Goal: Information Seeking & Learning: Learn about a topic

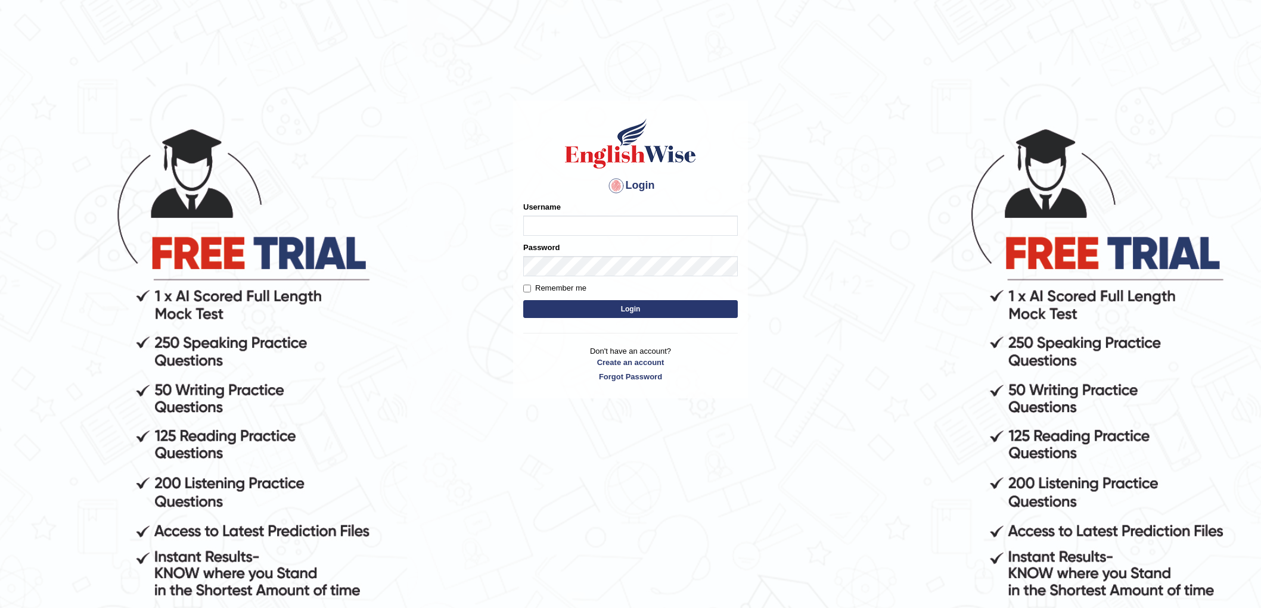
click at [596, 226] on input "Username" at bounding box center [630, 226] width 215 height 20
type input "e"
type input "chalida_parramatta"
click at [523, 300] on button "Login" at bounding box center [630, 309] width 215 height 18
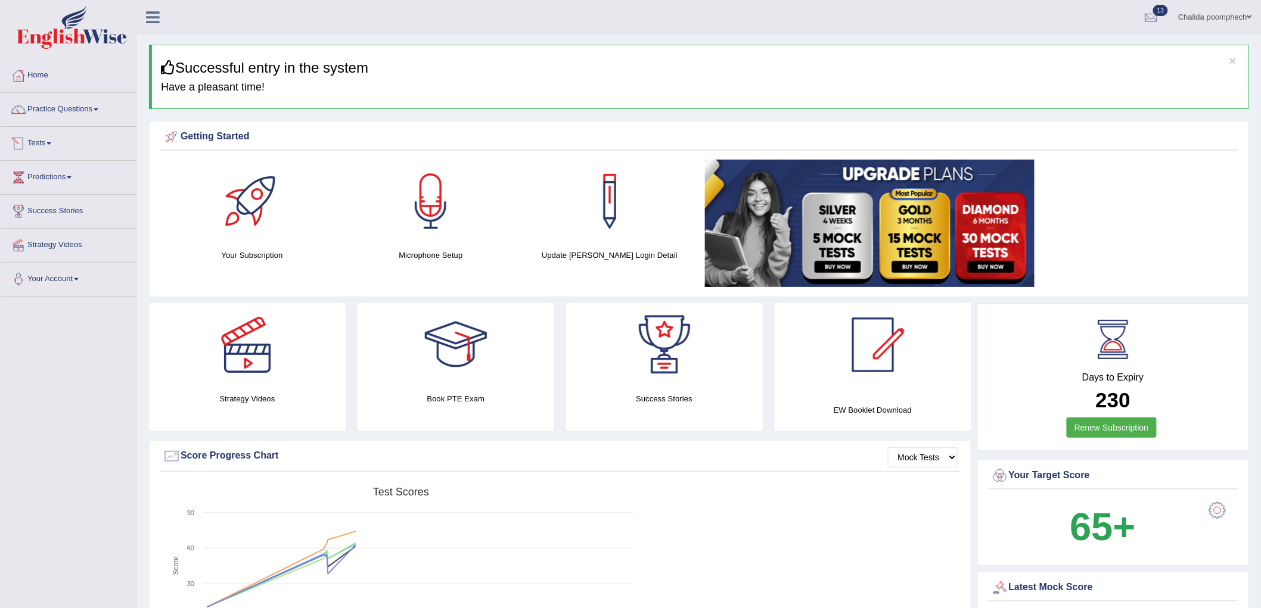
click at [51, 144] on span at bounding box center [48, 143] width 5 height 2
click at [86, 108] on link "Practice Questions" at bounding box center [69, 108] width 136 height 30
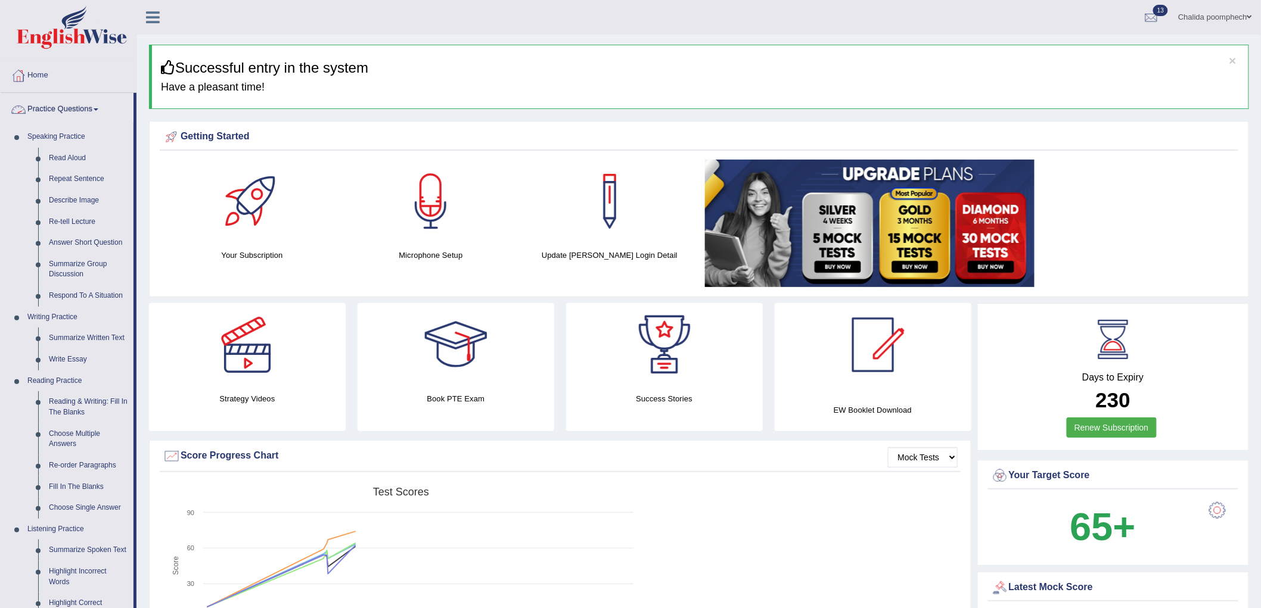
click at [70, 110] on link "Practice Questions" at bounding box center [67, 108] width 133 height 30
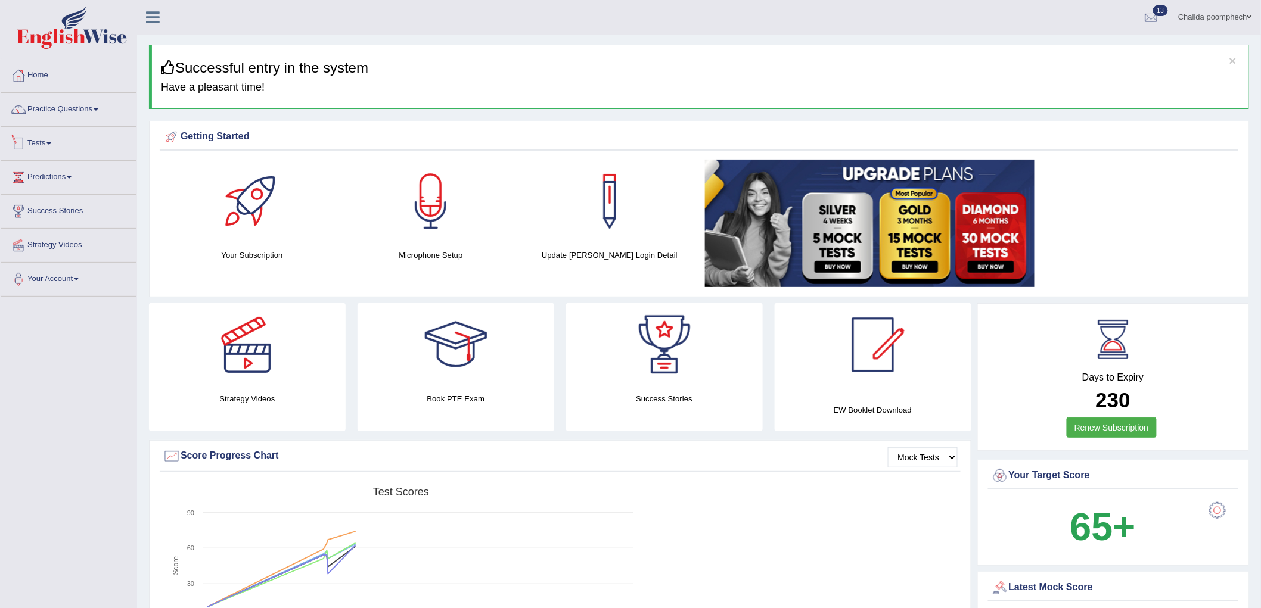
click at [33, 148] on link "Tests" at bounding box center [69, 142] width 136 height 30
click at [90, 168] on link "Take Practice Sectional Test" at bounding box center [77, 170] width 111 height 21
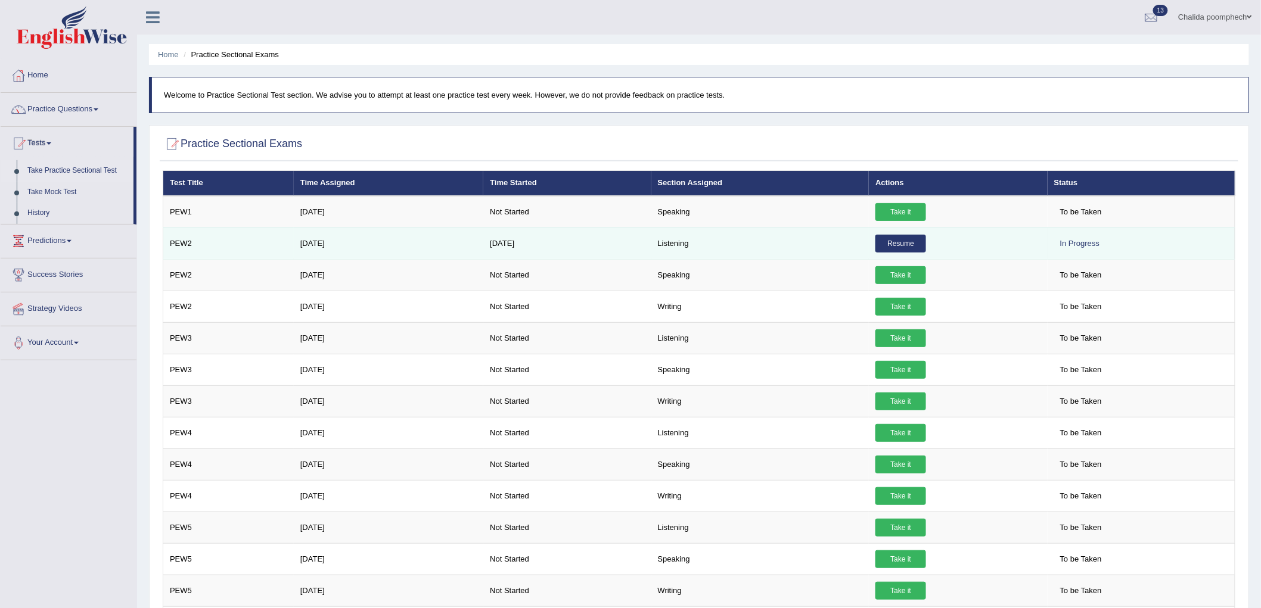
click at [909, 240] on link "Resume" at bounding box center [900, 244] width 51 height 18
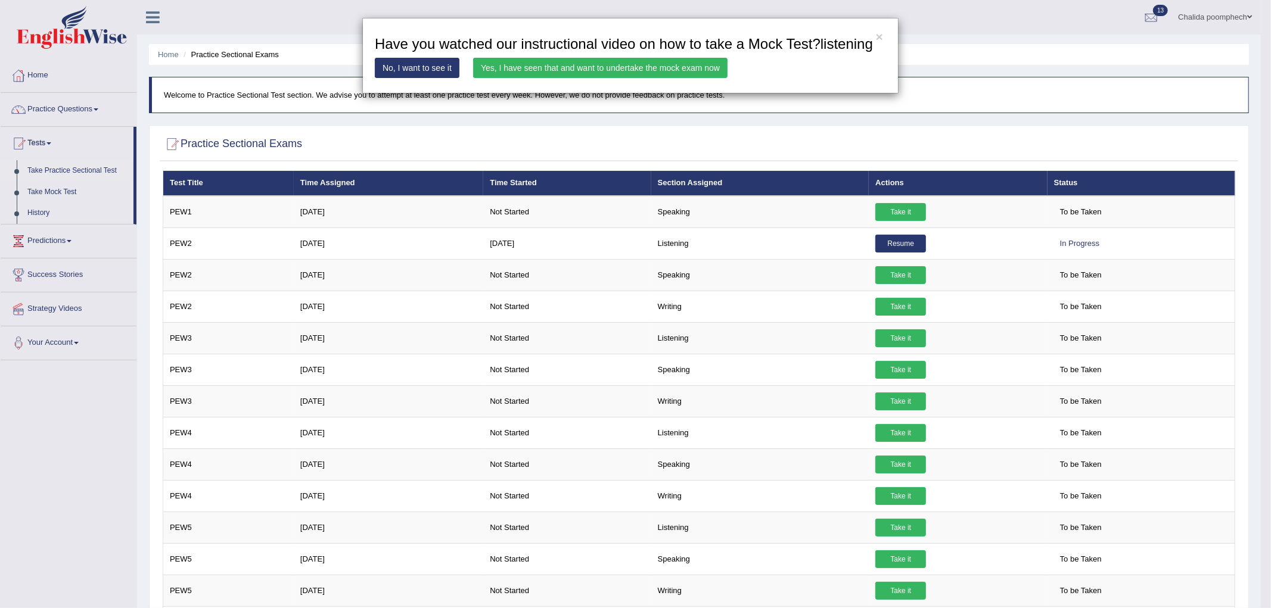
click at [661, 64] on link "Yes, I have seen that and want to undertake the mock exam now" at bounding box center [600, 68] width 254 height 20
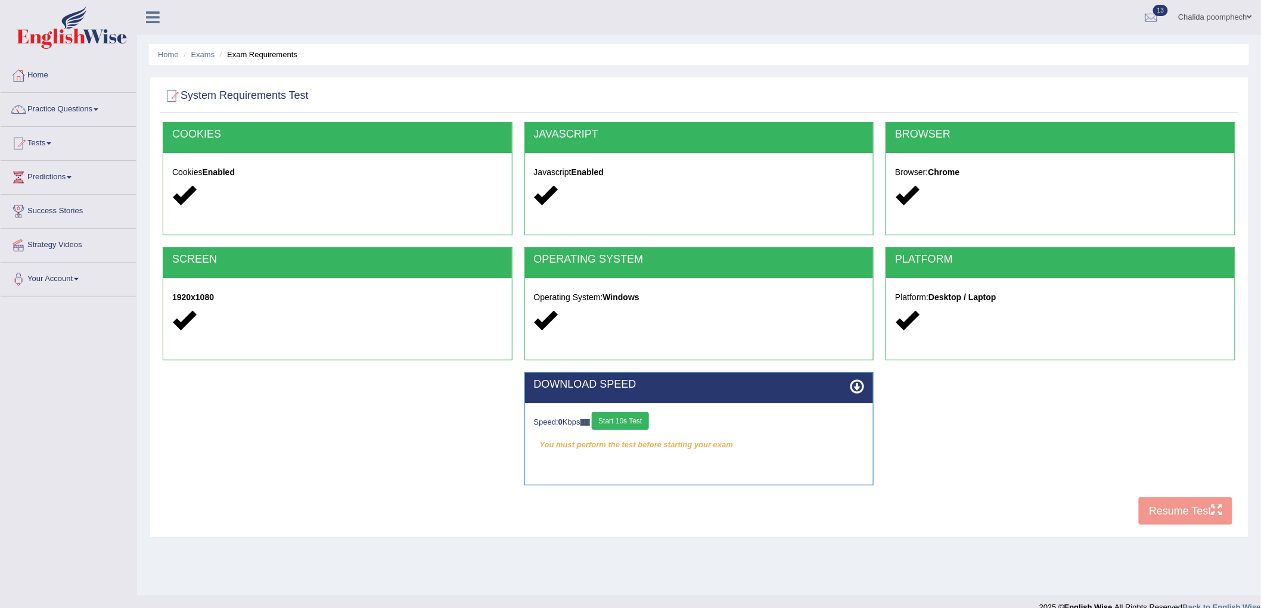
click at [1171, 510] on div "COOKIES Cookies Enabled JAVASCRIPT Javascript Enabled BROWSER Browser: Chrome S…" at bounding box center [699, 326] width 1079 height 409
click at [636, 421] on button "Start 10s Test" at bounding box center [620, 421] width 57 height 18
click at [1177, 514] on button "Resume Test" at bounding box center [1186, 511] width 94 height 27
click at [102, 107] on link "Practice Questions" at bounding box center [69, 108] width 136 height 30
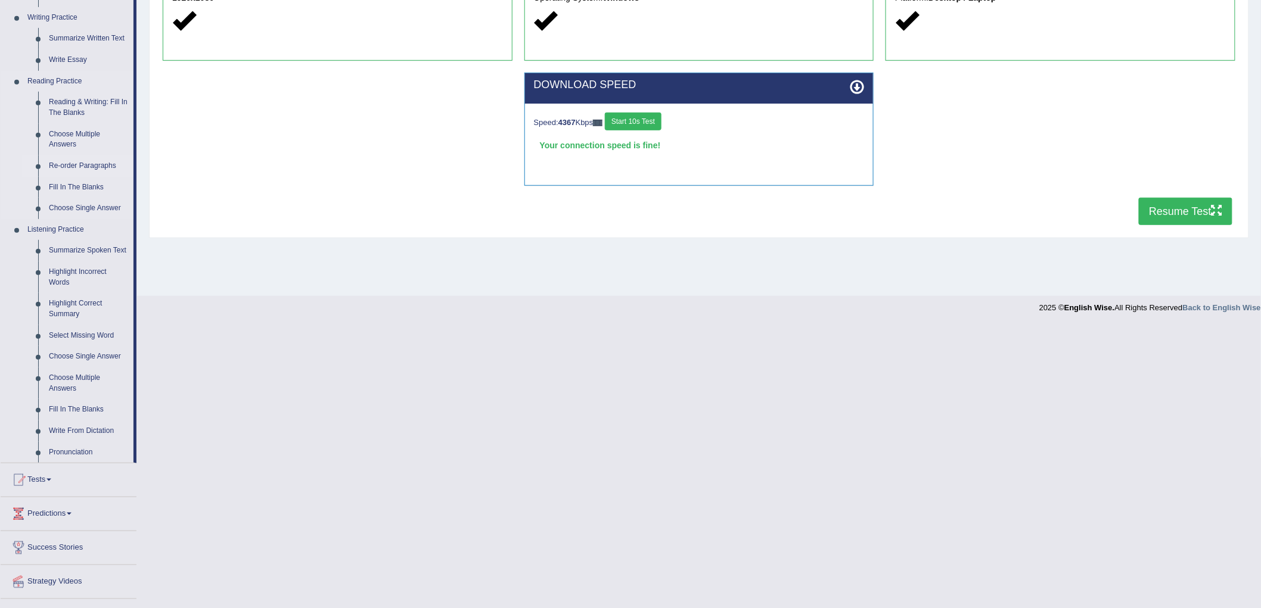
scroll to position [325, 0]
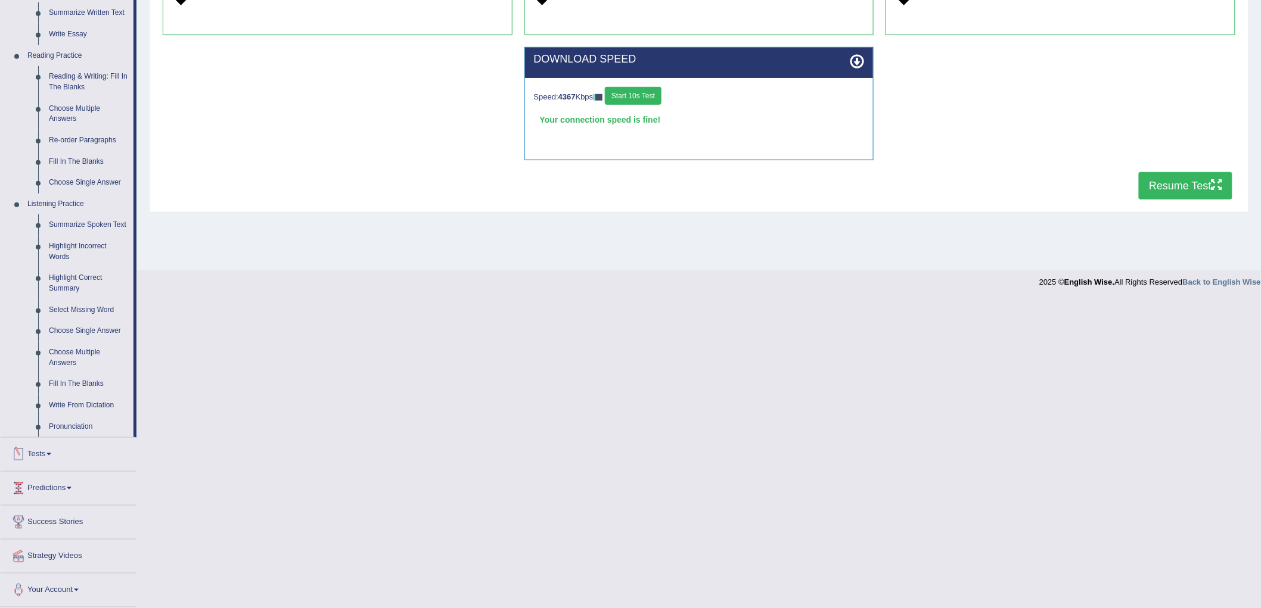
click at [45, 459] on link "Tests" at bounding box center [69, 453] width 136 height 30
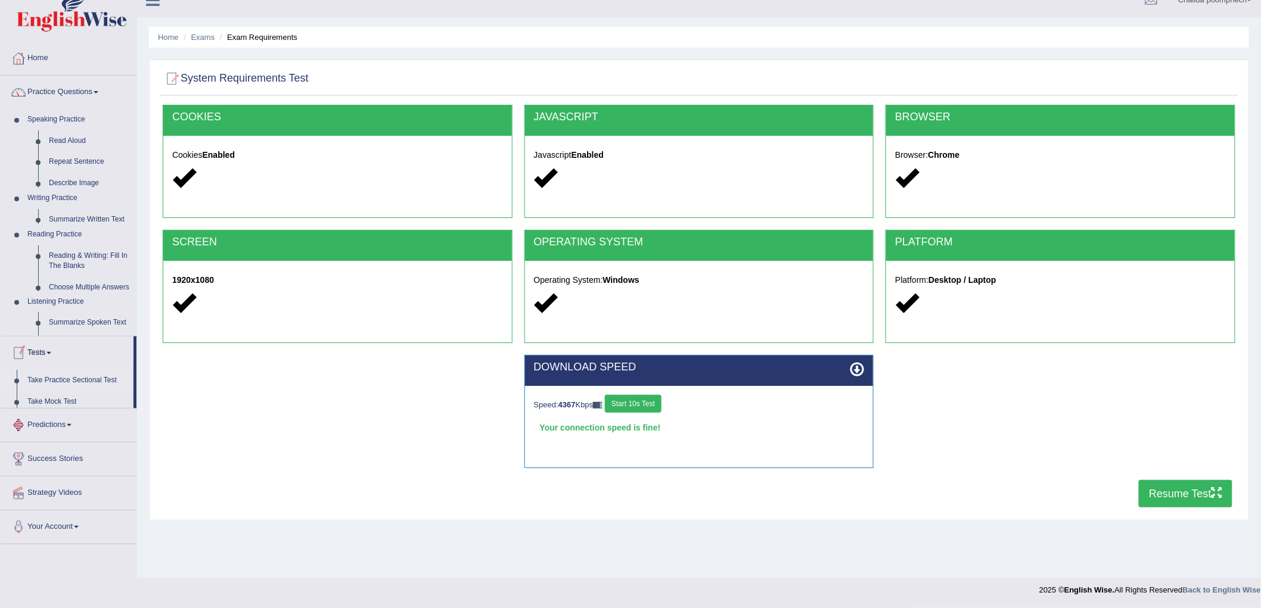
scroll to position [17, 0]
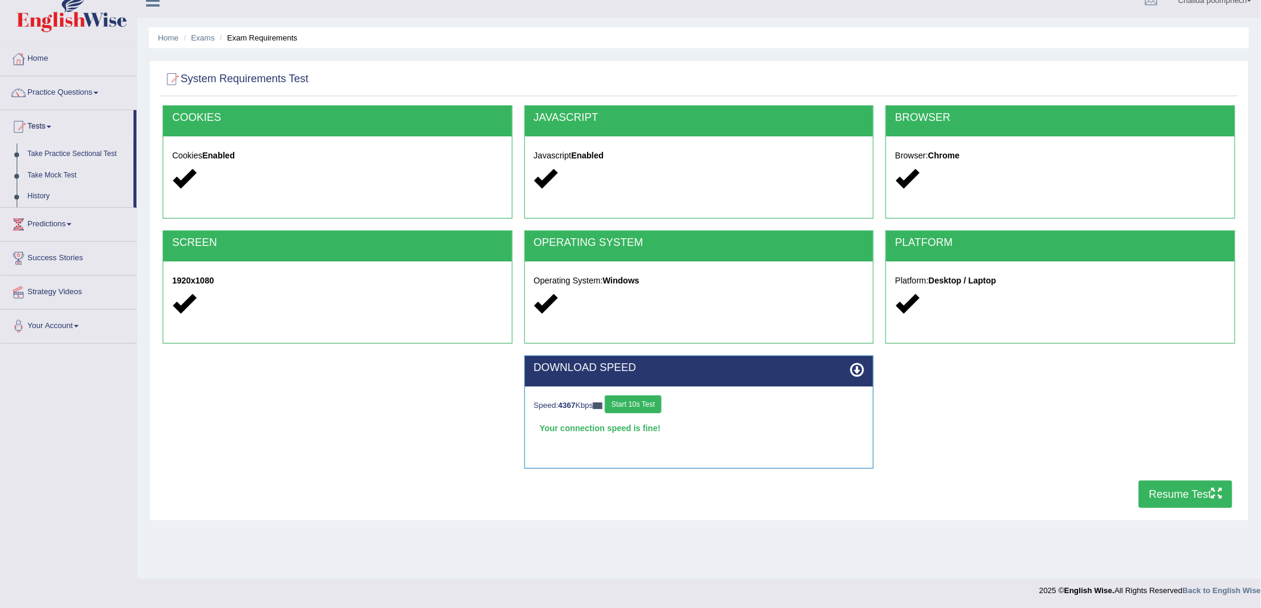
click at [84, 153] on link "Take Practice Sectional Test" at bounding box center [77, 154] width 111 height 21
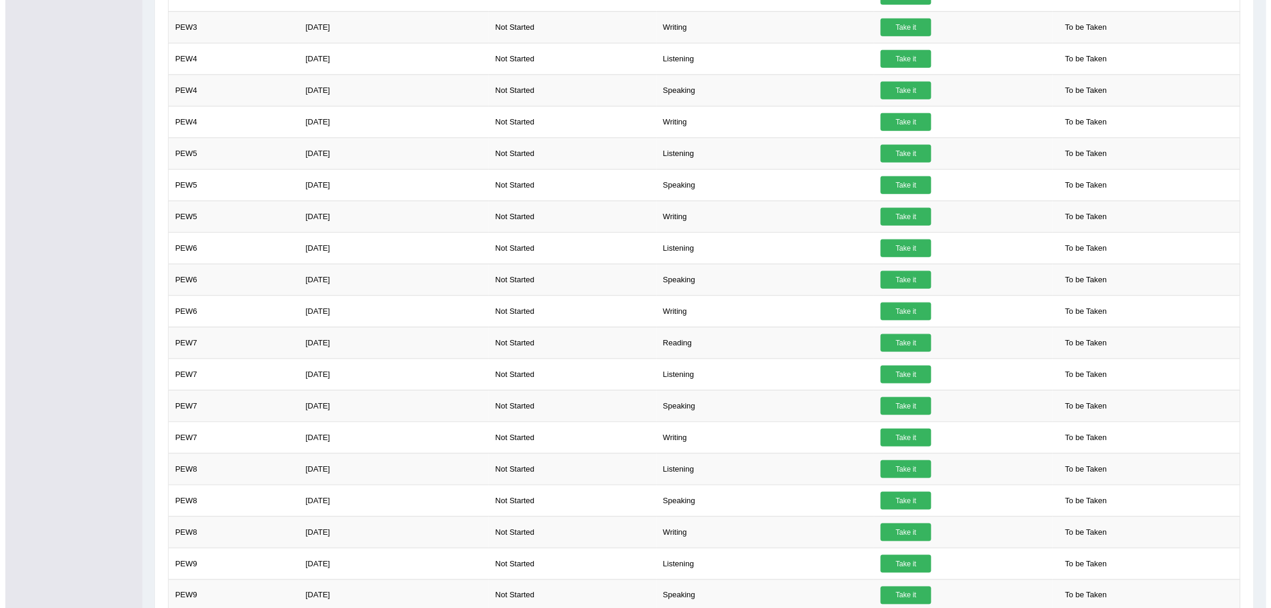
scroll to position [397, 0]
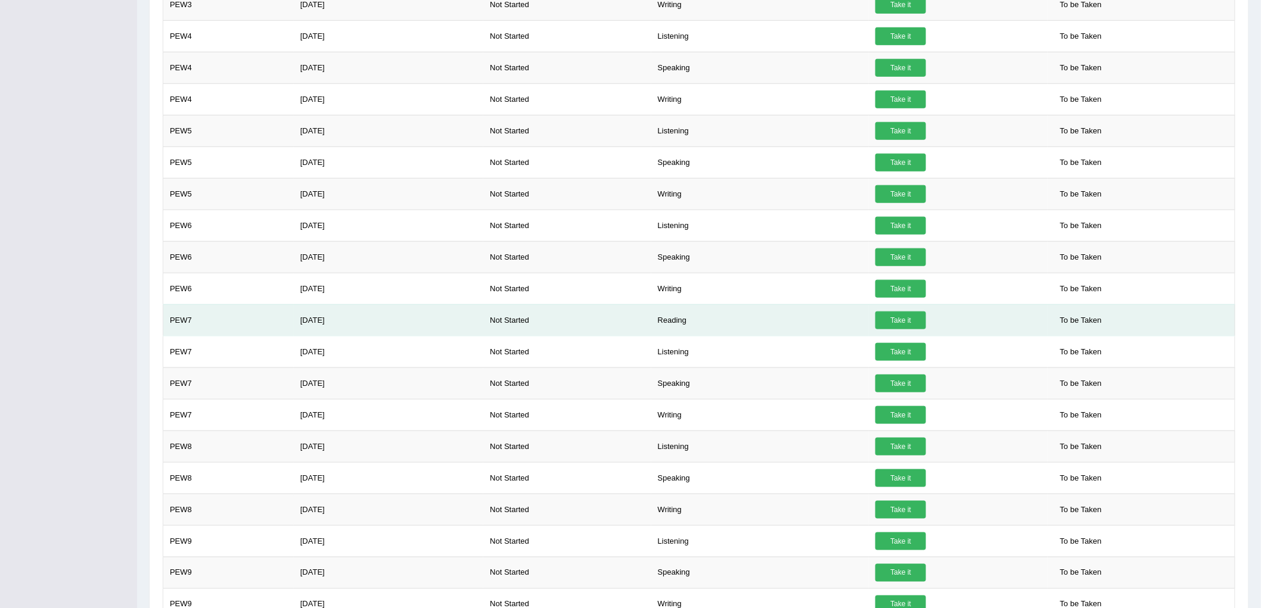
click at [906, 319] on link "Take it" at bounding box center [900, 321] width 51 height 18
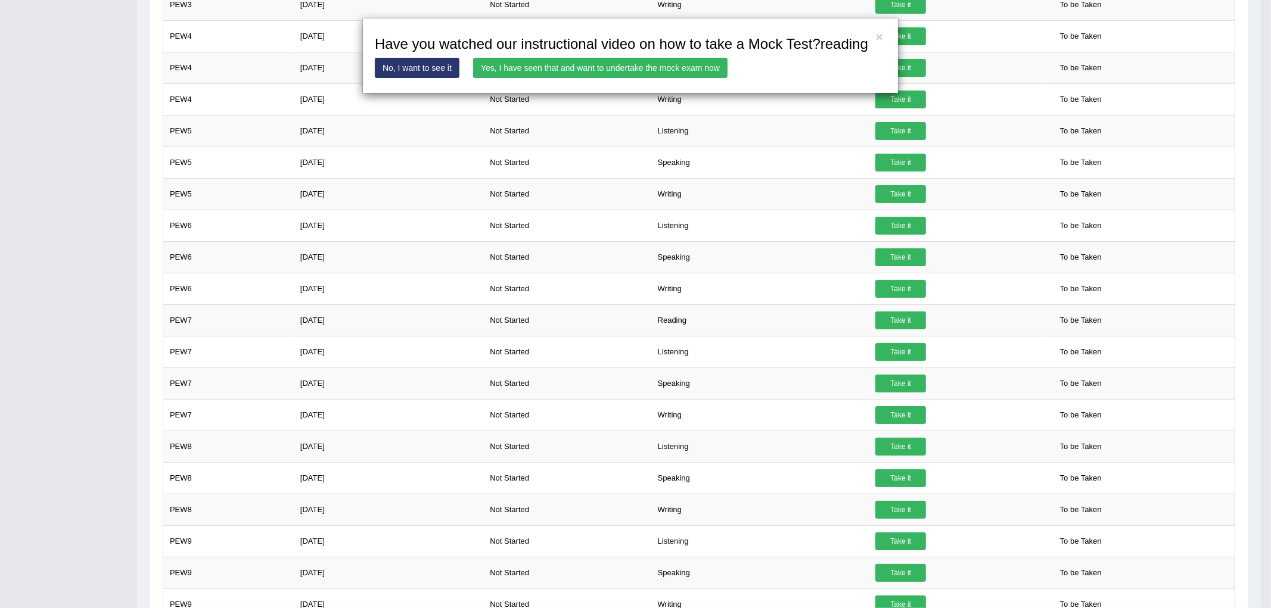
click at [704, 67] on link "Yes, I have seen that and want to undertake the mock exam now" at bounding box center [600, 68] width 254 height 20
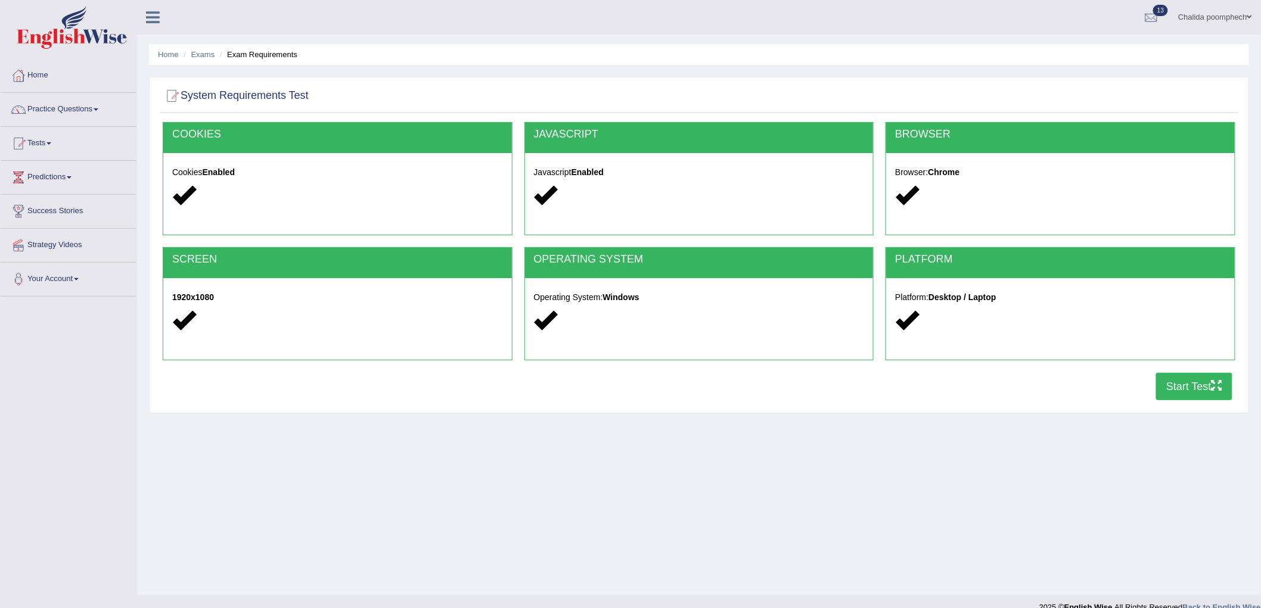
click at [1183, 388] on button "Start Test" at bounding box center [1194, 386] width 76 height 27
click at [60, 110] on link "Practice Questions" at bounding box center [69, 108] width 136 height 30
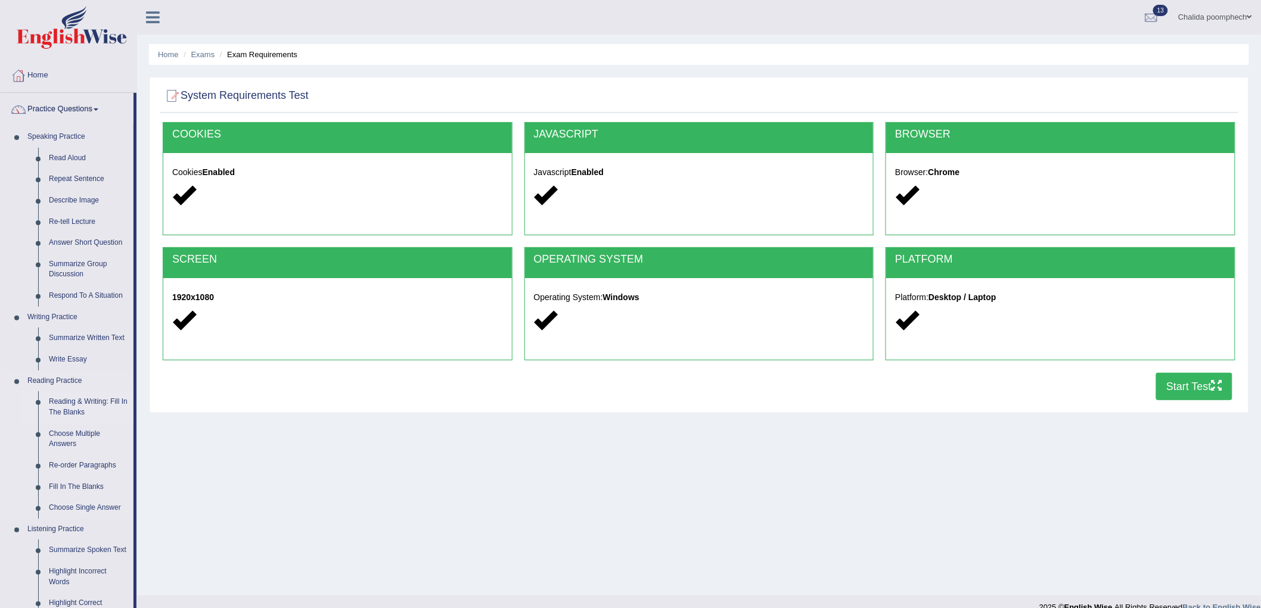
click at [88, 401] on link "Reading & Writing: Fill In The Blanks" at bounding box center [88, 407] width 90 height 32
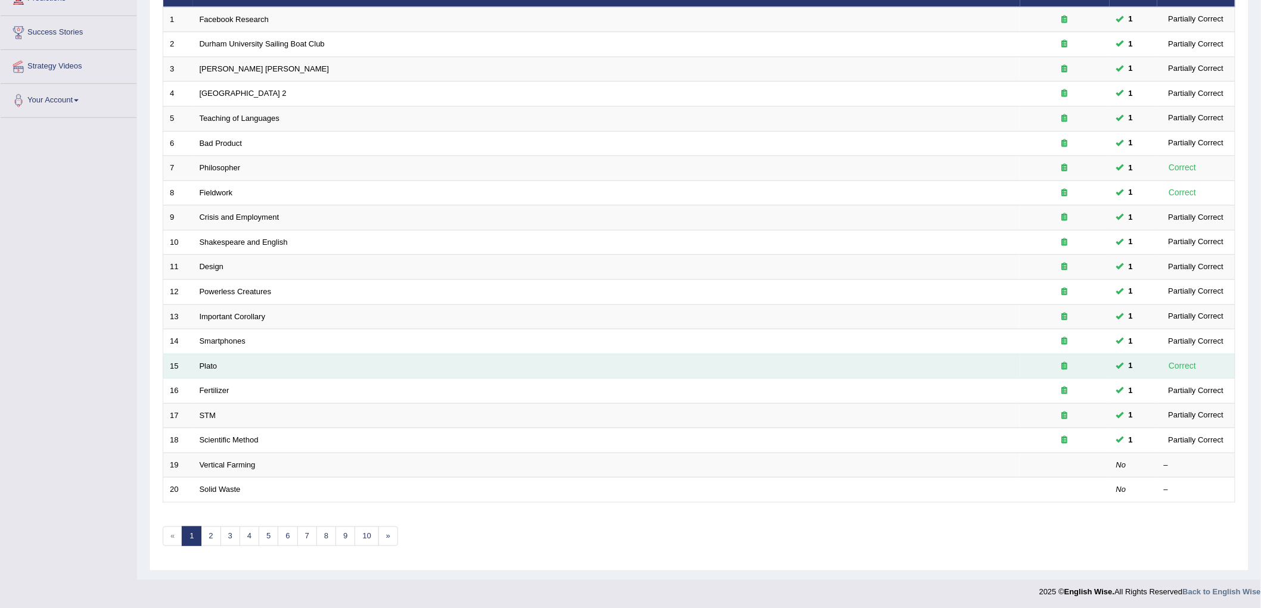
scroll to position [181, 0]
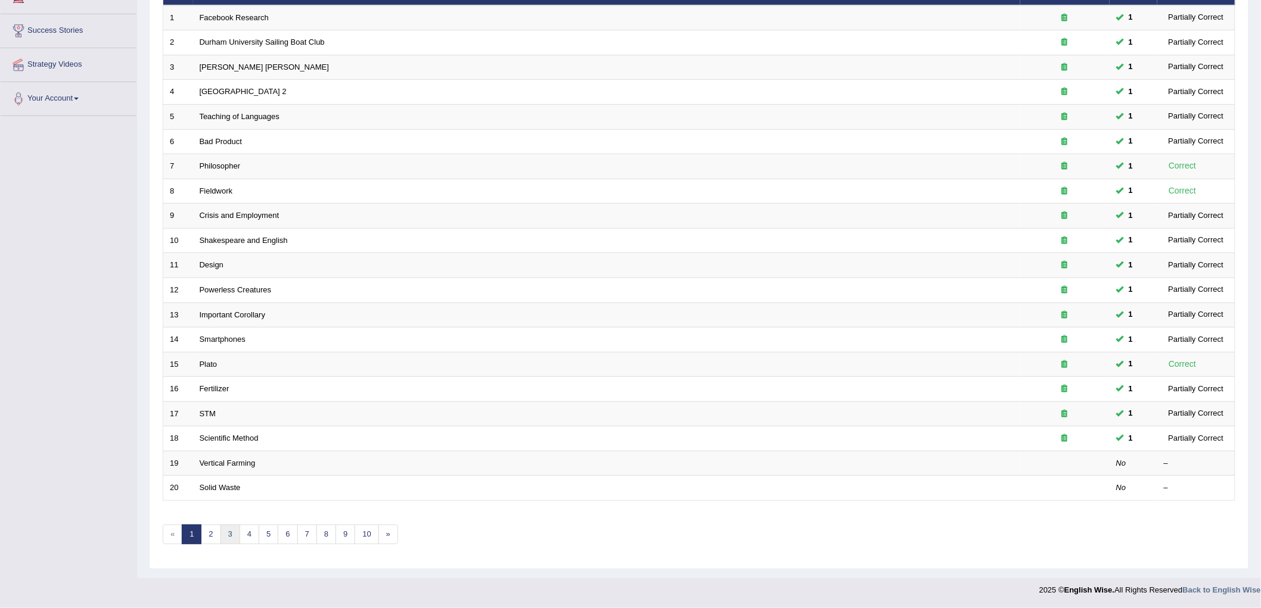
click at [229, 532] on link "3" at bounding box center [230, 535] width 20 height 20
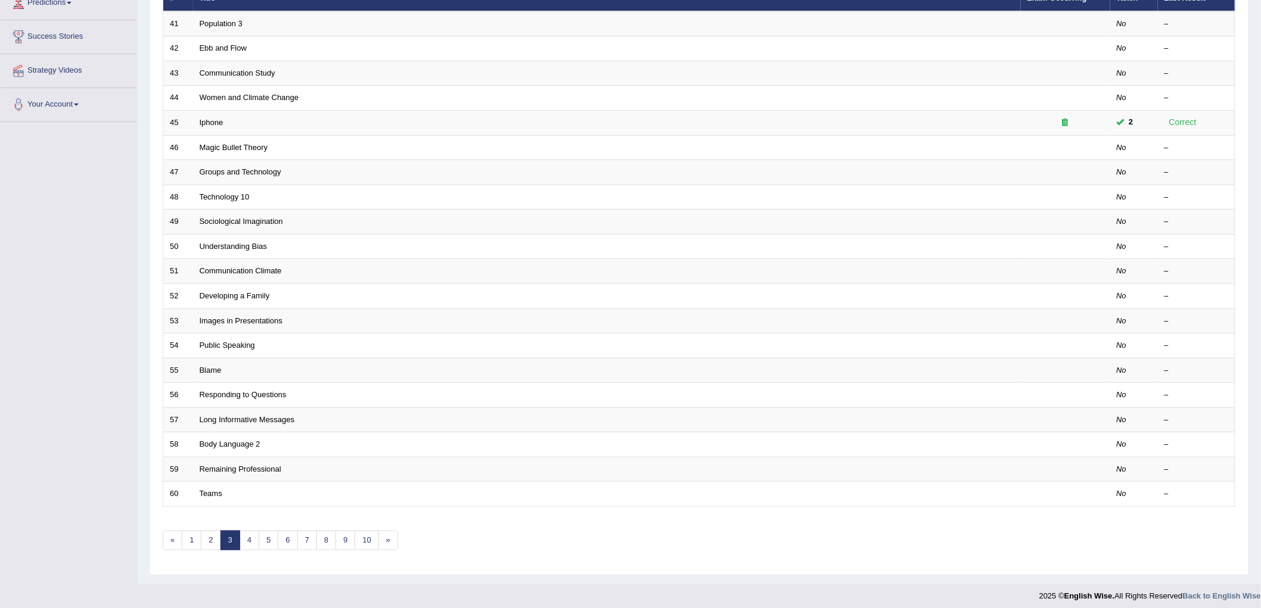
scroll to position [181, 0]
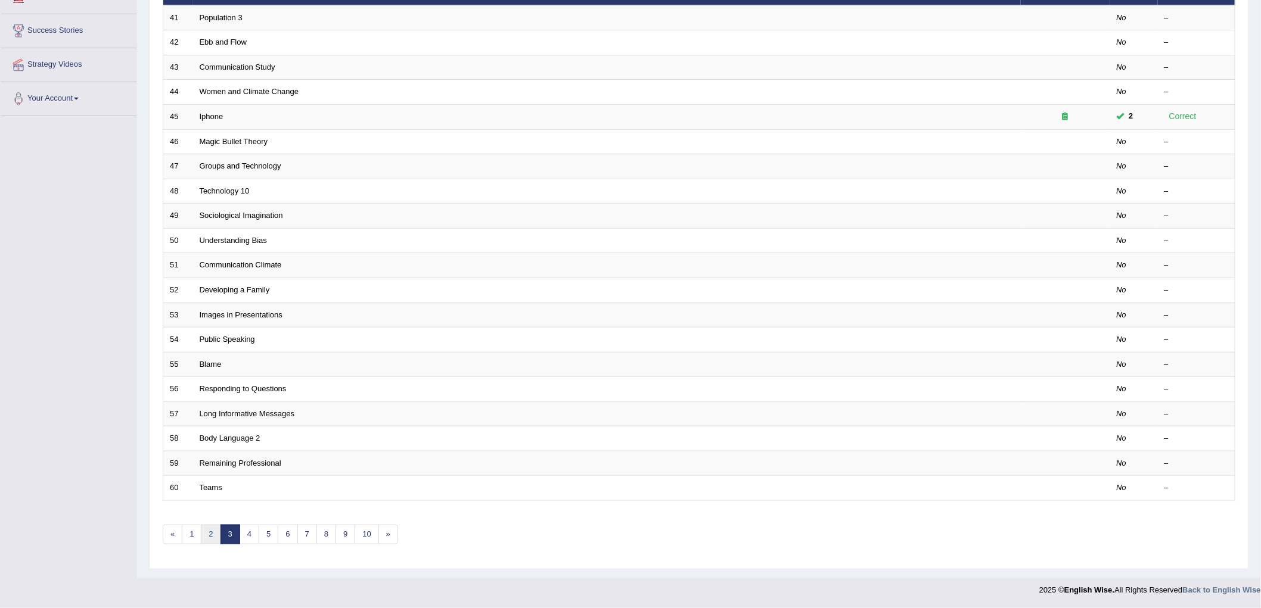
click at [210, 536] on link "2" at bounding box center [211, 535] width 20 height 20
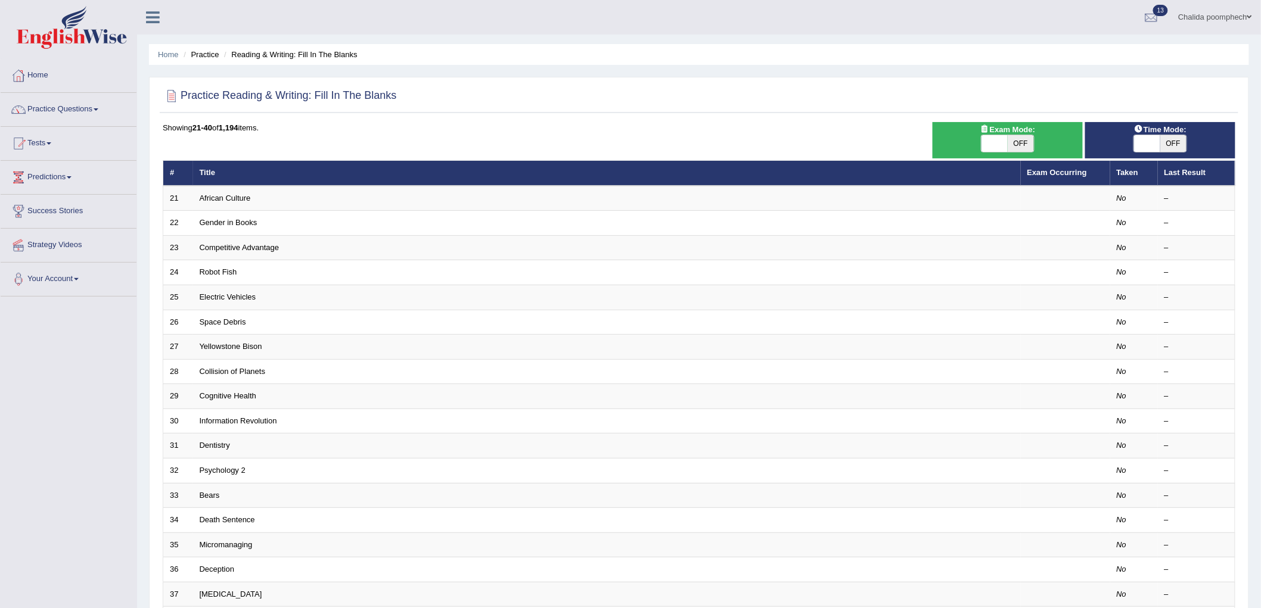
click at [1026, 141] on span "OFF" at bounding box center [1021, 143] width 26 height 17
checkbox input "true"
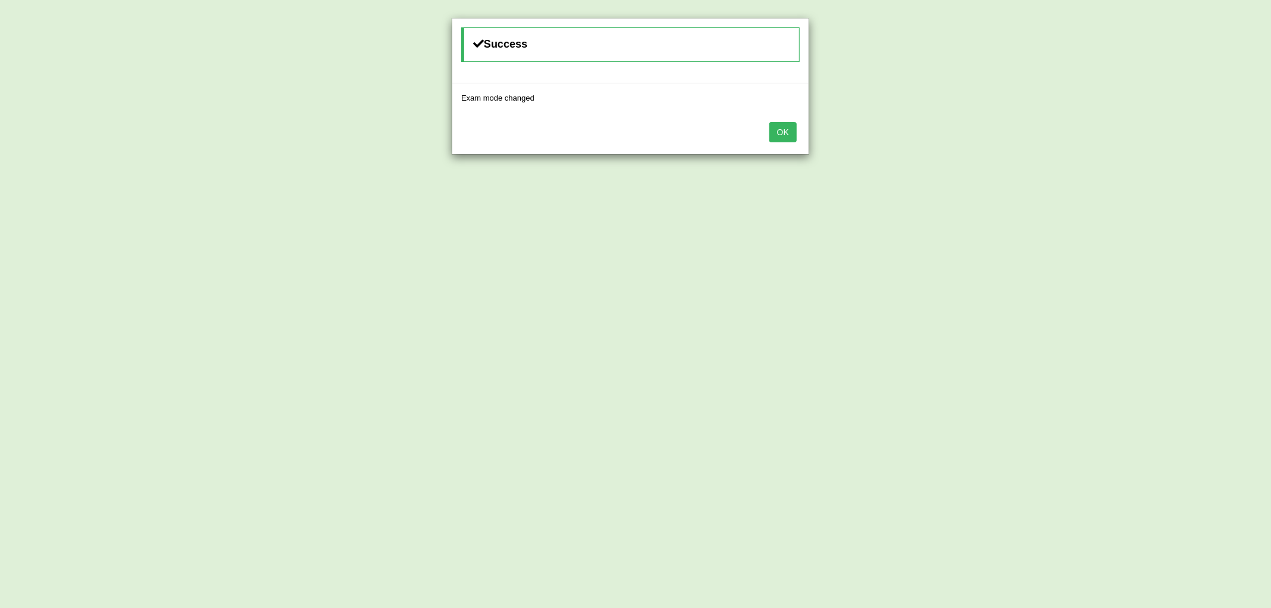
click at [790, 137] on button "OK" at bounding box center [782, 132] width 27 height 20
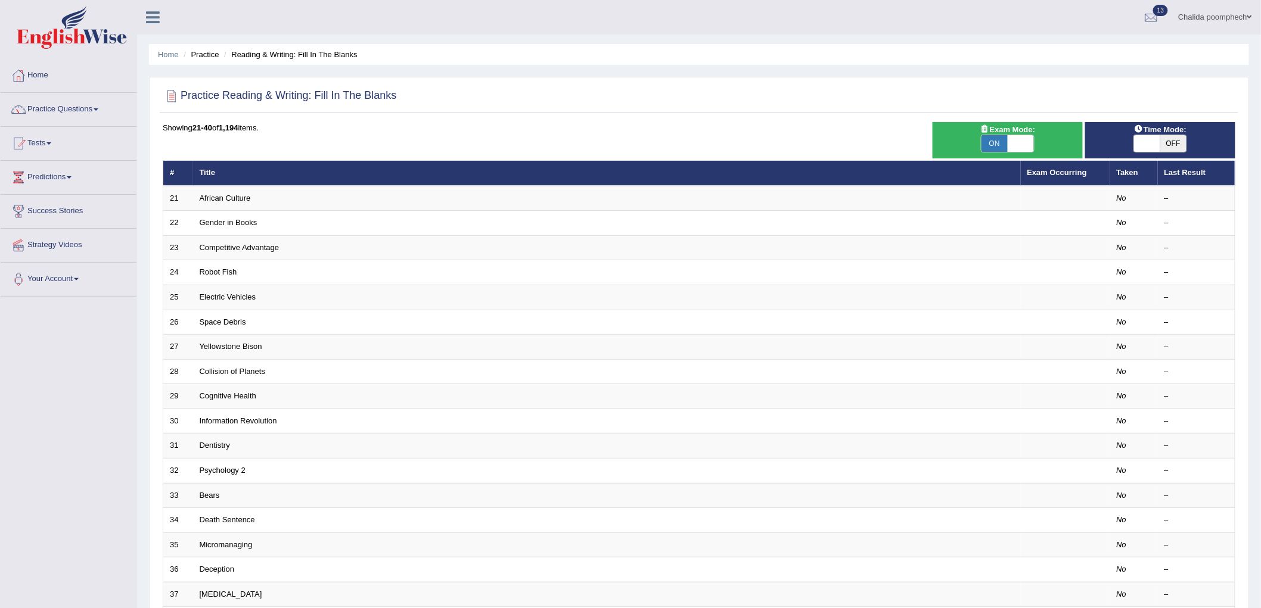
click at [1177, 145] on span "OFF" at bounding box center [1173, 143] width 26 height 17
checkbox input "true"
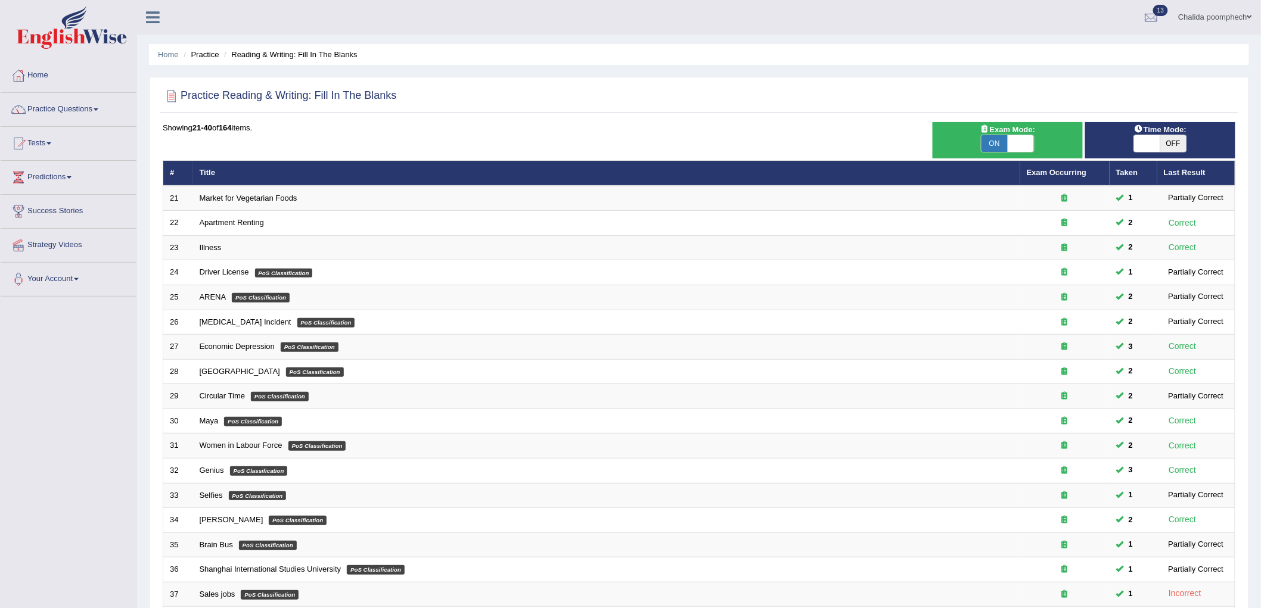
click at [1178, 143] on span "OFF" at bounding box center [1173, 143] width 26 height 17
checkbox input "true"
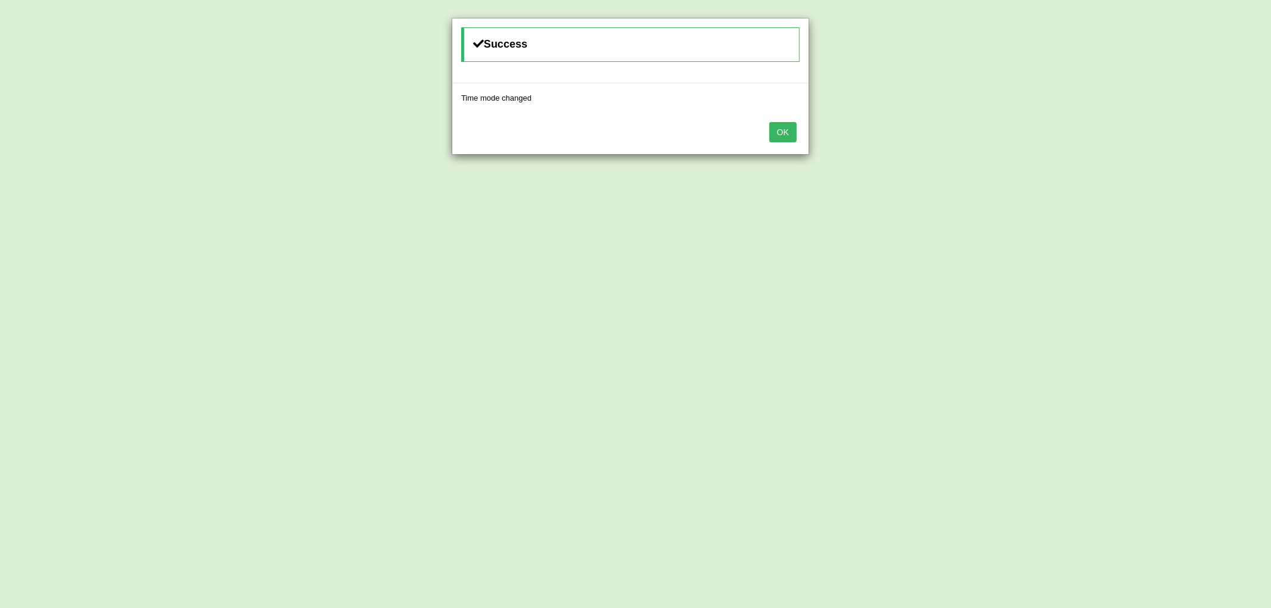
click at [790, 133] on button "OK" at bounding box center [782, 132] width 27 height 20
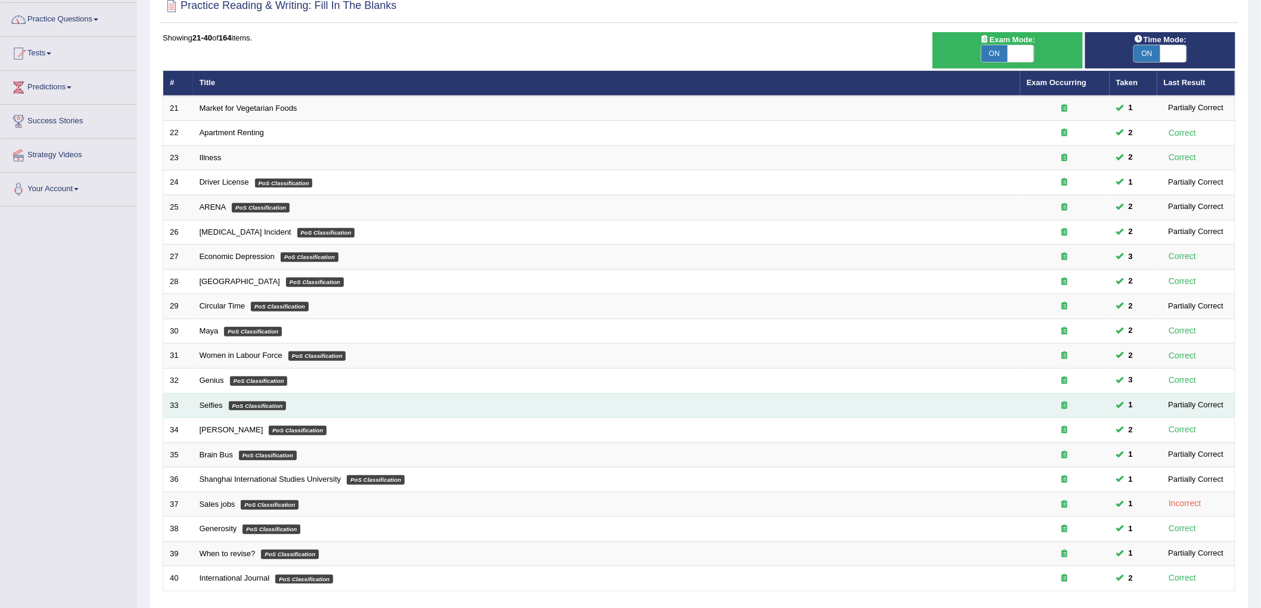
scroll to position [181, 0]
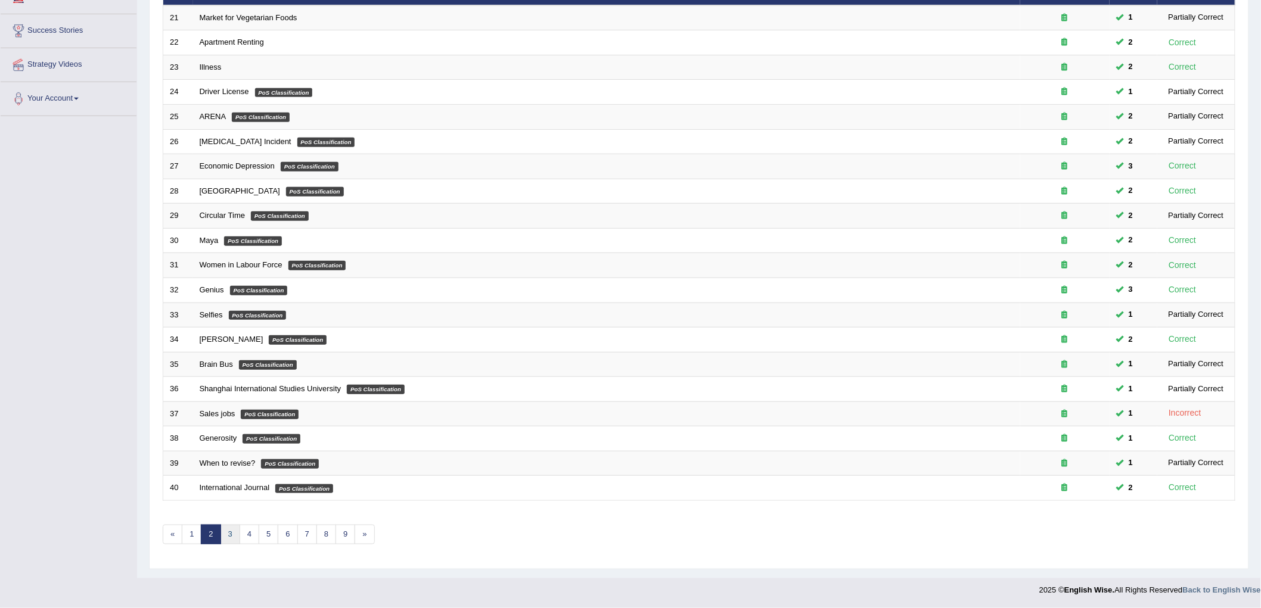
click at [235, 542] on link "3" at bounding box center [230, 535] width 20 height 20
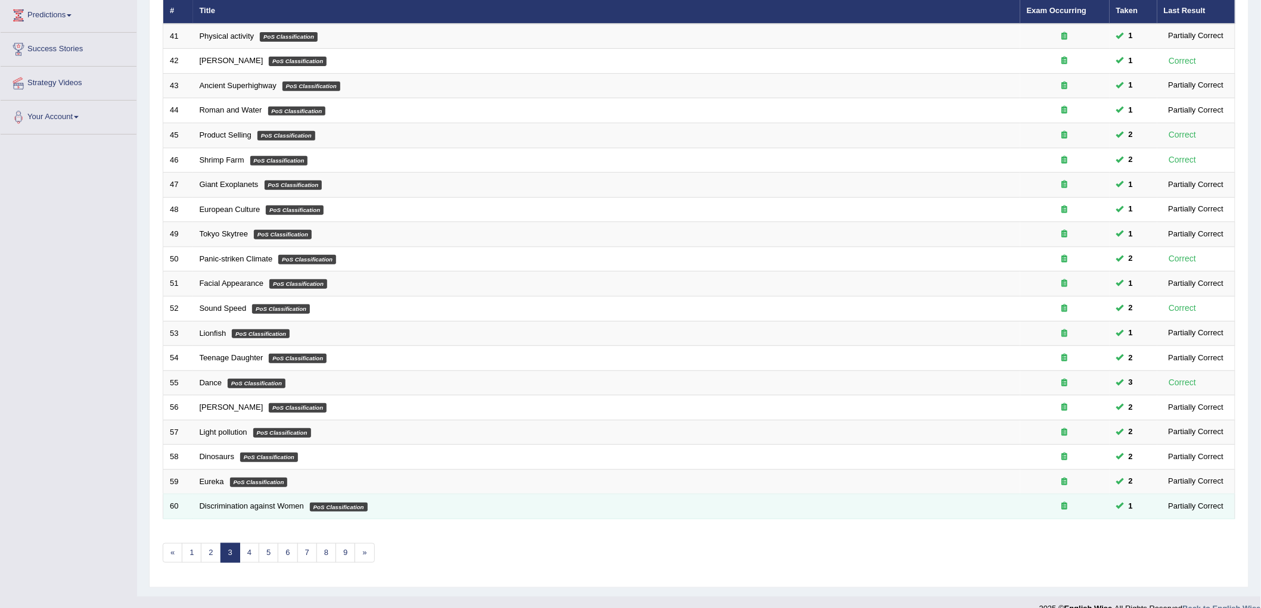
scroll to position [181, 0]
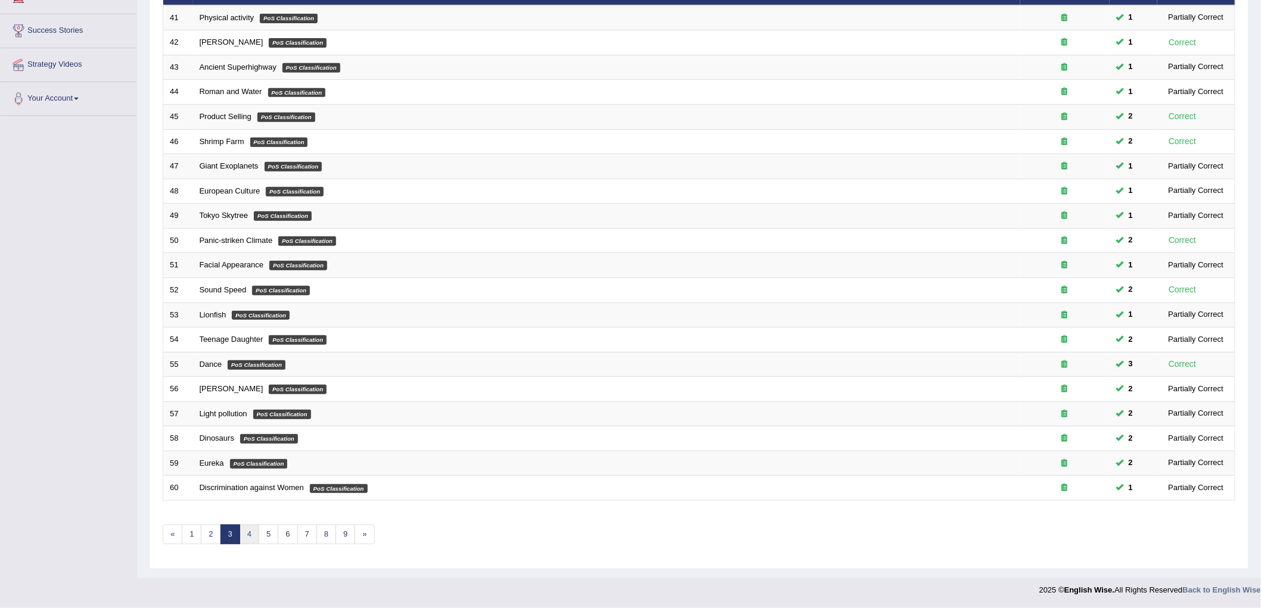
click at [255, 536] on link "4" at bounding box center [250, 535] width 20 height 20
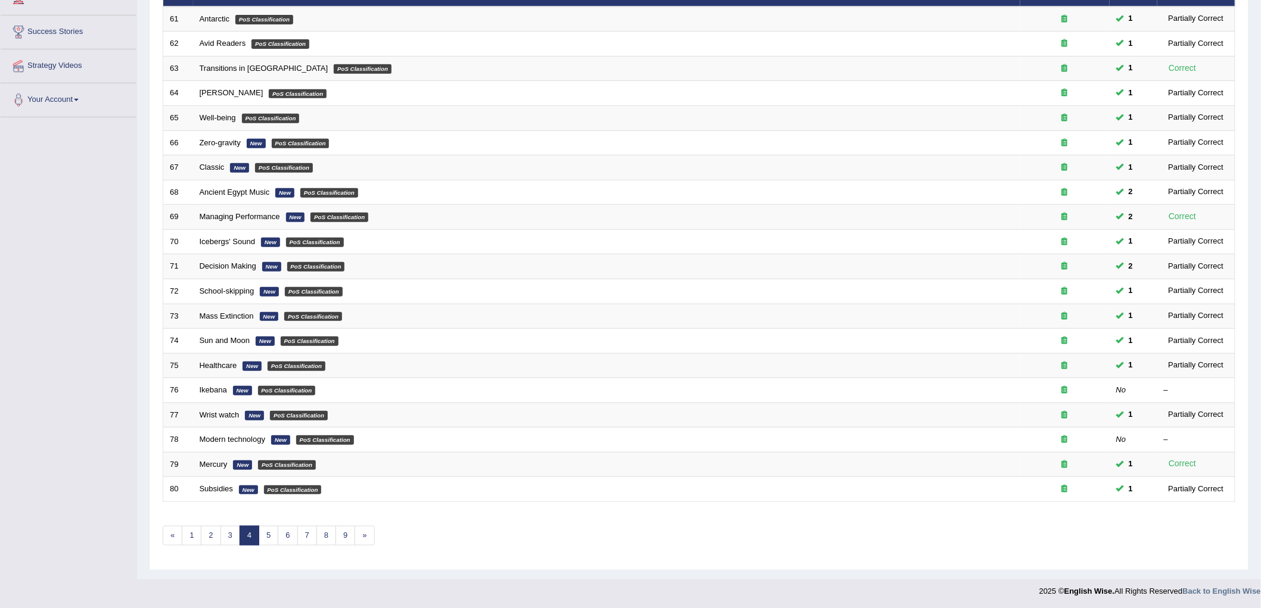
scroll to position [181, 0]
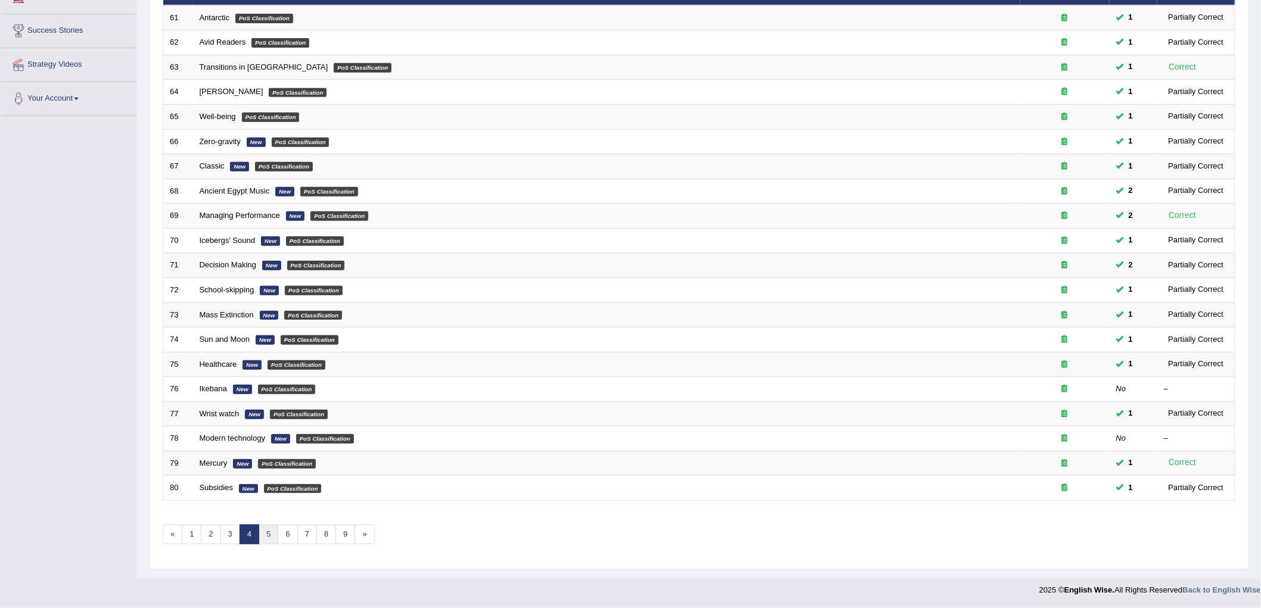
click at [267, 537] on link "5" at bounding box center [269, 535] width 20 height 20
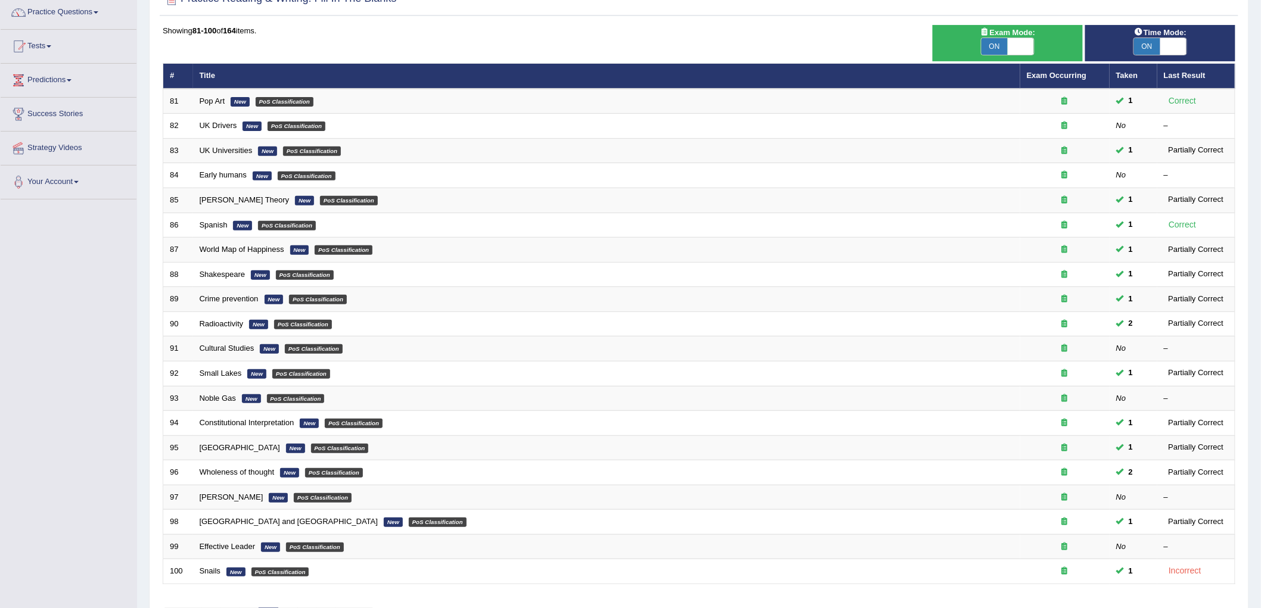
scroll to position [181, 0]
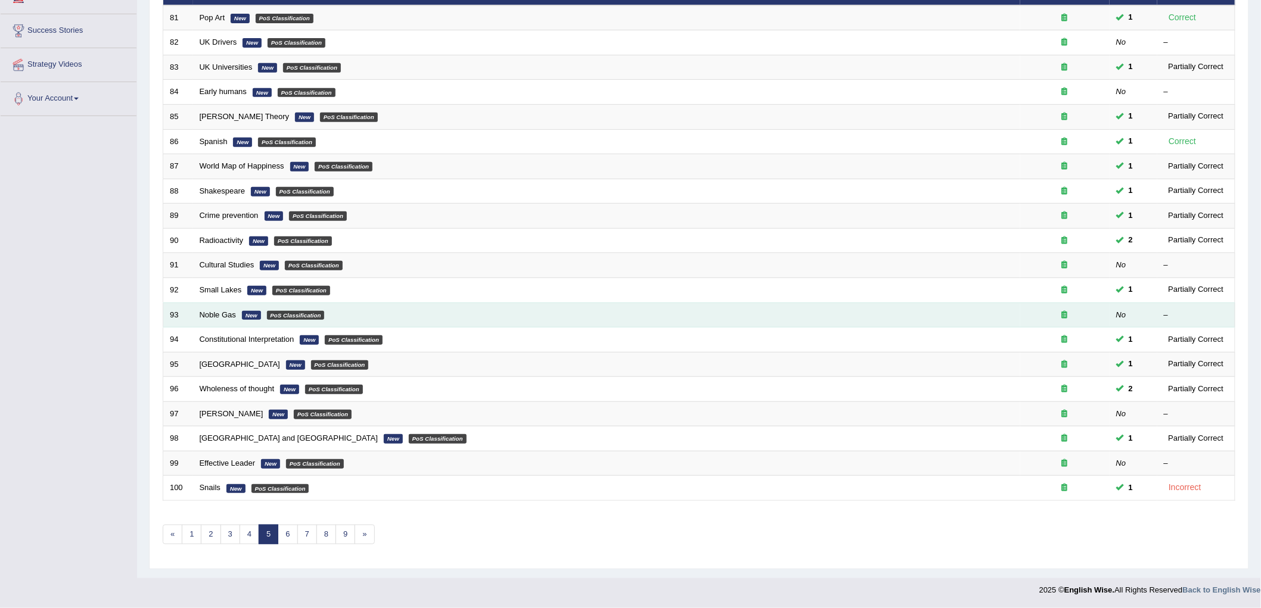
click at [291, 313] on em "PoS Classification" at bounding box center [296, 316] width 58 height 10
click at [224, 315] on link "Noble Gas" at bounding box center [218, 314] width 36 height 9
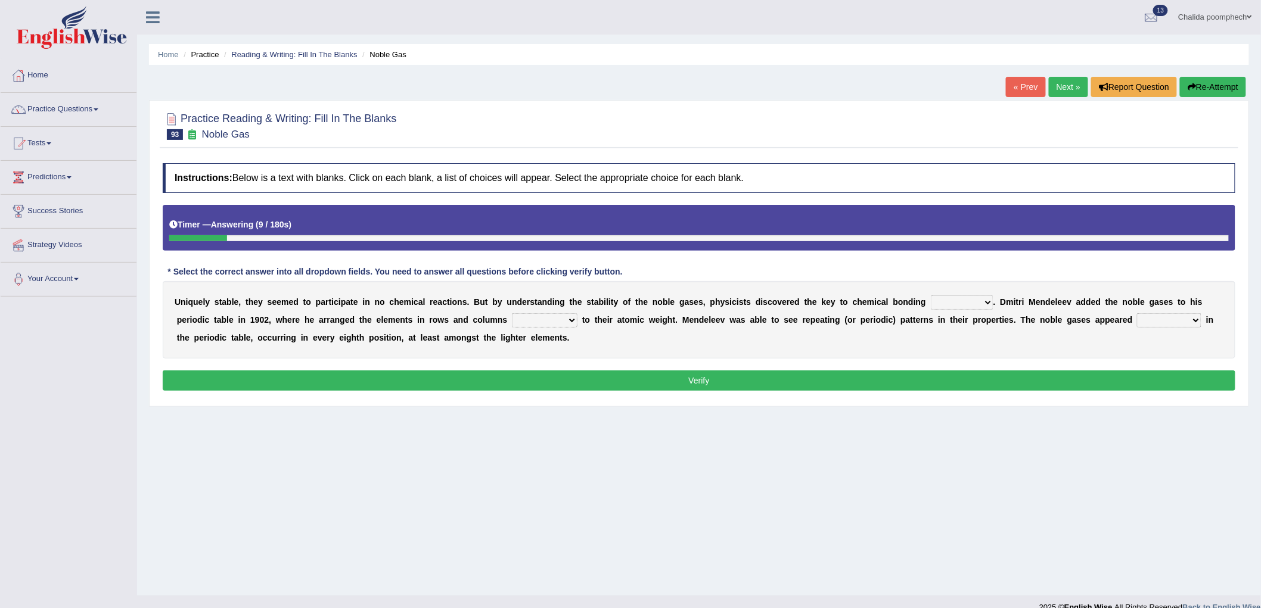
click at [987, 302] on select "himself away themselves itself" at bounding box center [962, 303] width 63 height 14
select select "itself"
click at [931, 296] on select "himself away themselves itself" at bounding box center [962, 303] width 63 height 14
click at [550, 320] on select "contributing need bond according" at bounding box center [545, 320] width 66 height 14
select select "according"
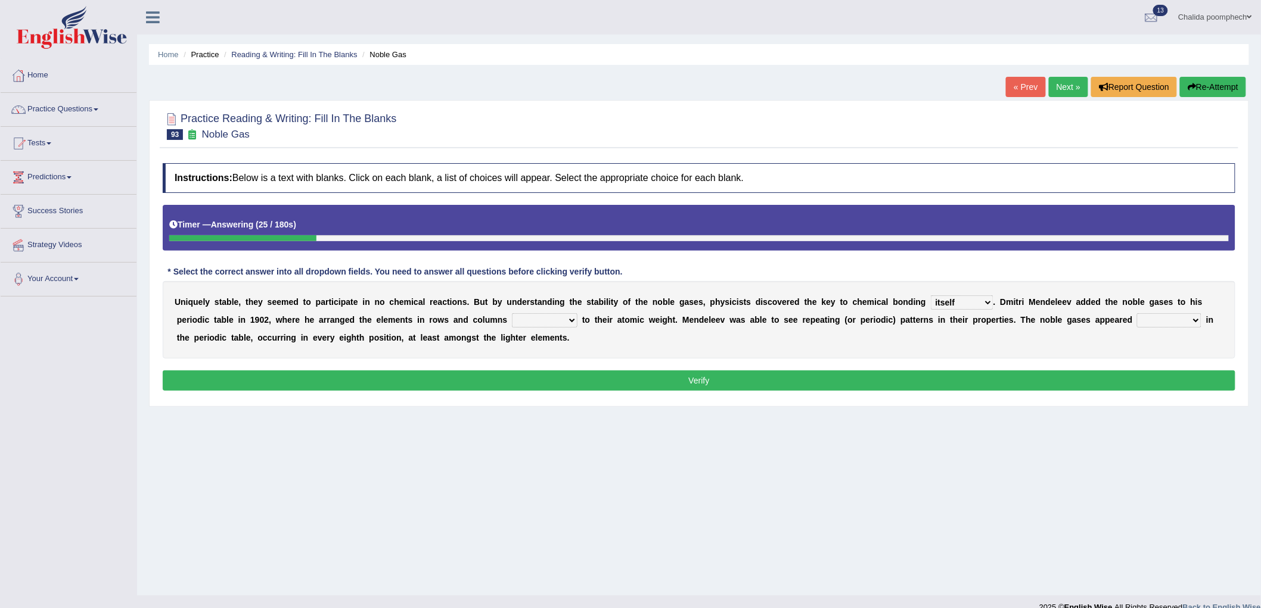
click at [512, 313] on select "contributing need bond according" at bounding box center [545, 320] width 66 height 14
click at [1165, 319] on select "enormously regularly abruptly vividly" at bounding box center [1169, 320] width 64 height 14
select select "vividly"
click at [1138, 313] on select "enormously regularly abruptly vividly" at bounding box center [1169, 320] width 64 height 14
click at [888, 380] on button "Verify" at bounding box center [699, 381] width 1073 height 20
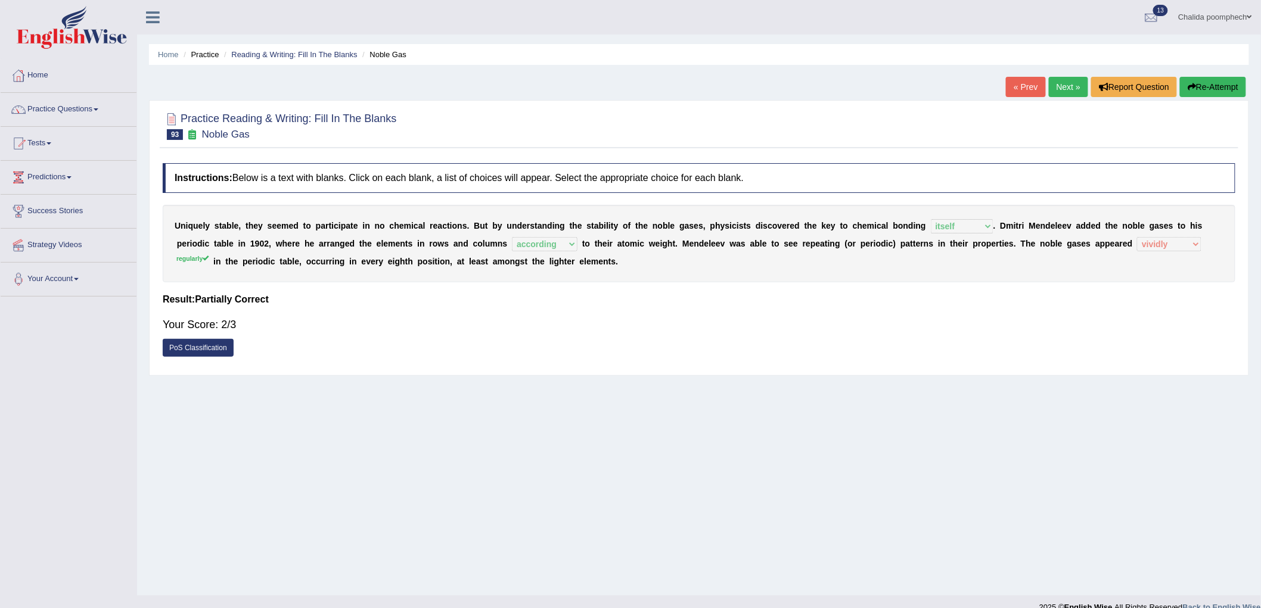
click at [1062, 86] on link "Next »" at bounding box center [1068, 87] width 39 height 20
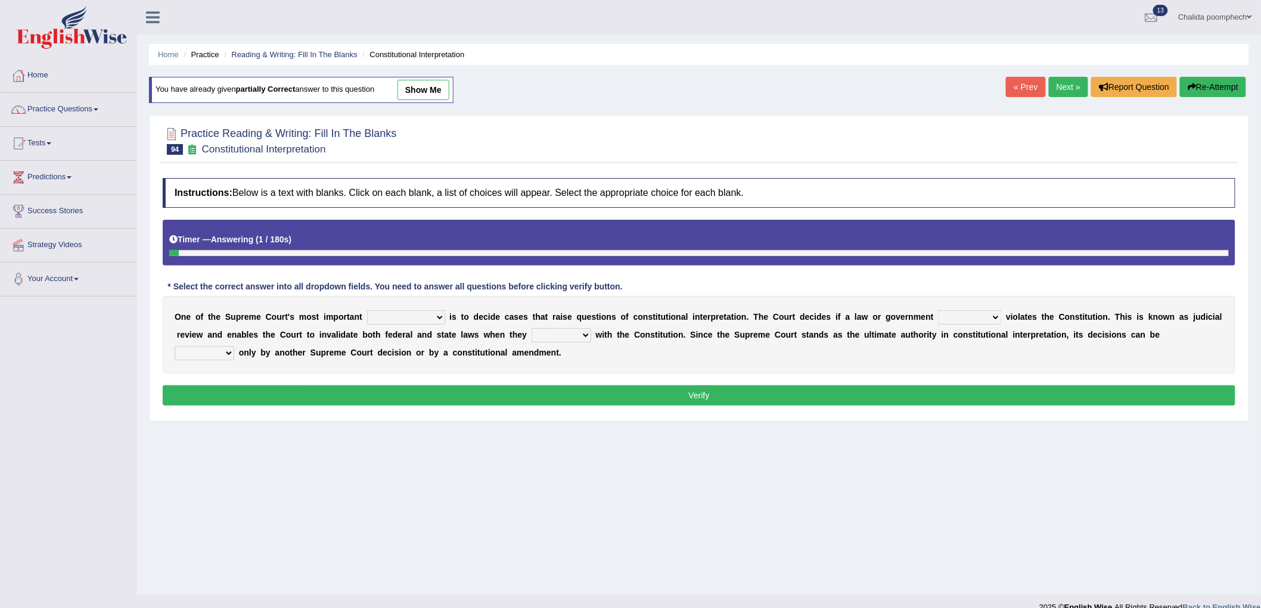
click at [421, 313] on select "legislation purviews permissions responsibilities" at bounding box center [406, 317] width 78 height 14
select select "responsibilities"
click at [367, 310] on select "legislation purviews permissions responsibilities" at bounding box center [406, 317] width 78 height 14
click at [961, 313] on select "auction action approach speculation" at bounding box center [969, 317] width 63 height 14
select select "action"
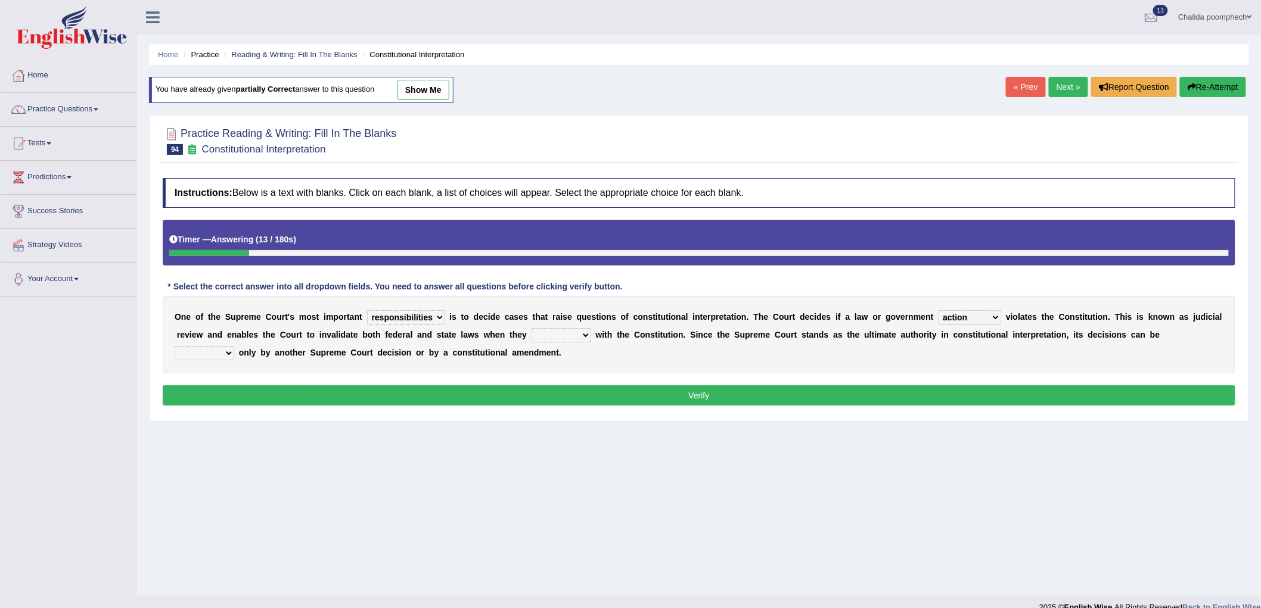
click at [939, 310] on select "auction action approach speculation" at bounding box center [969, 317] width 63 height 14
click at [567, 331] on select "tally conflict accord overlap" at bounding box center [562, 335] width 60 height 14
select select "overlap"
click at [532, 328] on select "tally conflict accord overlap" at bounding box center [562, 335] width 60 height 14
click at [225, 353] on select "charged changed followed altered" at bounding box center [205, 353] width 60 height 14
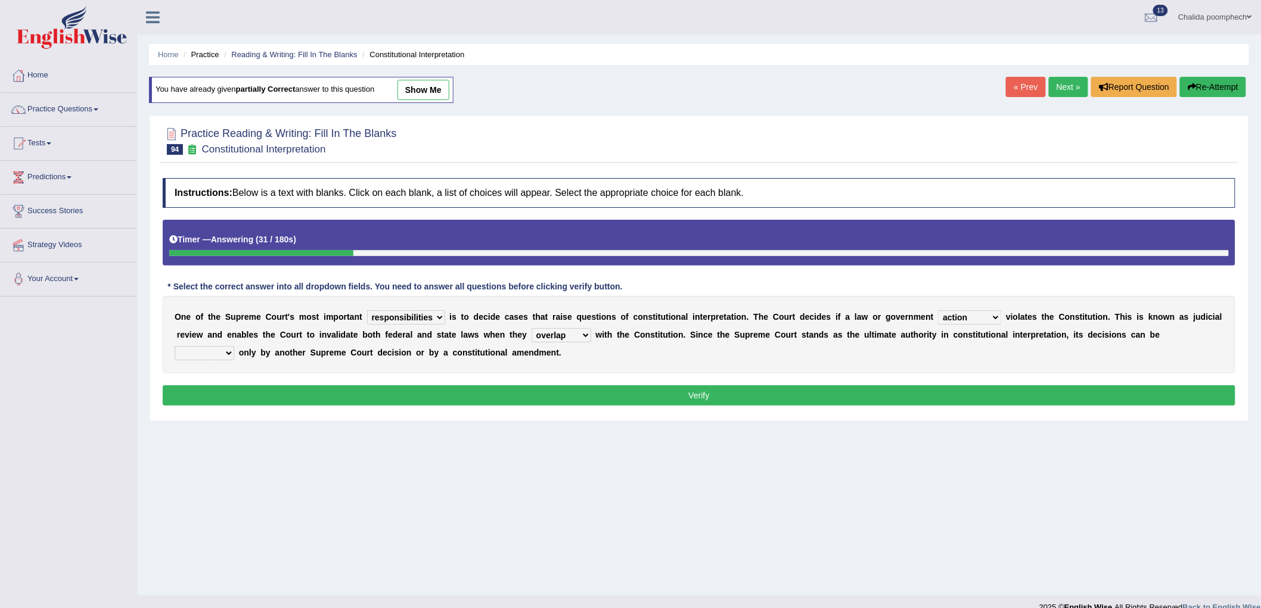
select select "altered"
click at [175, 346] on select "charged changed followed altered" at bounding box center [205, 353] width 60 height 14
click at [259, 389] on button "Verify" at bounding box center [699, 396] width 1073 height 20
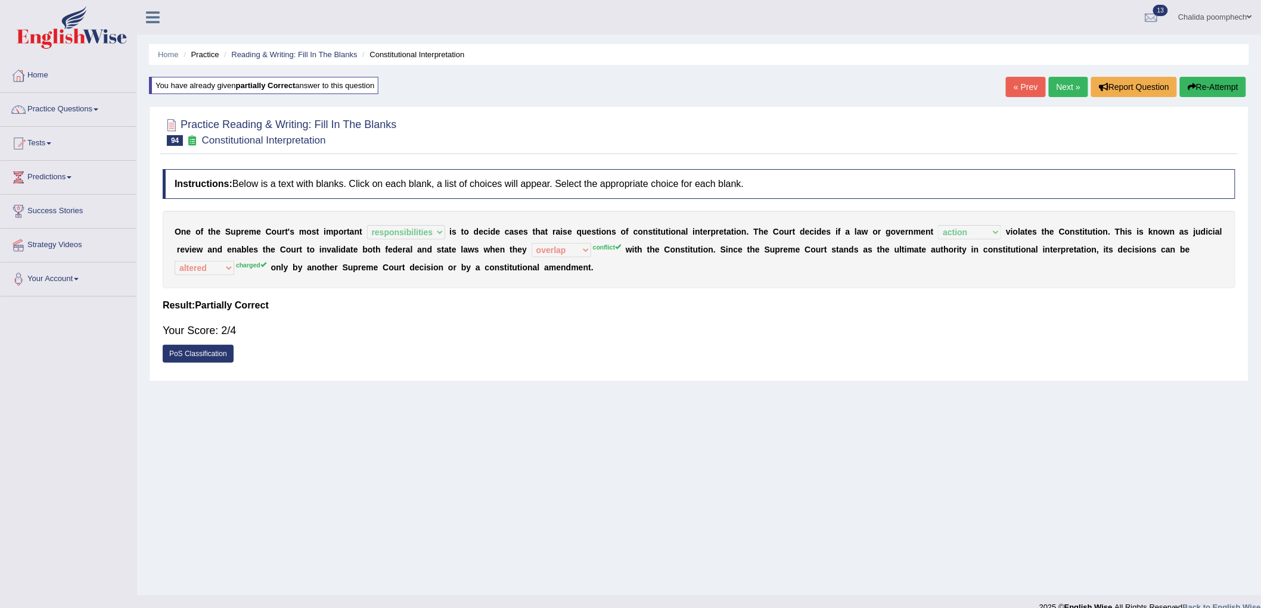
click at [1067, 89] on link "Next »" at bounding box center [1068, 87] width 39 height 20
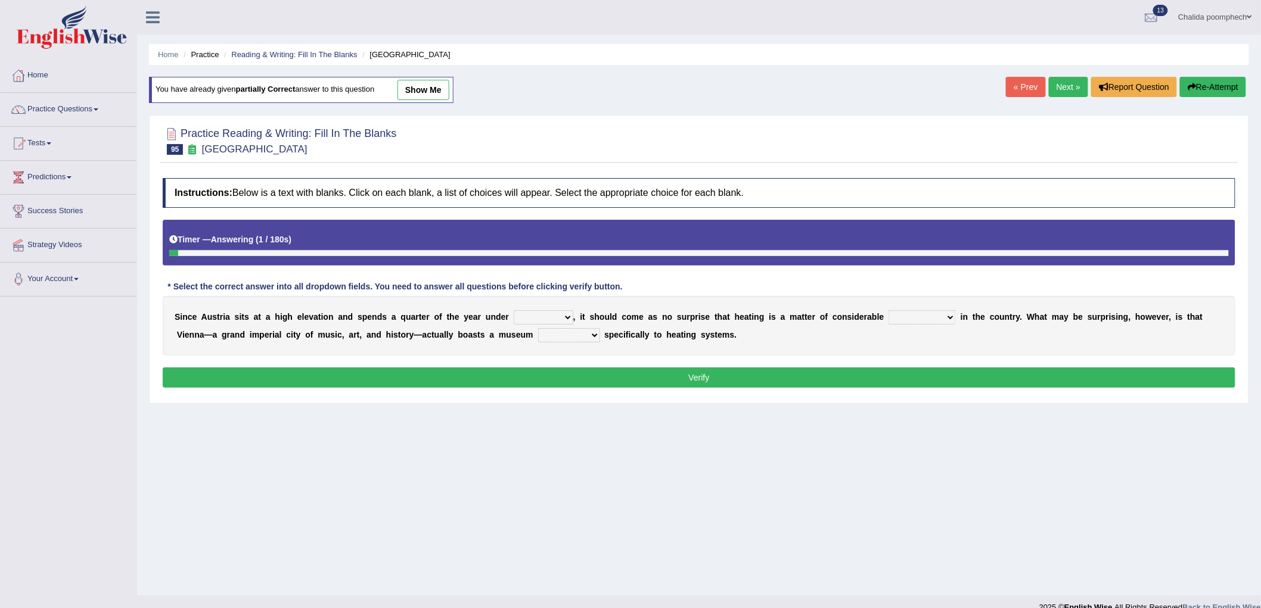
click at [552, 319] on select "rain wind typhoon snow" at bounding box center [544, 317] width 60 height 14
select select "snow"
click at [514, 310] on select "rain wind typhoon snow" at bounding box center [544, 317] width 60 height 14
click at [907, 316] on select "leakage importance memory convenience" at bounding box center [921, 317] width 67 height 14
drag, startPoint x: 835, startPoint y: 152, endPoint x: 841, endPoint y: 154, distance: 6.8
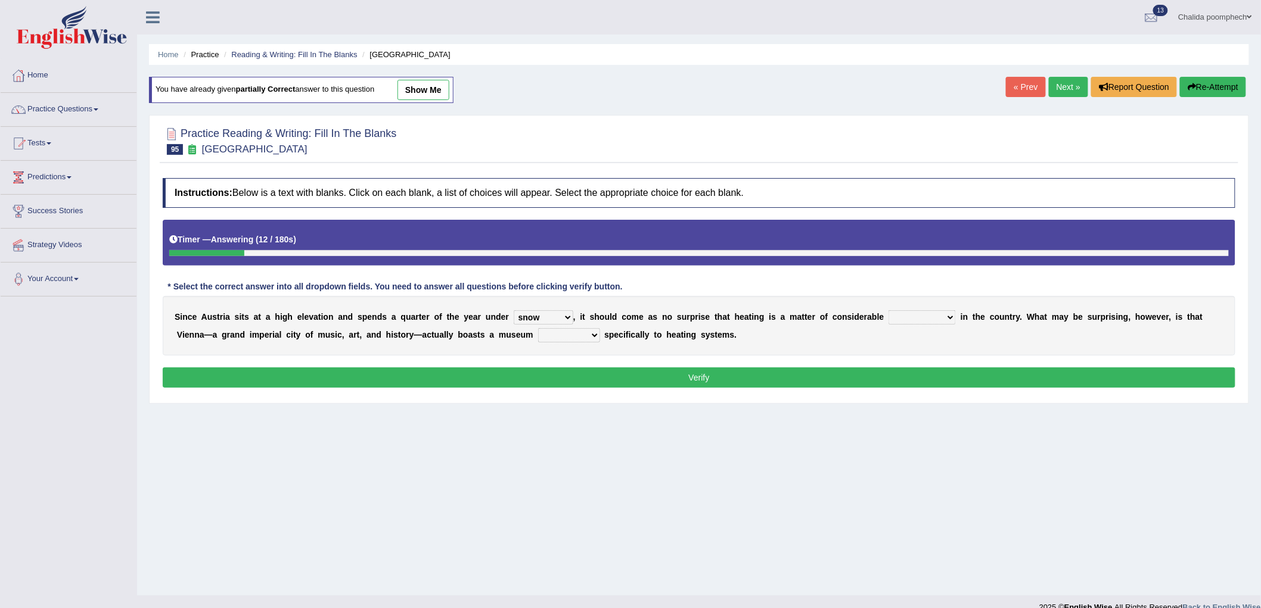
click at [835, 152] on div at bounding box center [699, 140] width 1073 height 36
click at [69, 111] on link "Practice Questions" at bounding box center [69, 108] width 136 height 30
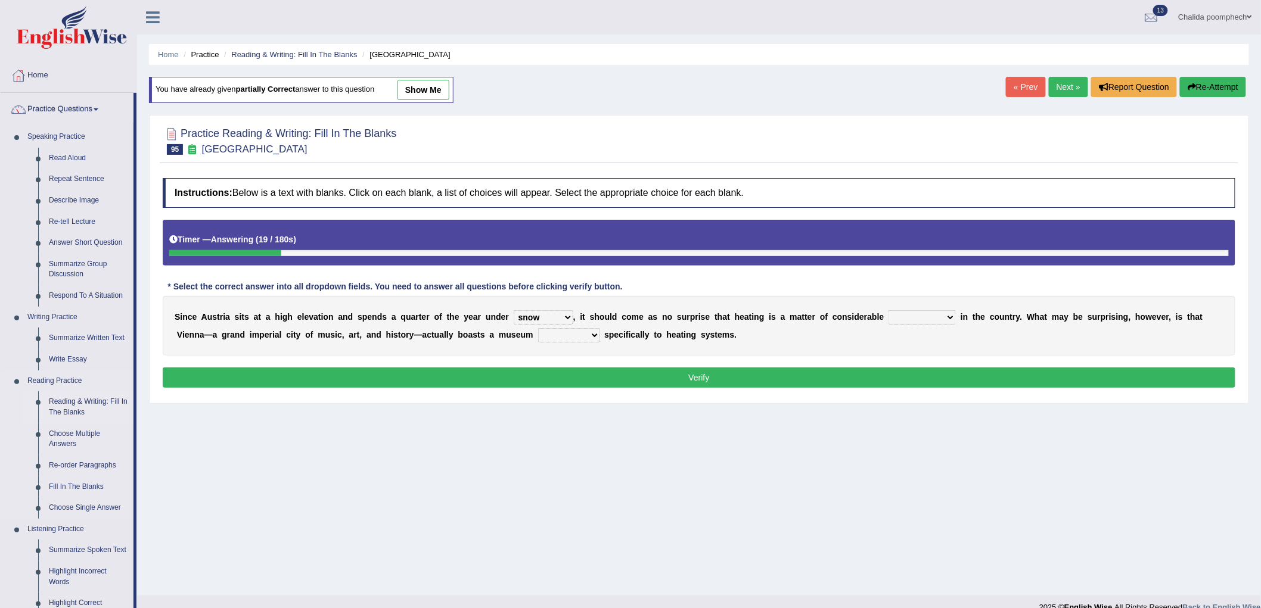
click at [94, 404] on link "Reading & Writing: Fill In The Blanks" at bounding box center [88, 407] width 90 height 32
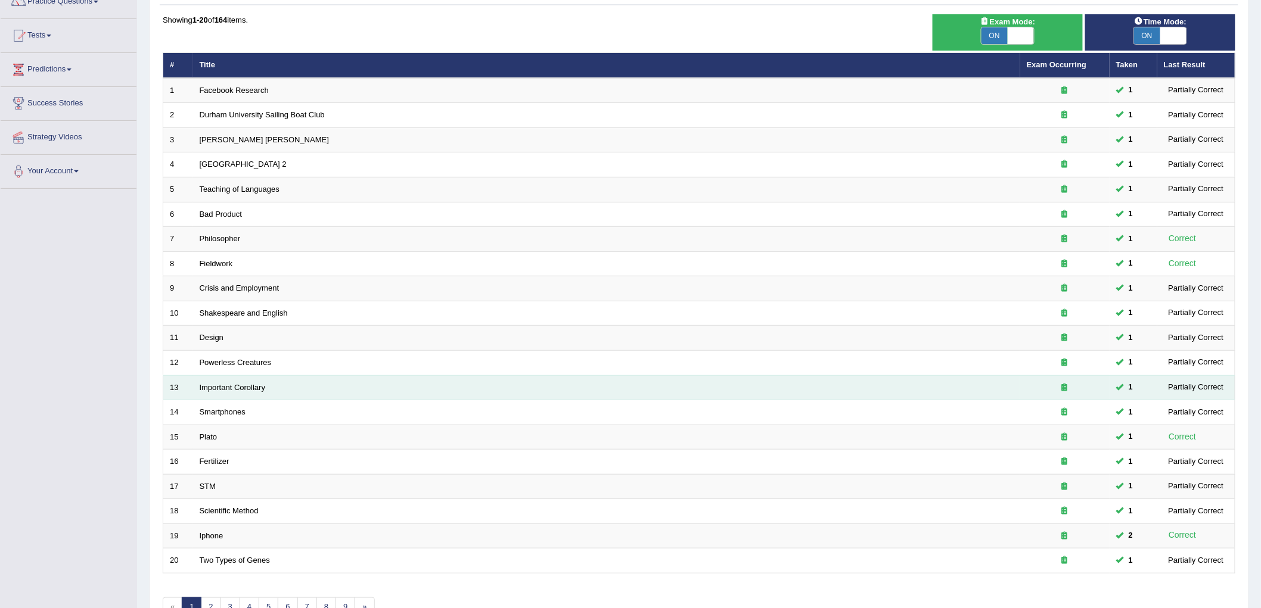
scroll to position [181, 0]
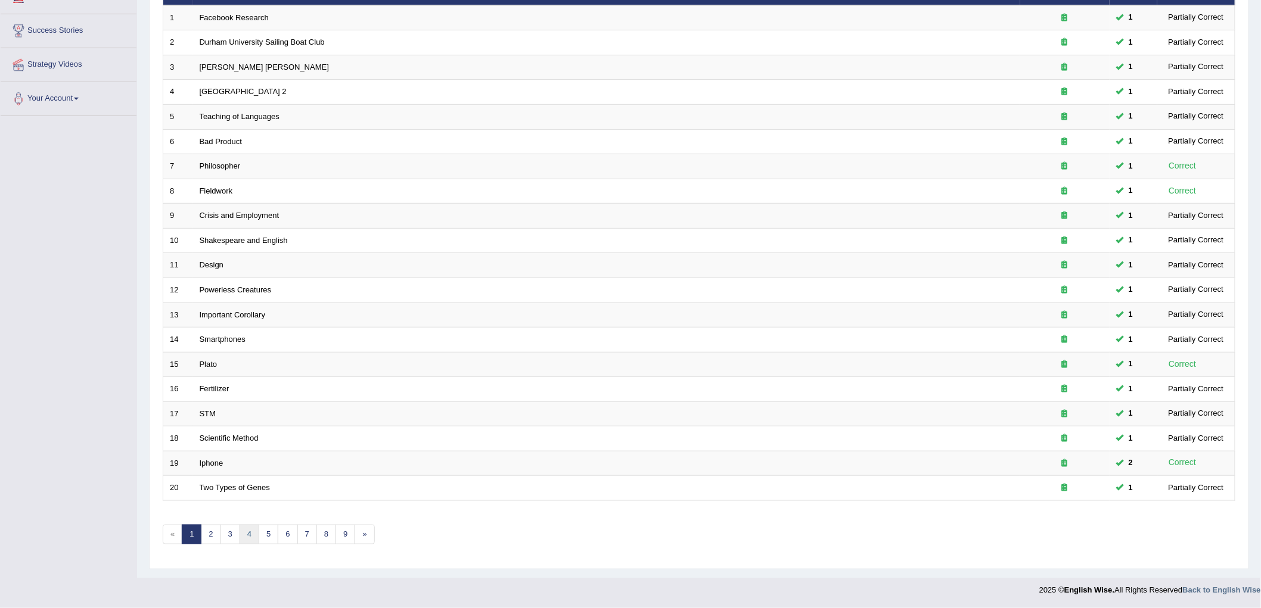
click at [251, 535] on link "4" at bounding box center [250, 535] width 20 height 20
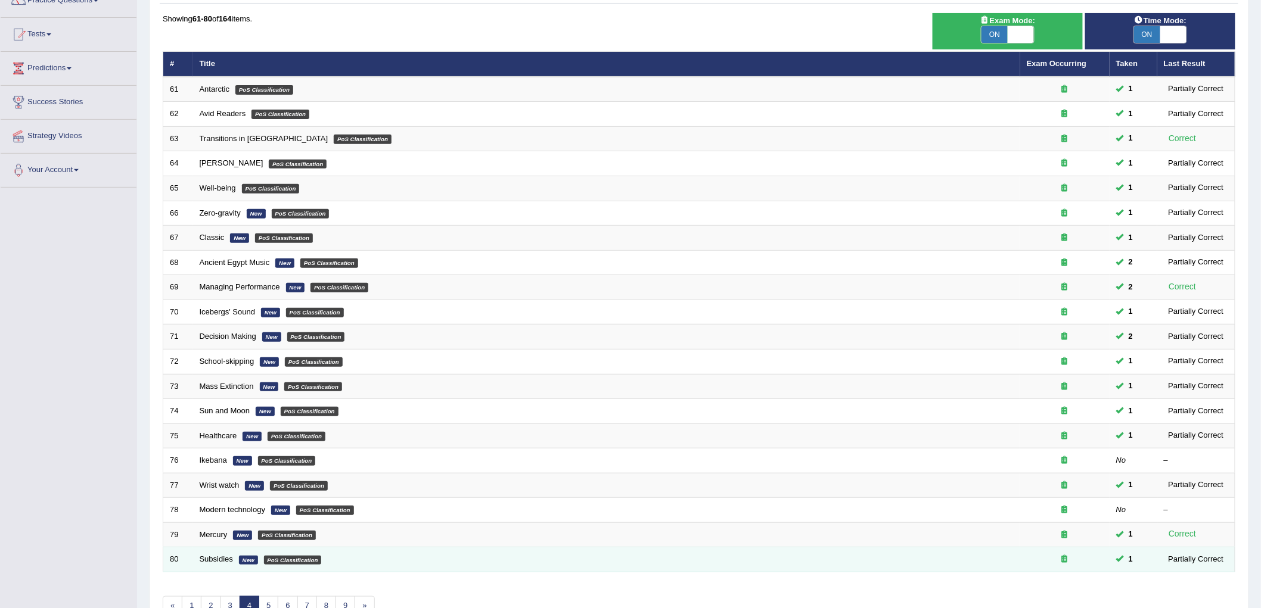
scroll to position [181, 0]
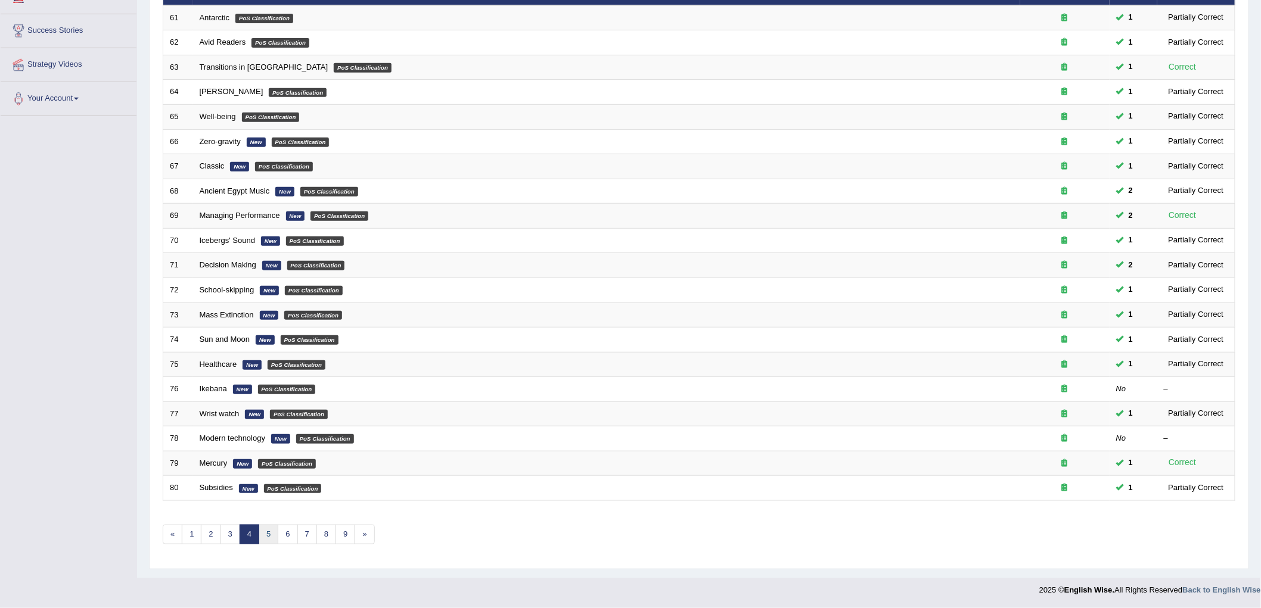
click at [272, 536] on link "5" at bounding box center [269, 535] width 20 height 20
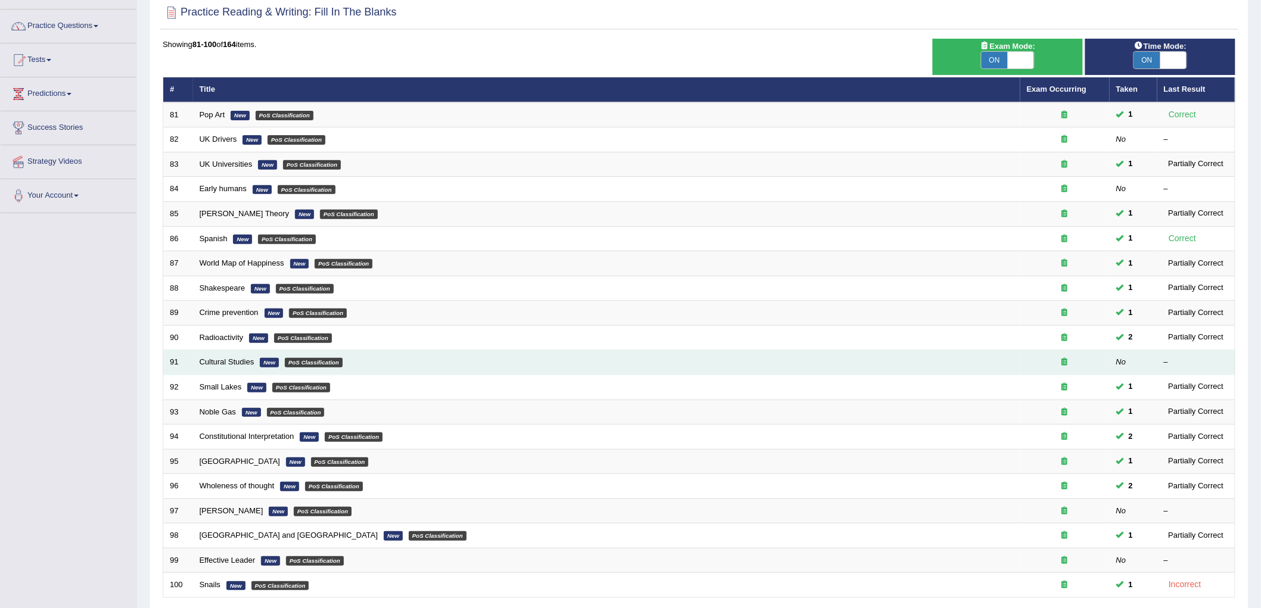
scroll to position [181, 0]
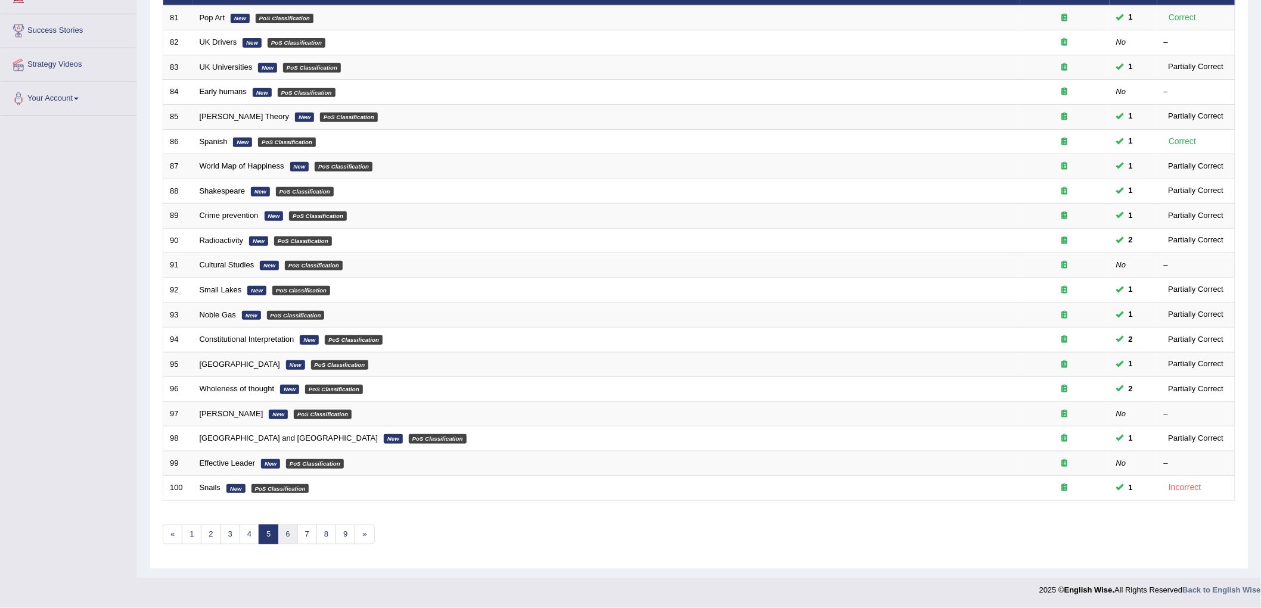
click at [284, 534] on link "6" at bounding box center [288, 535] width 20 height 20
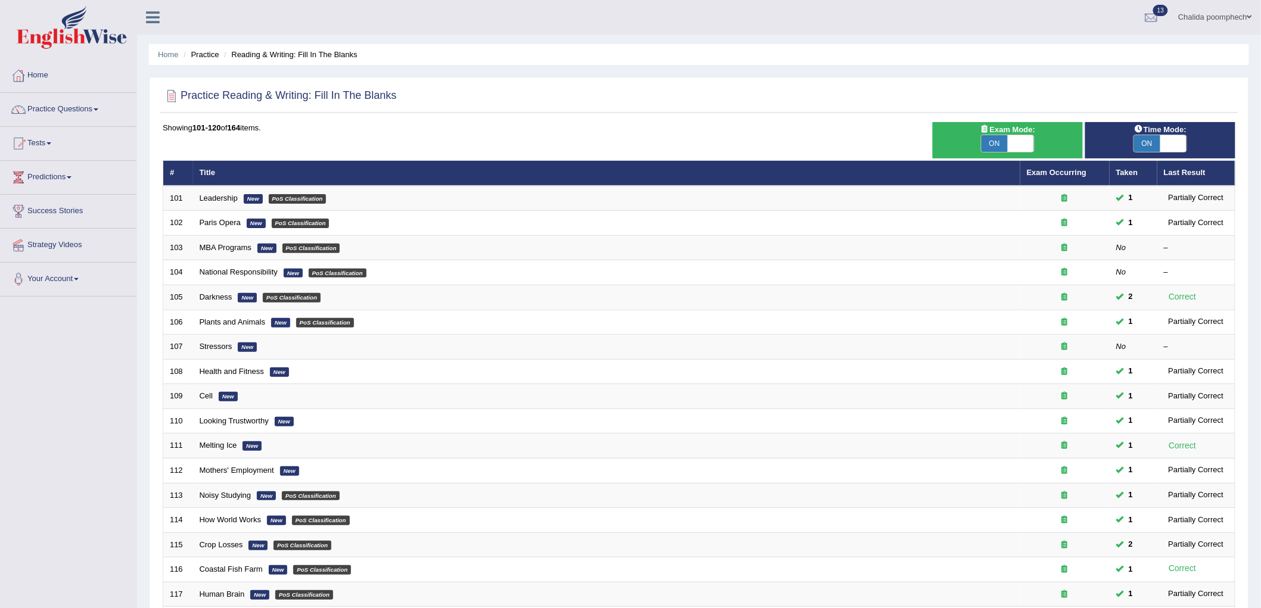
scroll to position [181, 0]
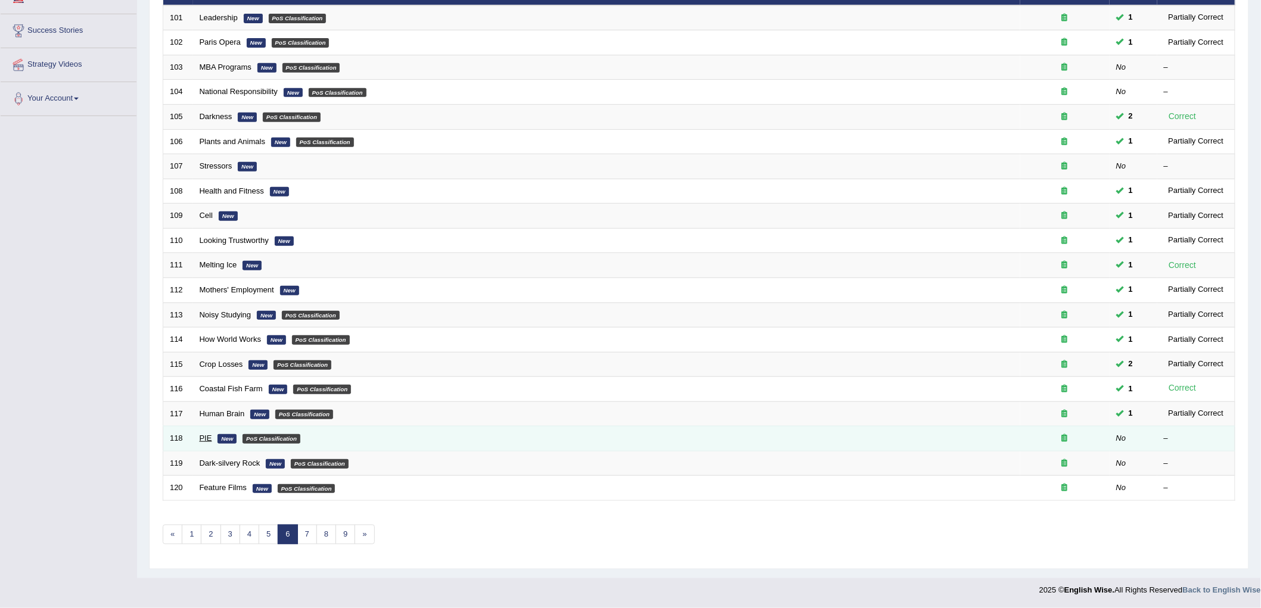
click at [203, 438] on link "PIE" at bounding box center [206, 438] width 13 height 9
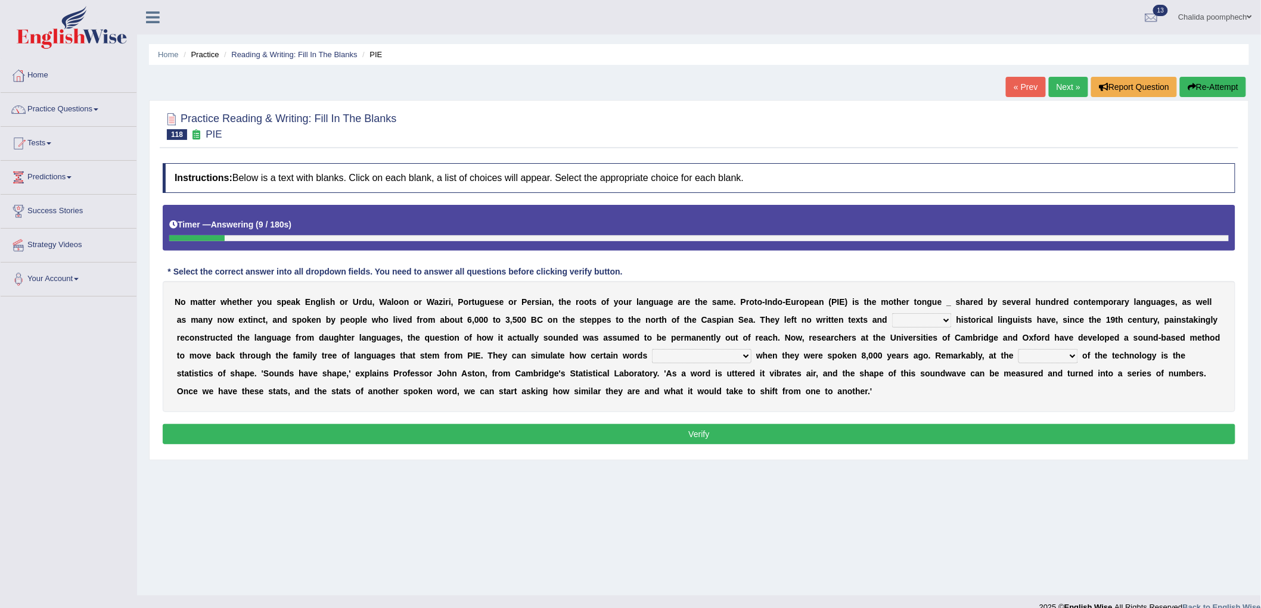
click at [924, 317] on select "therefore until where although" at bounding box center [922, 320] width 60 height 14
select select "therefore"
click at [892, 313] on select "therefore until where although" at bounding box center [922, 320] width 60 height 14
click at [730, 353] on select "would sound would have sounded sound have sound" at bounding box center [702, 356] width 100 height 14
select select "would sound"
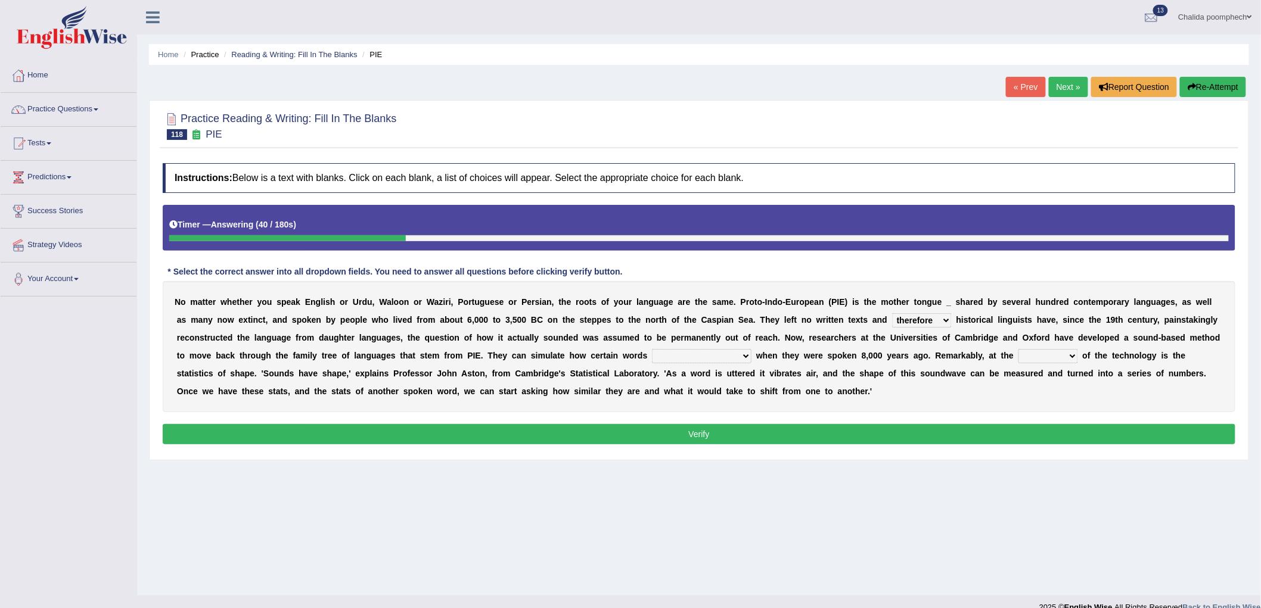
click at [652, 349] on select "would sound would have sounded sound have sound" at bounding box center [702, 356] width 100 height 14
click at [734, 353] on select "would sound would have sounded sound have sound" at bounding box center [702, 356] width 100 height 14
click at [1036, 356] on select "cost heart end moment" at bounding box center [1048, 356] width 60 height 14
select select "moment"
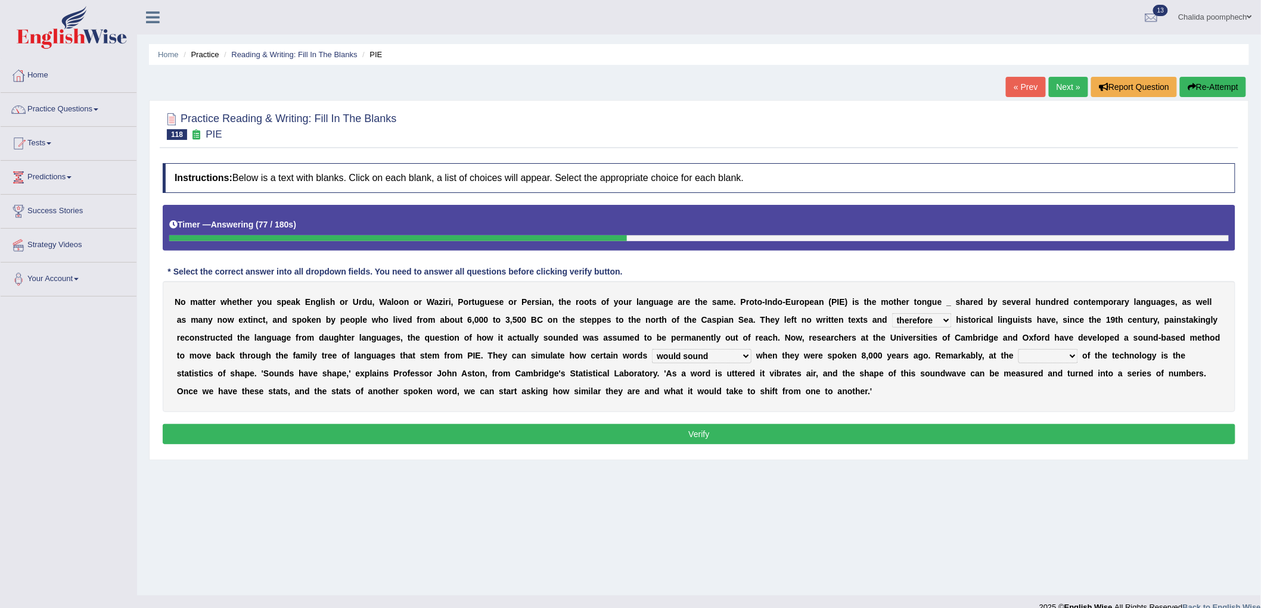
click at [1018, 349] on select "cost heart end moment" at bounding box center [1048, 356] width 60 height 14
click at [962, 433] on button "Verify" at bounding box center [699, 434] width 1073 height 20
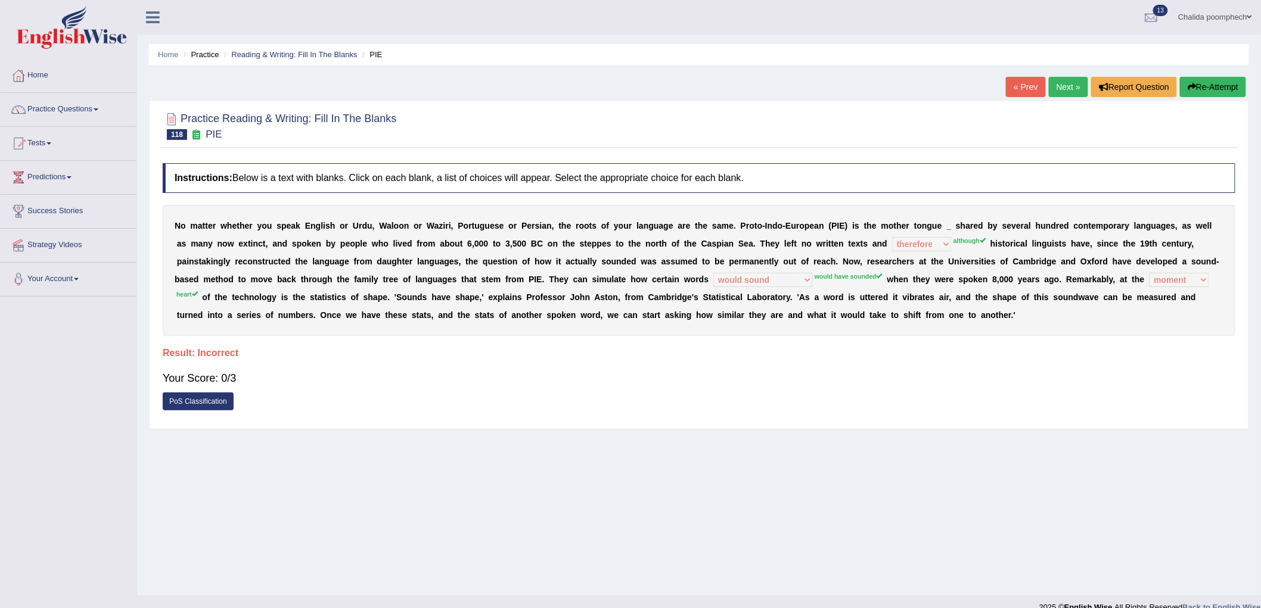
click at [1061, 84] on link "Next »" at bounding box center [1068, 87] width 39 height 20
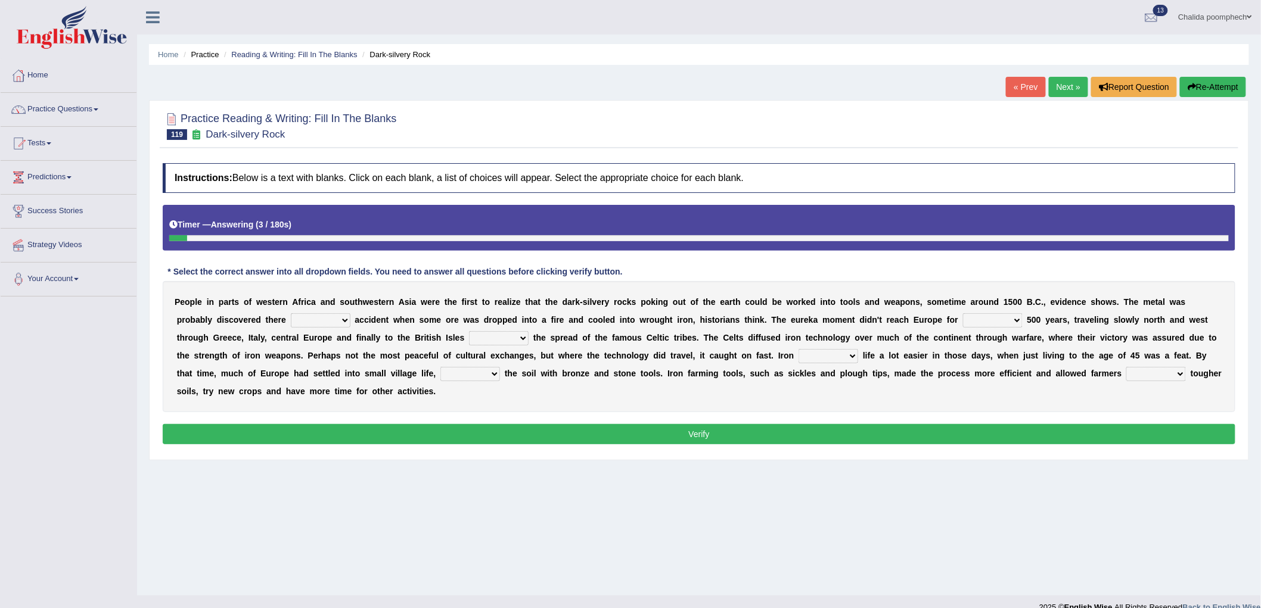
click at [332, 319] on select "at for in by" at bounding box center [321, 320] width 60 height 14
select select "by"
click at [291, 313] on select "at for in by" at bounding box center [321, 320] width 60 height 14
click at [1005, 319] on select "few another further less" at bounding box center [993, 320] width 60 height 14
select select "another"
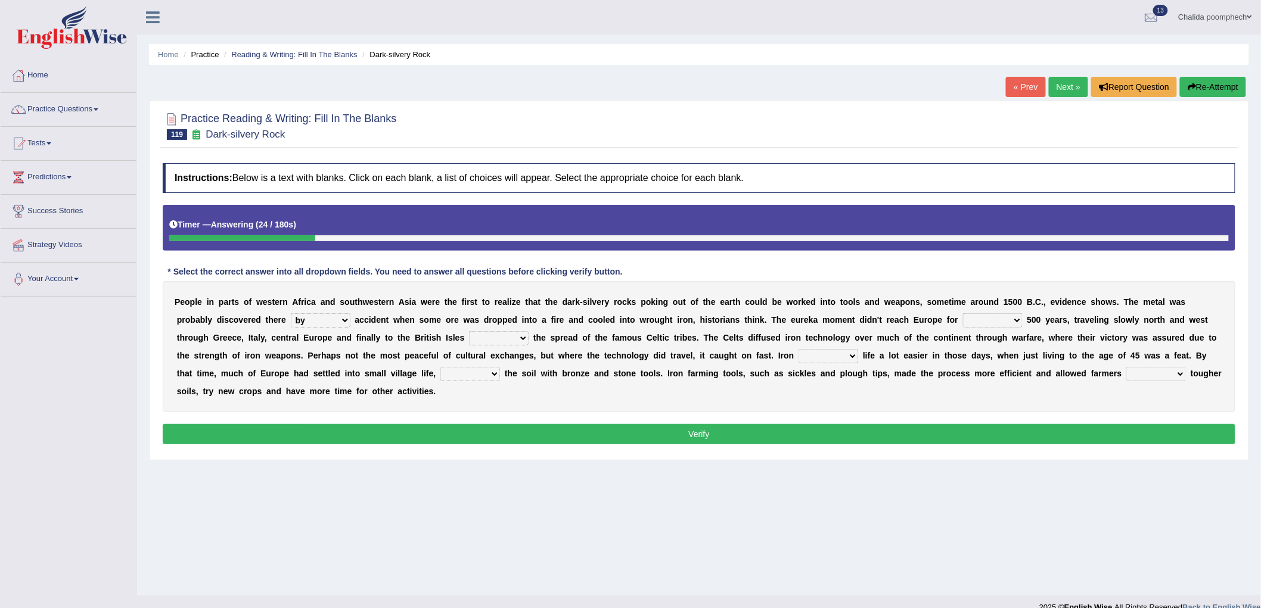
click at [963, 313] on select "few another further less" at bounding box center [993, 320] width 60 height 14
click at [514, 338] on select "along with without for" at bounding box center [499, 338] width 60 height 14
select select "with"
click at [469, 331] on select "along with without for" at bounding box center [499, 338] width 60 height 14
click at [840, 358] on select "caused made became begot" at bounding box center [828, 356] width 60 height 14
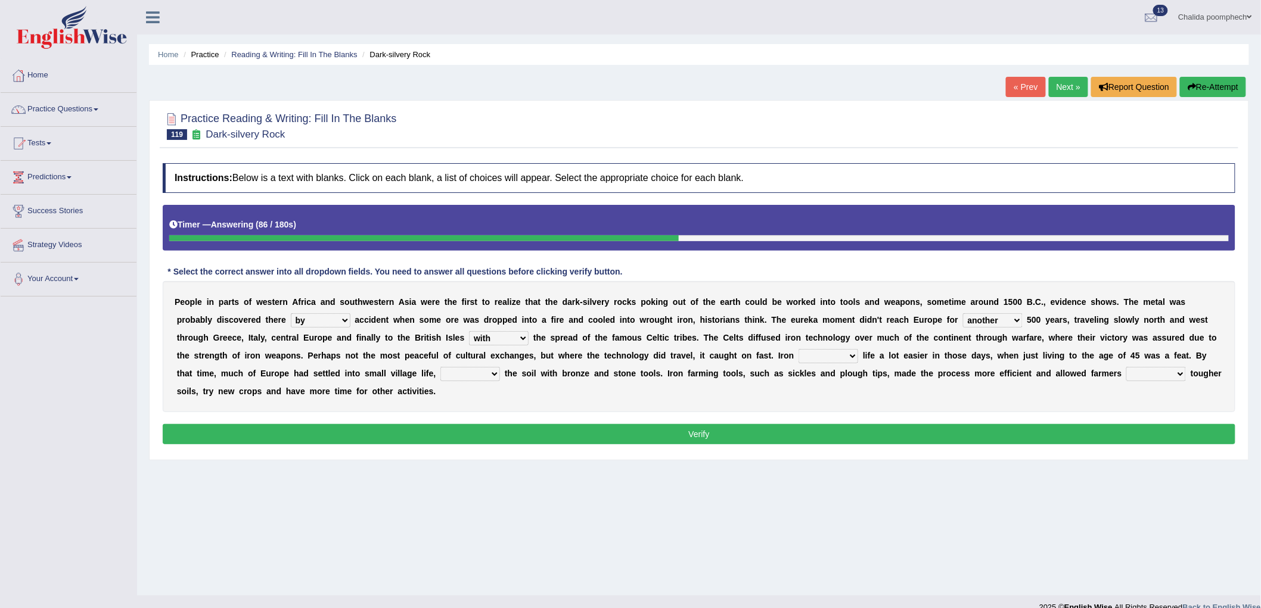
select select "made"
click at [798, 349] on select "caused made became begot" at bounding box center [828, 356] width 60 height 14
click at [460, 368] on select "having toiling burdening treading" at bounding box center [470, 374] width 60 height 14
click at [440, 367] on select "having toiling burdening treading" at bounding box center [470, 374] width 60 height 14
click at [483, 370] on select "having toiling burdening treading" at bounding box center [470, 374] width 60 height 14
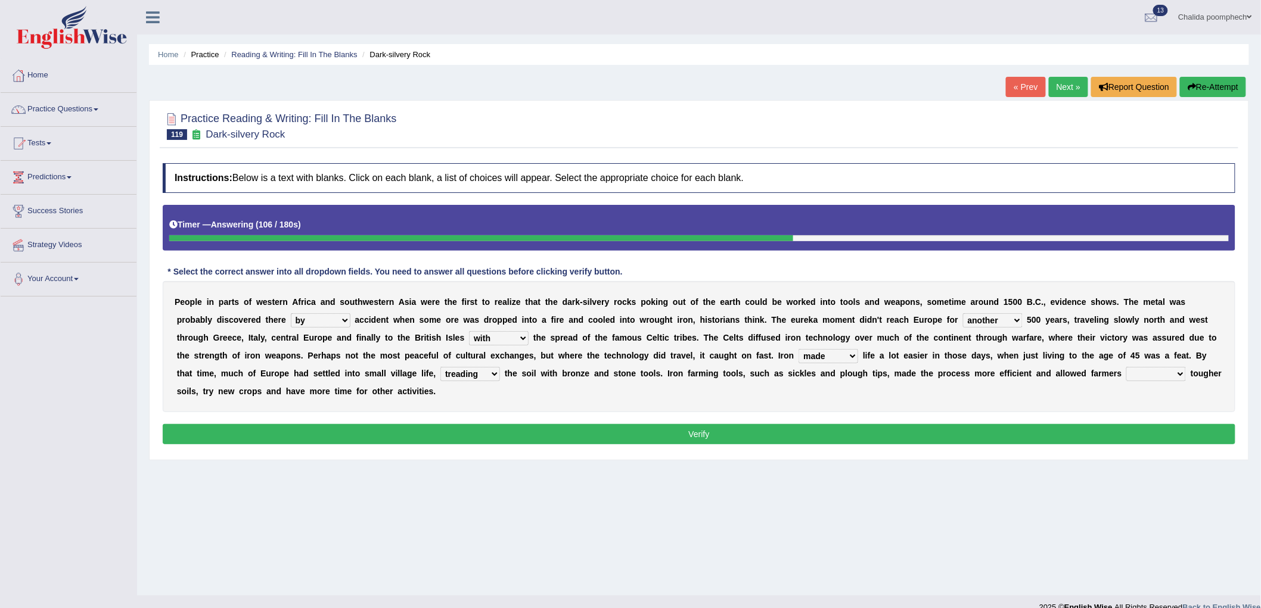
select select "toiling"
click at [440, 367] on select "having toiling burdening treading" at bounding box center [470, 374] width 60 height 14
click at [1157, 368] on select "exploit to exploit exploits exploited" at bounding box center [1156, 374] width 60 height 14
select select "to exploit"
click at [1127, 367] on select "exploit to exploit exploits exploited" at bounding box center [1156, 374] width 60 height 14
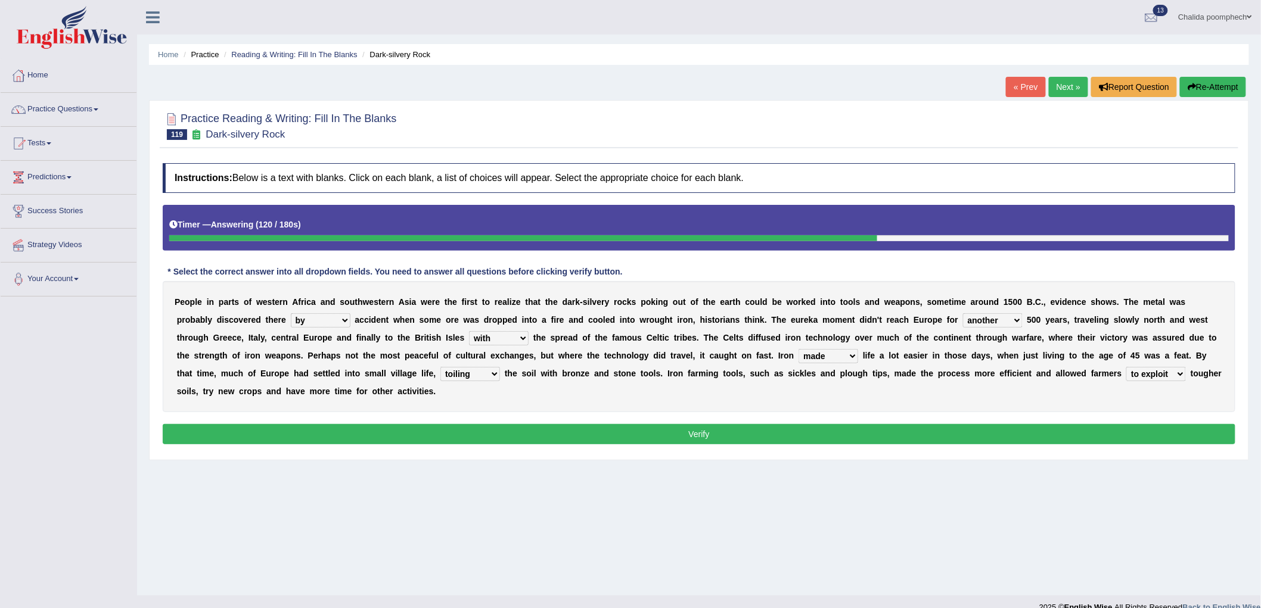
click at [1118, 433] on button "Verify" at bounding box center [699, 434] width 1073 height 20
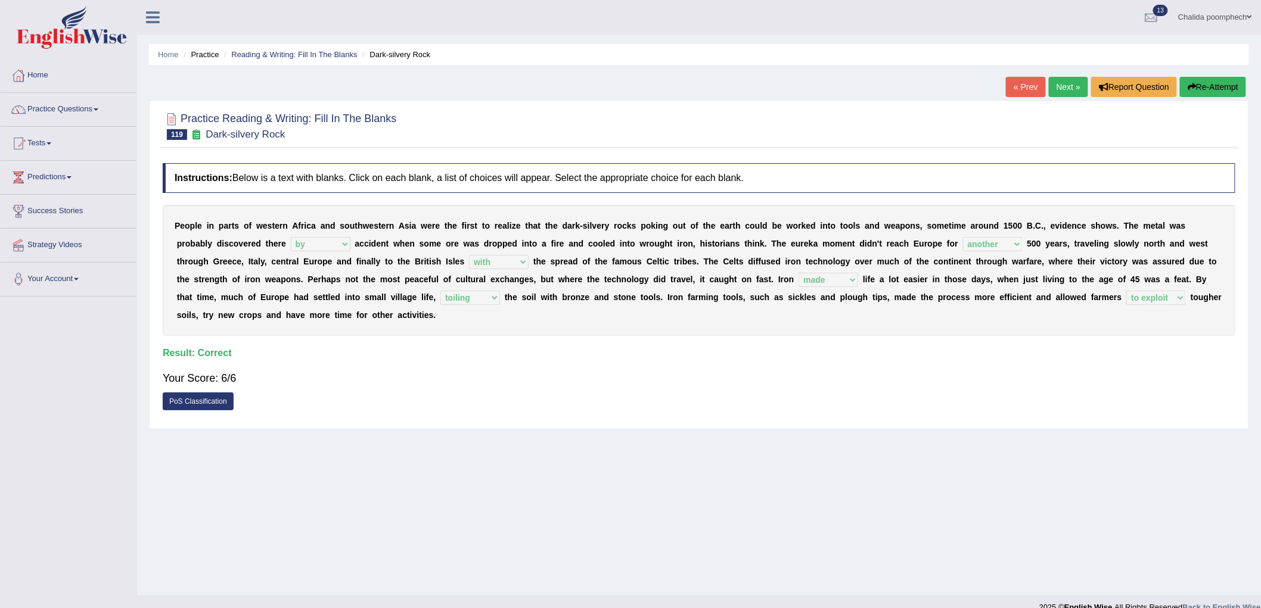
click at [1063, 84] on link "Next »" at bounding box center [1068, 87] width 39 height 20
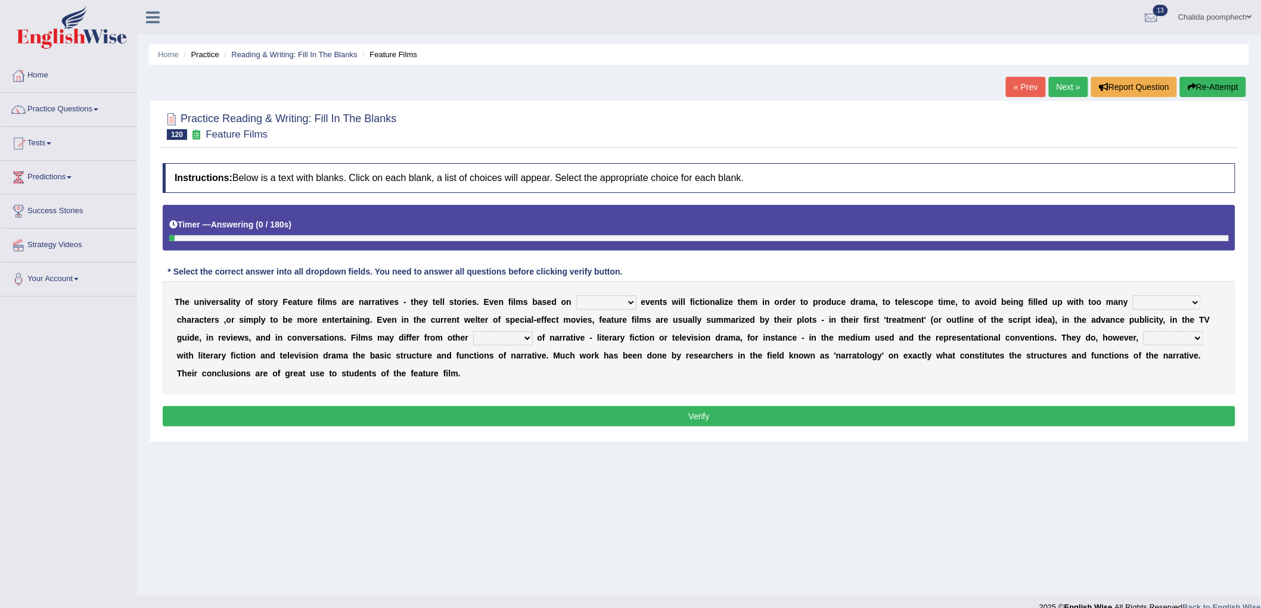
click at [626, 299] on select "prehistoric common true harsh" at bounding box center [606, 303] width 60 height 14
select select "true"
click at [576, 296] on select "prehistoric common true harsh" at bounding box center [606, 303] width 60 height 14
click at [1164, 301] on select "minor objective sheer marginalized" at bounding box center [1167, 303] width 68 height 14
select select "minor"
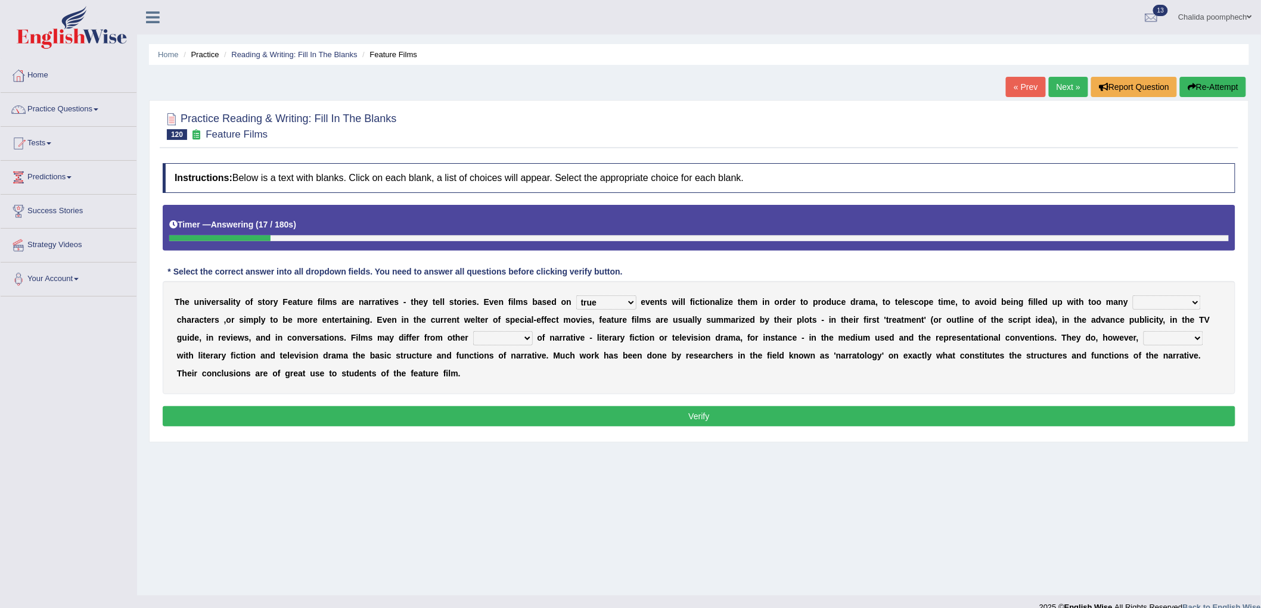
click at [1133, 296] on select "minor objective sheer marginalized" at bounding box center [1167, 303] width 68 height 14
click at [511, 340] on select "amounts kinds properties qualities" at bounding box center [503, 338] width 60 height 14
select select "kinds"
click at [473, 331] on select "amounts kinds properties qualities" at bounding box center [503, 338] width 60 height 14
click at [1165, 340] on select "spare share abide conform" at bounding box center [1174, 338] width 60 height 14
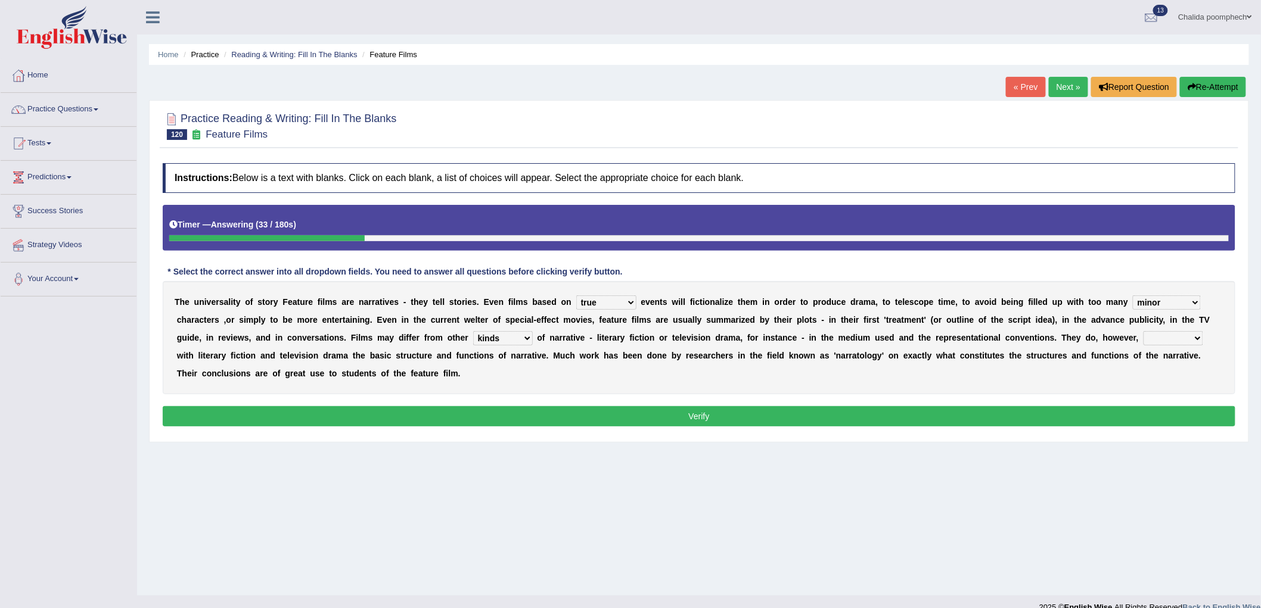
click at [1144, 331] on select "spare share abide conform" at bounding box center [1174, 338] width 60 height 14
click at [1161, 337] on select "spare share abide conform" at bounding box center [1174, 338] width 60 height 14
select select "abide"
click at [1144, 331] on select "spare share abide conform" at bounding box center [1174, 338] width 60 height 14
click at [1086, 413] on button "Verify" at bounding box center [699, 416] width 1073 height 20
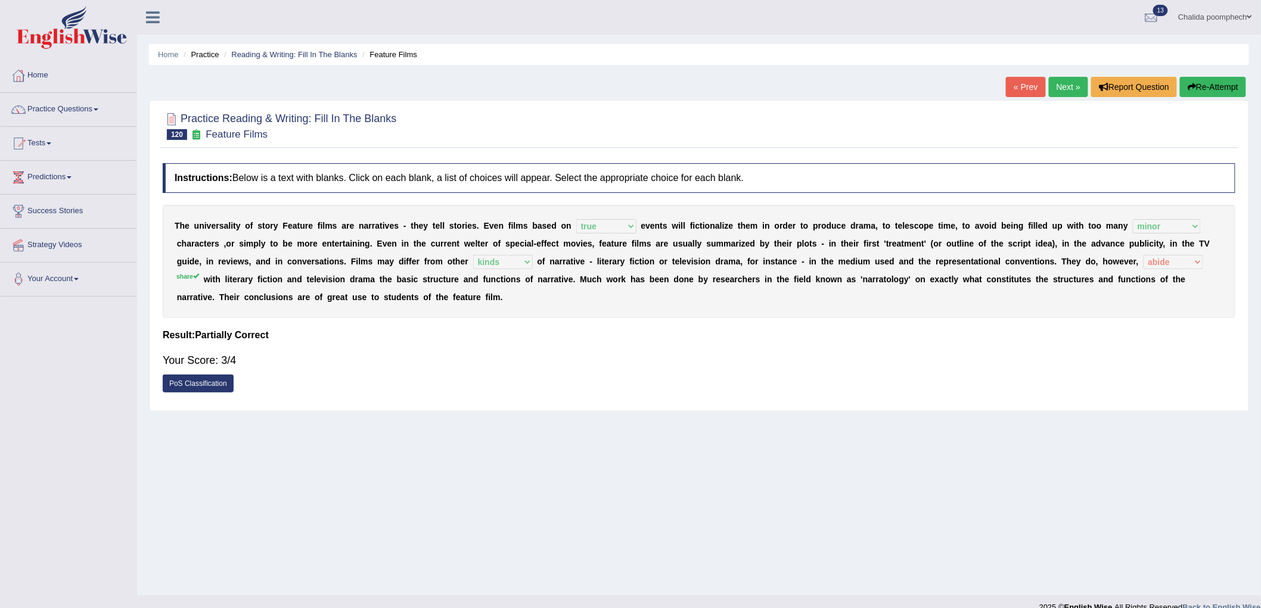
click at [1057, 86] on link "Next »" at bounding box center [1068, 87] width 39 height 20
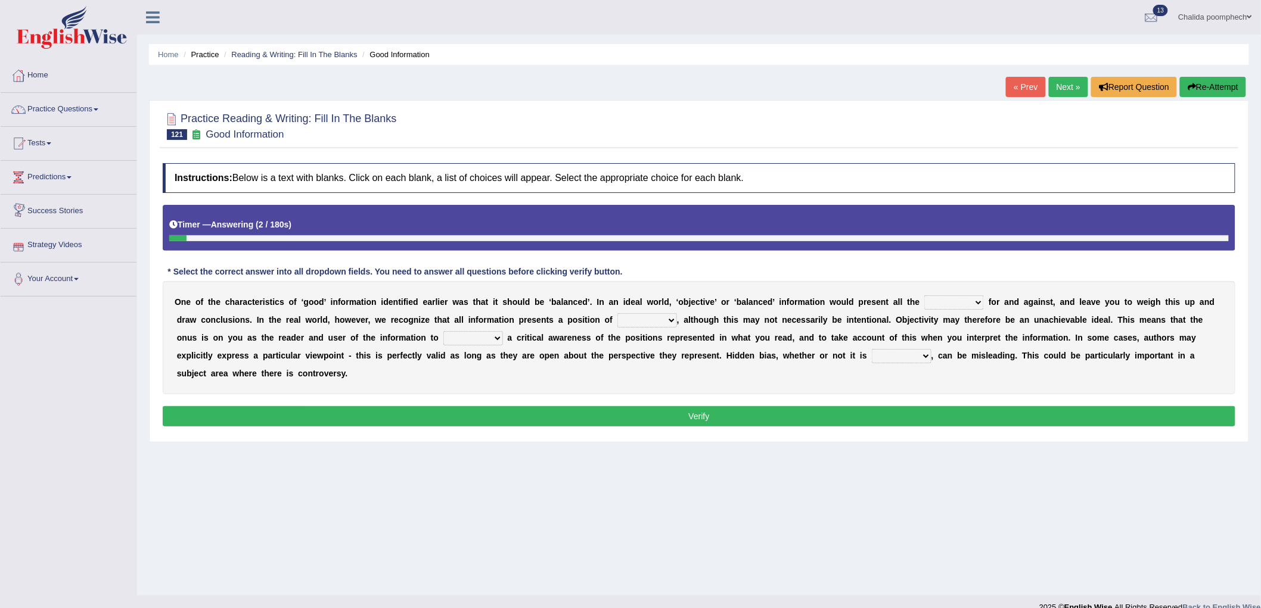
click at [980, 300] on select "assurance evidence greatness present" at bounding box center [954, 303] width 60 height 14
select select "evidence"
click at [925, 296] on select "assurance evidence greatness present" at bounding box center [954, 303] width 60 height 14
click at [664, 319] on select "ensigns gross interest exact" at bounding box center [647, 320] width 60 height 14
select select "interest"
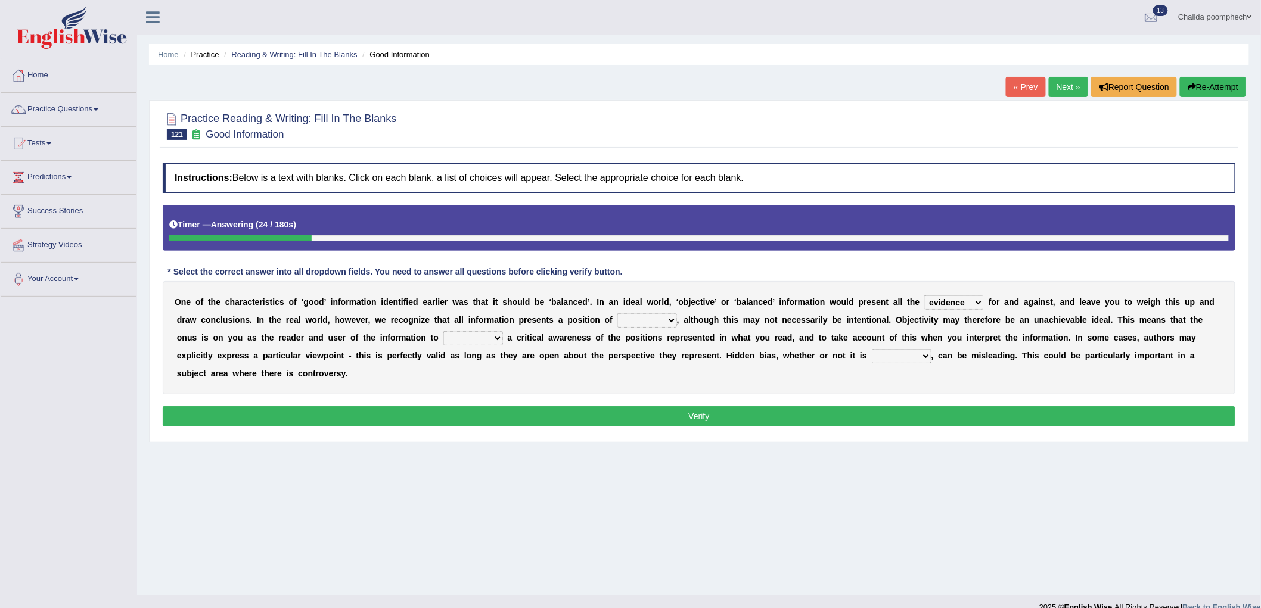
click at [617, 313] on select "ensigns gross interest exact" at bounding box center [647, 320] width 60 height 14
click at [490, 337] on select "regret rebel develop intact" at bounding box center [473, 338] width 60 height 14
select select "rebel"
click at [443, 331] on select "regret rebel develop intact" at bounding box center [473, 338] width 60 height 14
click at [889, 353] on select "deliberate narrate sustain aggregate" at bounding box center [902, 356] width 60 height 14
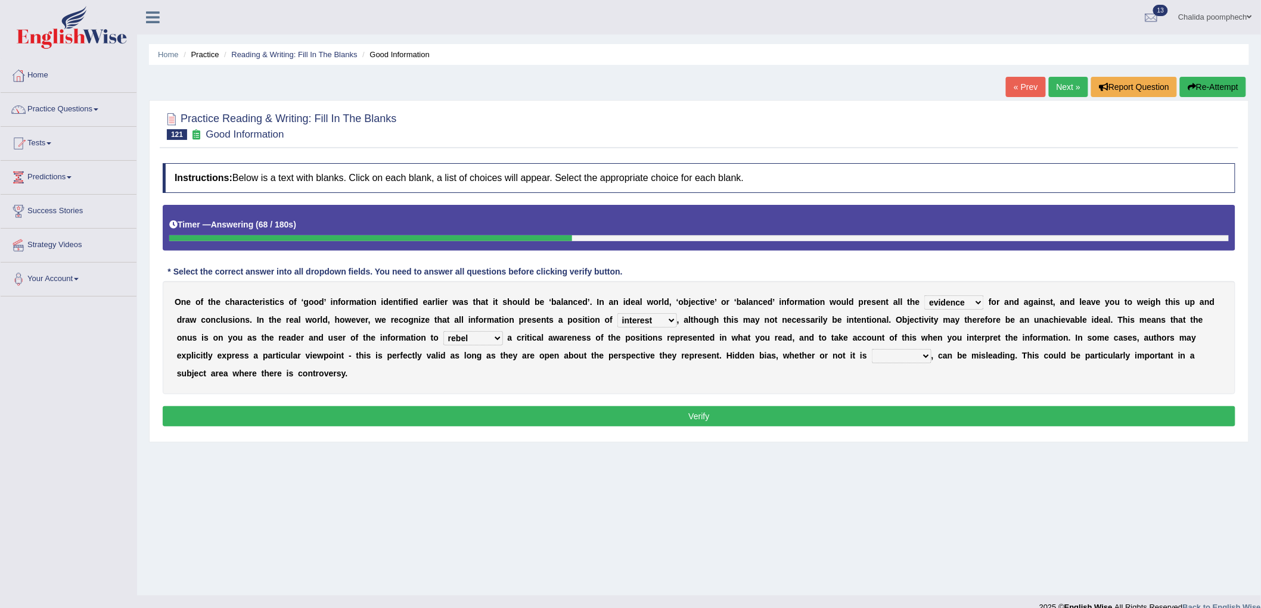
select select "deliberate"
click at [872, 349] on select "deliberate narrate sustain aggregate" at bounding box center [902, 356] width 60 height 14
click at [864, 416] on button "Verify" at bounding box center [699, 416] width 1073 height 20
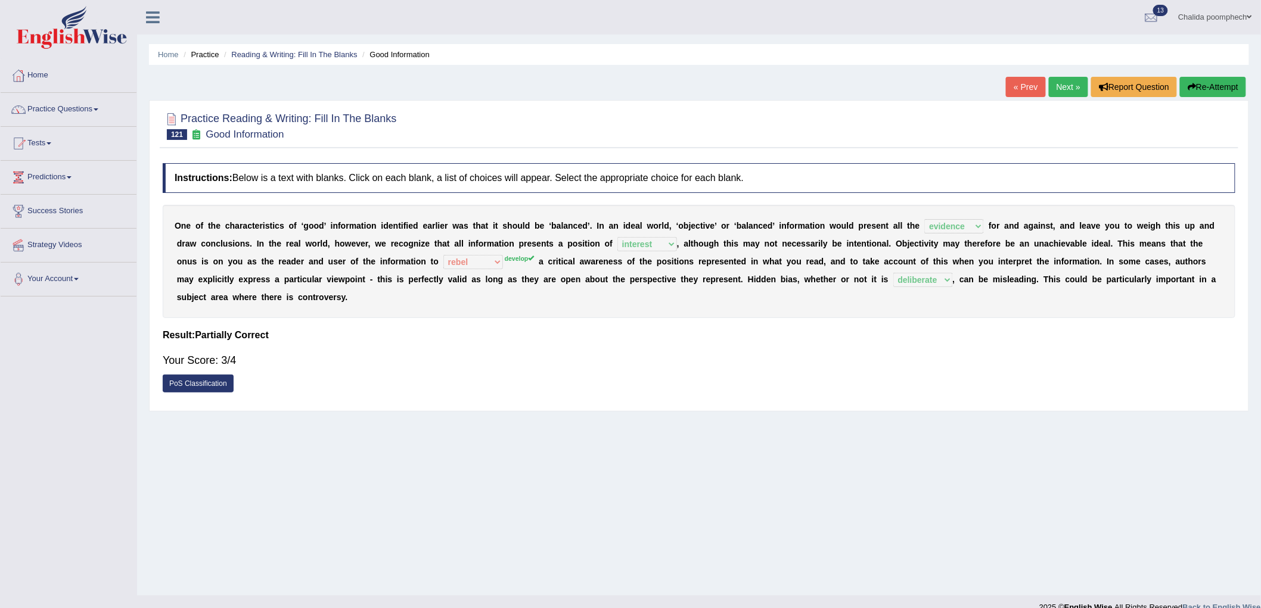
click at [1067, 85] on link "Next »" at bounding box center [1068, 87] width 39 height 20
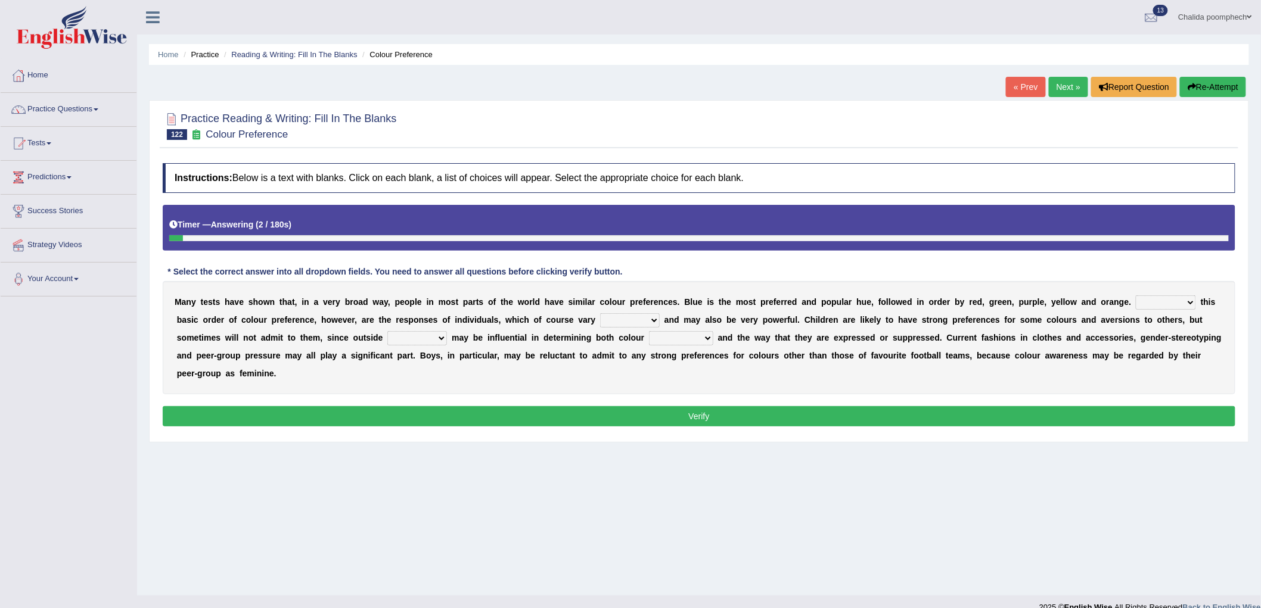
click at [1141, 303] on select "Overlying Overlaying Overly Overall" at bounding box center [1166, 303] width 60 height 14
select select "Overall"
click at [1136, 296] on select "Overlying Overlaying Overly Overall" at bounding box center [1166, 303] width 60 height 14
click at [629, 318] on select "grossly openly broadly widely" at bounding box center [630, 320] width 60 height 14
select select "widely"
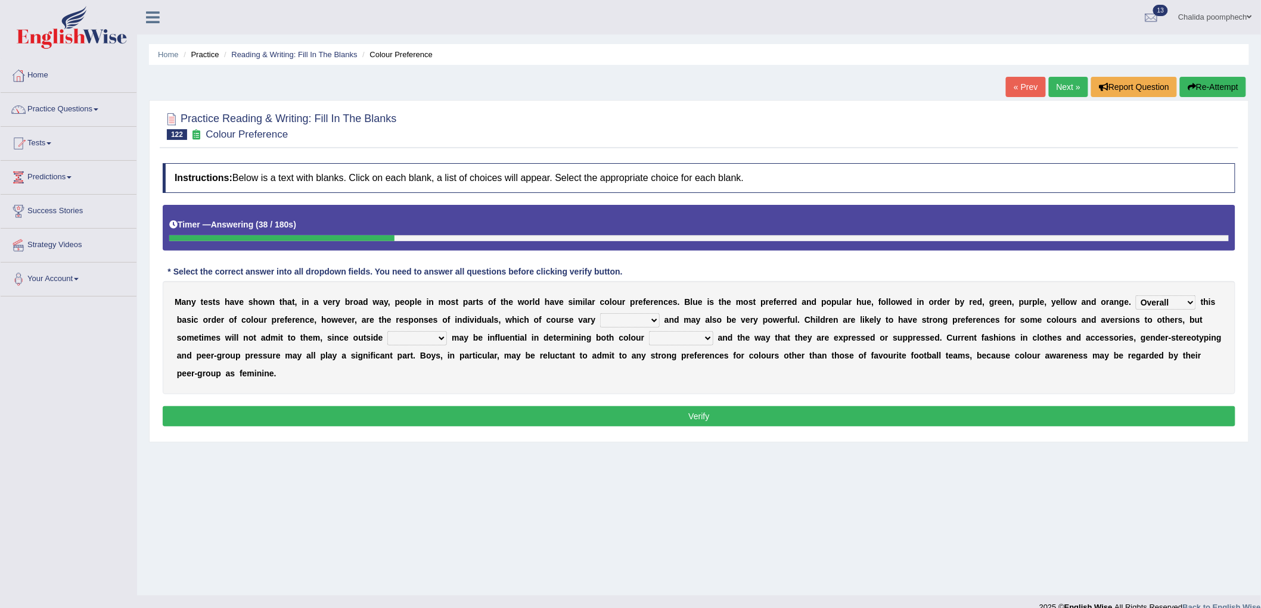
click at [600, 313] on select "grossly openly broadly widely" at bounding box center [630, 320] width 60 height 14
click at [432, 336] on select "facts collected gross factors" at bounding box center [417, 338] width 60 height 14
select select "factors"
click at [387, 331] on select "facts collected gross factors" at bounding box center [417, 338] width 60 height 14
click at [666, 335] on select "lacking preferences prestige prolonged" at bounding box center [681, 338] width 64 height 14
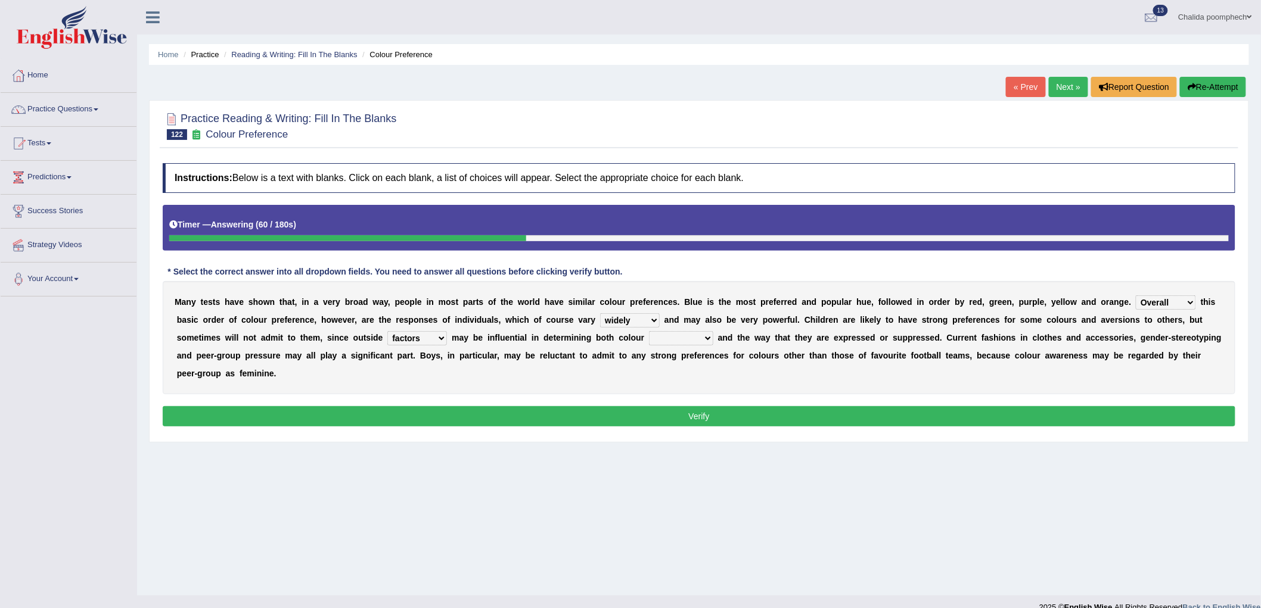
select select "preferences"
click at [649, 331] on select "lacking preferences prestige prolonged" at bounding box center [681, 338] width 64 height 14
click at [664, 420] on button "Verify" at bounding box center [699, 416] width 1073 height 20
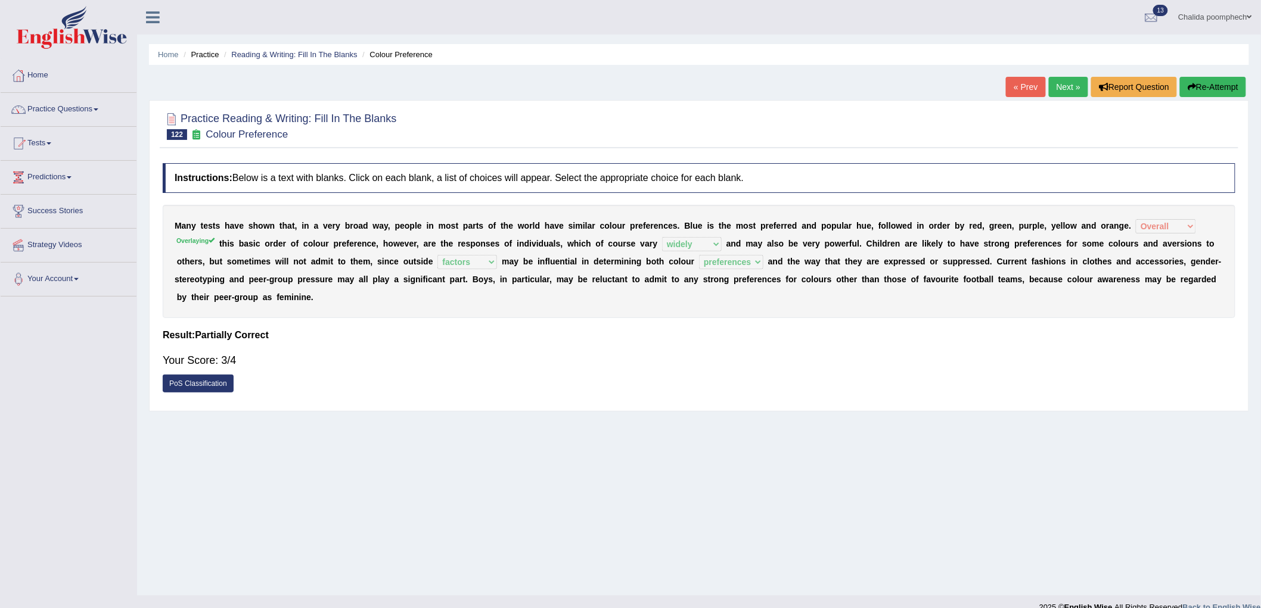
click at [1070, 91] on link "Next »" at bounding box center [1068, 87] width 39 height 20
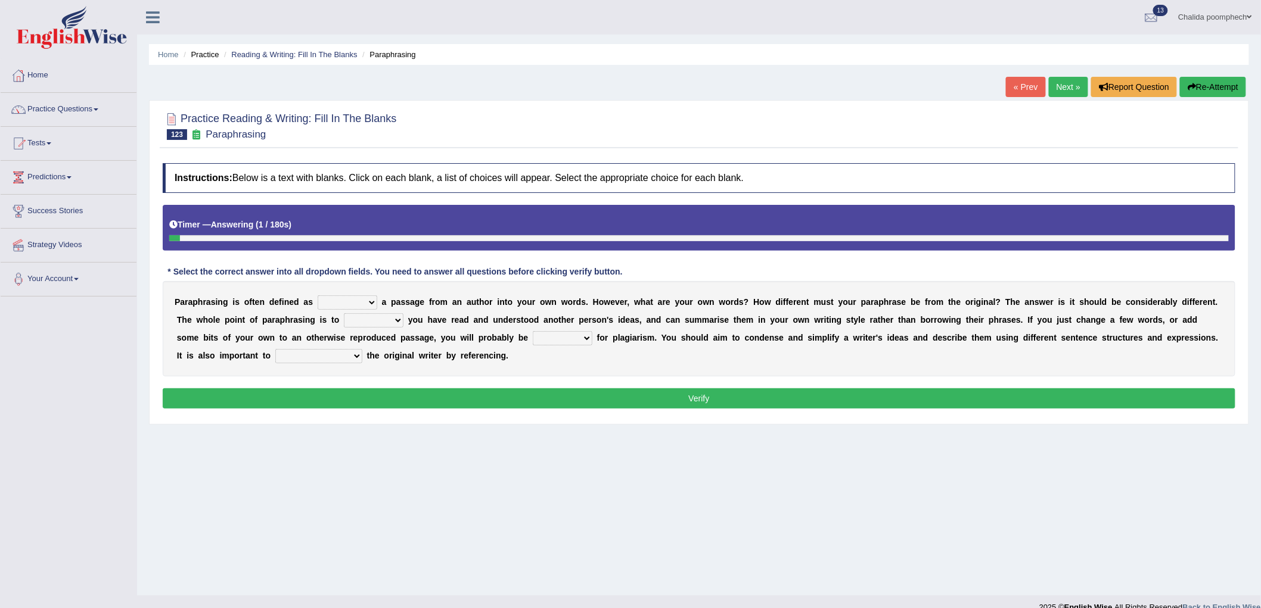
click at [350, 302] on select "placed putting planked pleaded" at bounding box center [348, 303] width 60 height 14
select select "putting"
click at [318, 296] on select "placed putting planked pleaded" at bounding box center [348, 303] width 60 height 14
click at [403, 319] on b at bounding box center [405, 320] width 5 height 10
click at [391, 317] on select "snow stole show slow" at bounding box center [374, 320] width 60 height 14
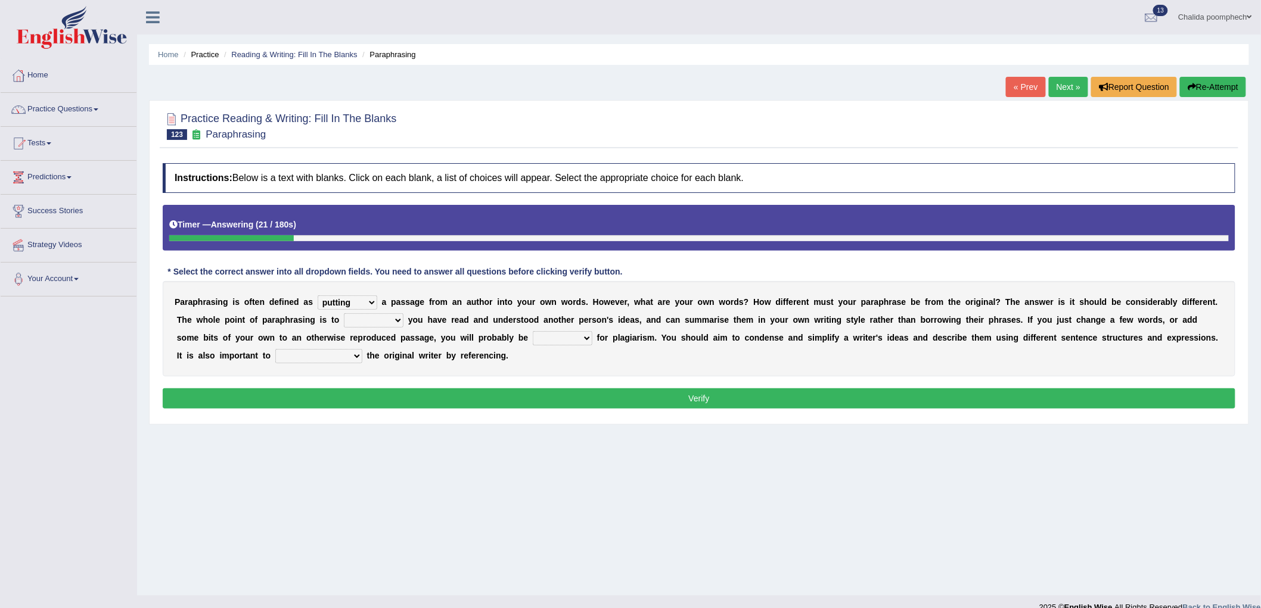
click at [344, 313] on select "snow stole show slow" at bounding box center [374, 320] width 60 height 14
click at [558, 335] on select "penalised priced advised lighted" at bounding box center [563, 338] width 60 height 14
click at [383, 318] on select "snow stole show slow" at bounding box center [374, 320] width 60 height 14
select select "show"
click at [344, 313] on select "snow stole show slow" at bounding box center [374, 320] width 60 height 14
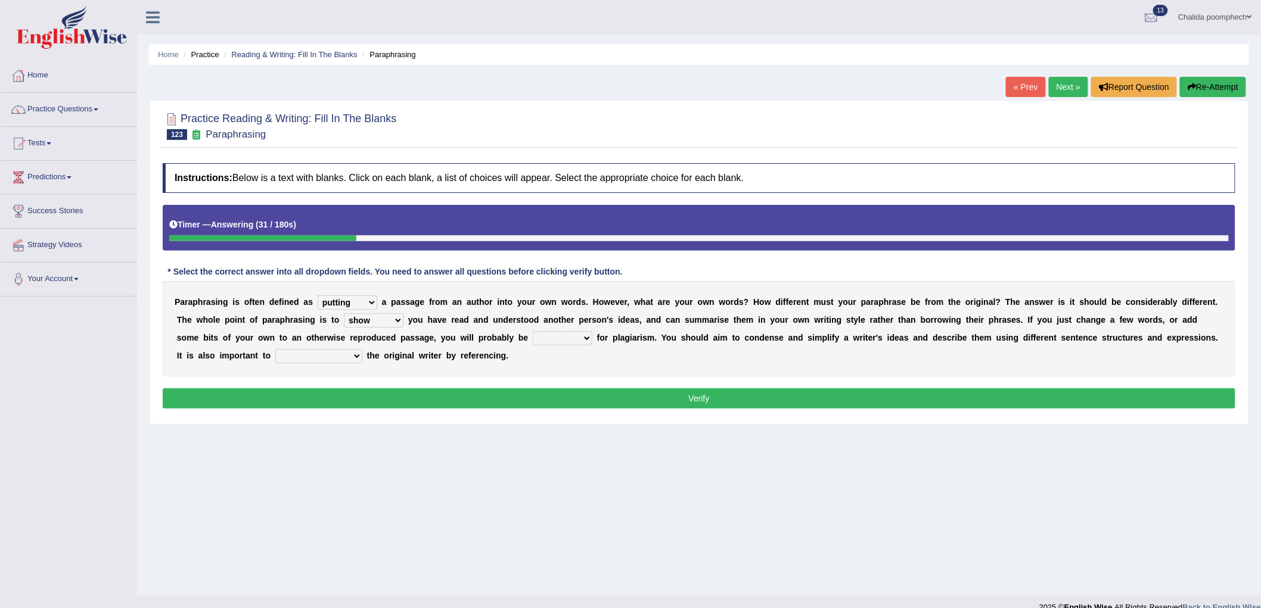
click at [565, 336] on select "penalised priced advised lighted" at bounding box center [563, 338] width 60 height 14
select select "penalised"
click at [533, 331] on select "penalised priced advised lighted" at bounding box center [563, 338] width 60 height 14
click at [301, 358] on select "rated credit nill still" at bounding box center [318, 356] width 87 height 14
select select "credit"
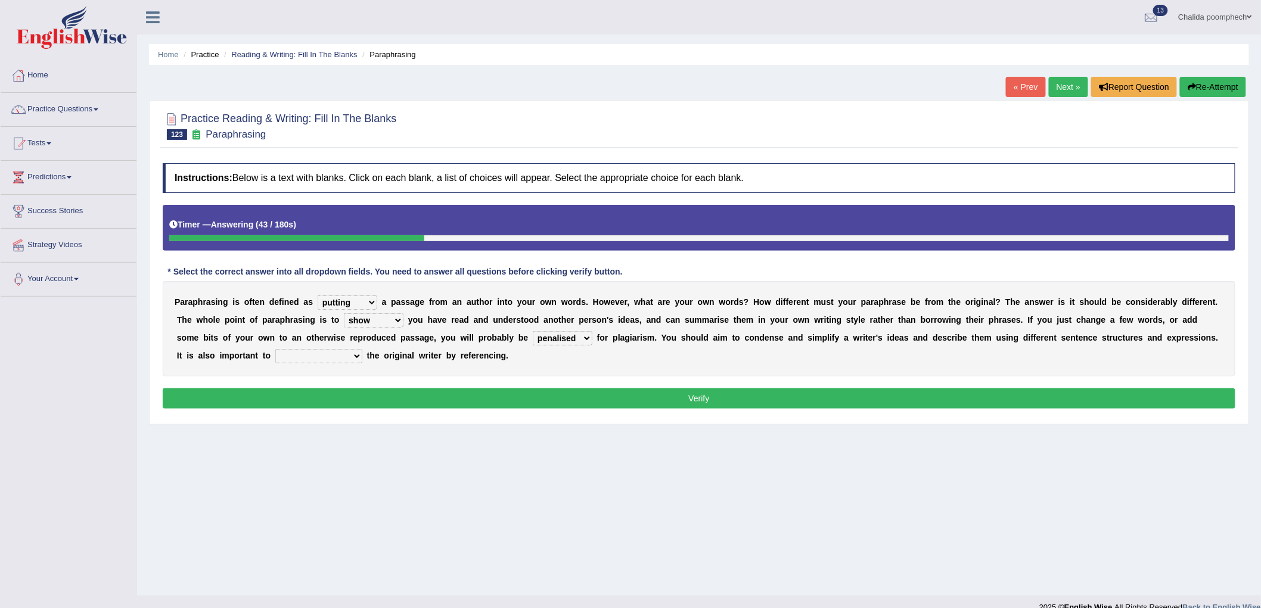
click at [275, 349] on select "rated credit nill still" at bounding box center [318, 356] width 87 height 14
click at [400, 394] on button "Verify" at bounding box center [699, 399] width 1073 height 20
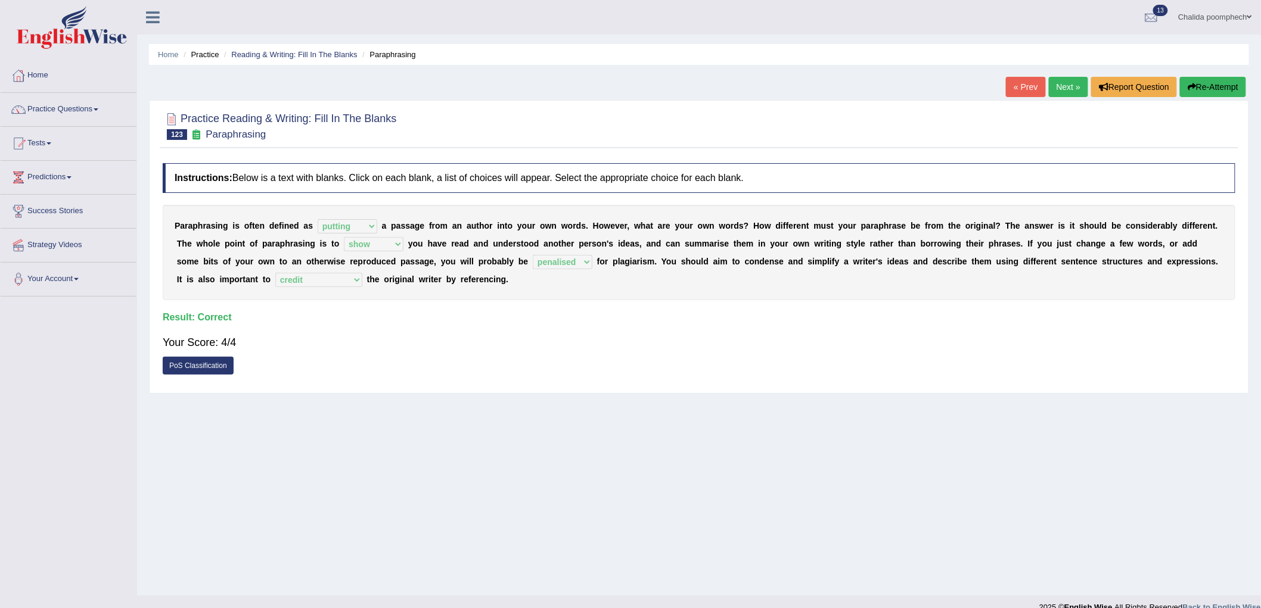
click at [1064, 88] on link "Next »" at bounding box center [1068, 87] width 39 height 20
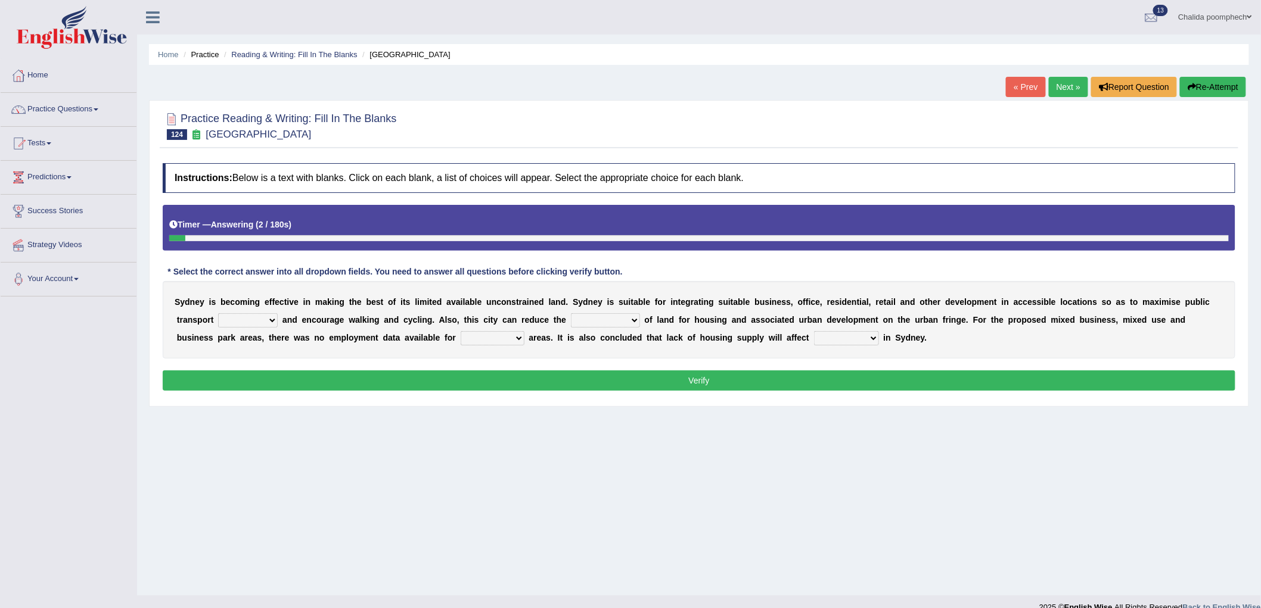
click at [269, 324] on select "patriot patronage patterned ensigns" at bounding box center [248, 320] width 60 height 14
select select "patriot"
click at [218, 313] on select "patriot patronage patterned ensigns" at bounding box center [248, 320] width 60 height 14
click at [598, 321] on select "consume consumate consumption constant" at bounding box center [605, 320] width 69 height 14
select select "consumption"
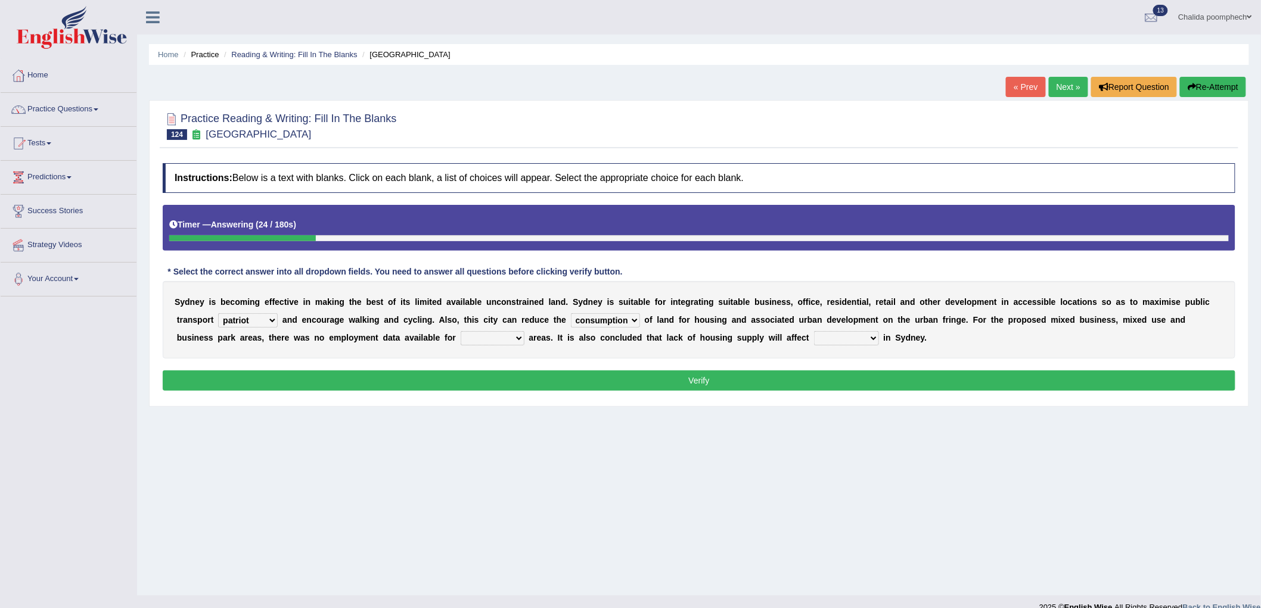
click at [571, 313] on select "consume consumate consumption constant" at bounding box center [605, 320] width 69 height 14
click at [501, 336] on select "conclude collide compress comparable" at bounding box center [493, 338] width 64 height 14
select select "compress"
click at [461, 331] on select "conclude collide compress comparable" at bounding box center [493, 338] width 64 height 14
click at [828, 335] on select "affirm assure affordability weather" at bounding box center [846, 338] width 65 height 14
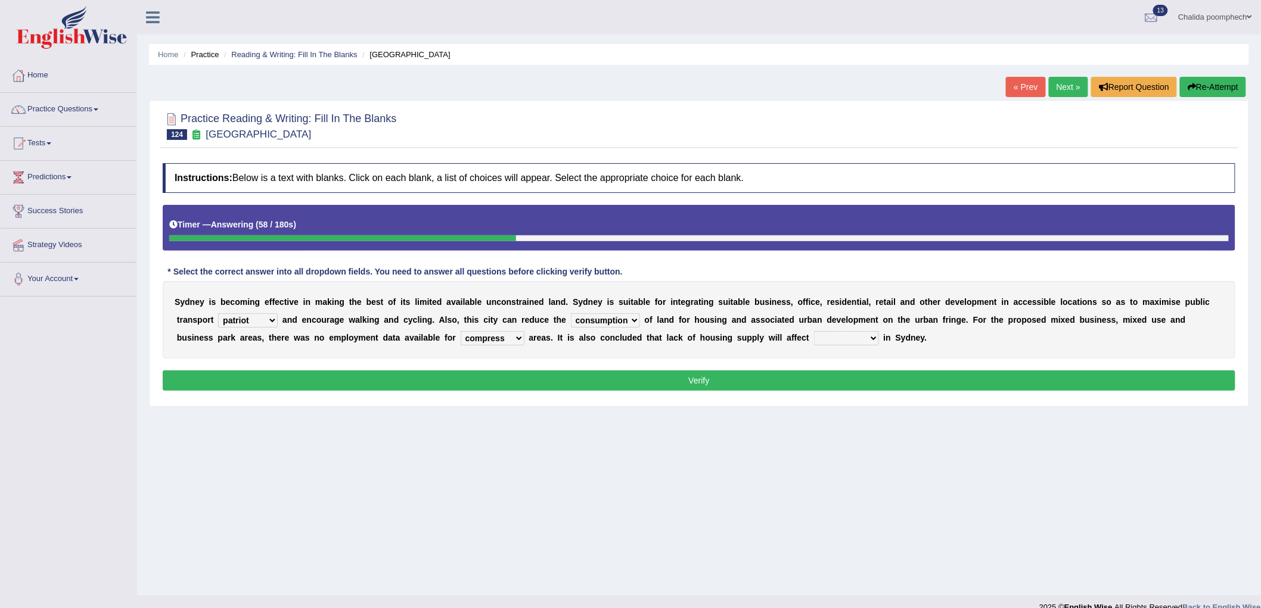
select select "affordability"
click at [814, 331] on select "affirm assure affordability weather" at bounding box center [846, 338] width 65 height 14
click at [514, 335] on select "conclude collide compress comparable" at bounding box center [493, 338] width 64 height 14
select select "comparable"
click at [461, 331] on select "conclude collide compress comparable" at bounding box center [493, 338] width 64 height 14
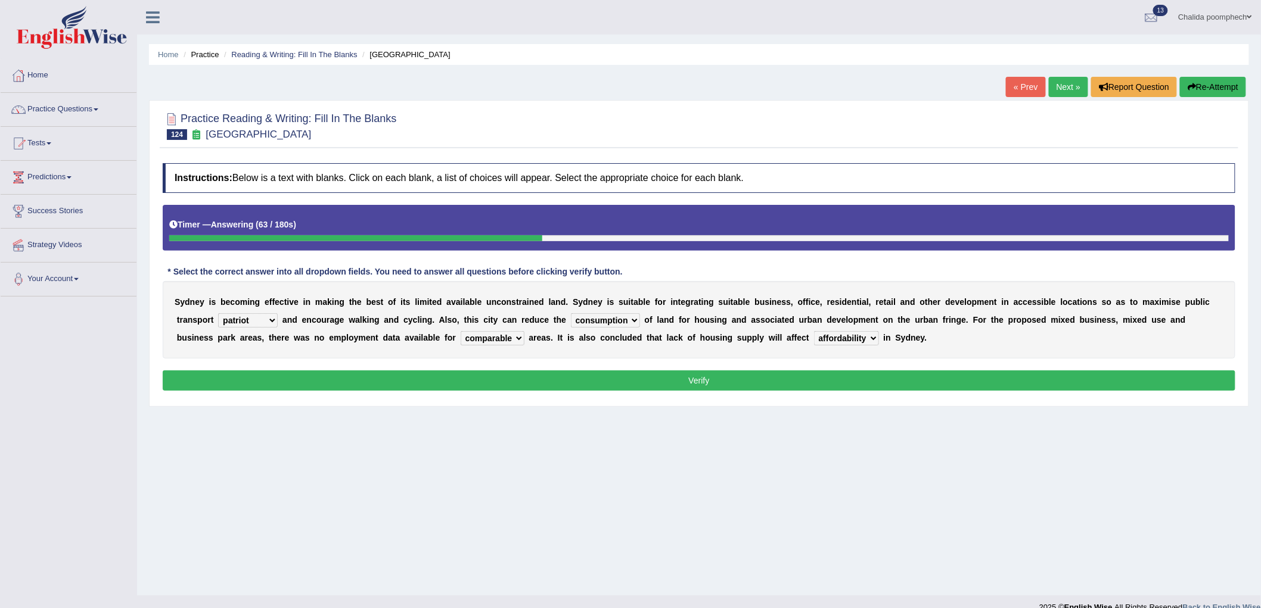
click at [553, 383] on button "Verify" at bounding box center [699, 381] width 1073 height 20
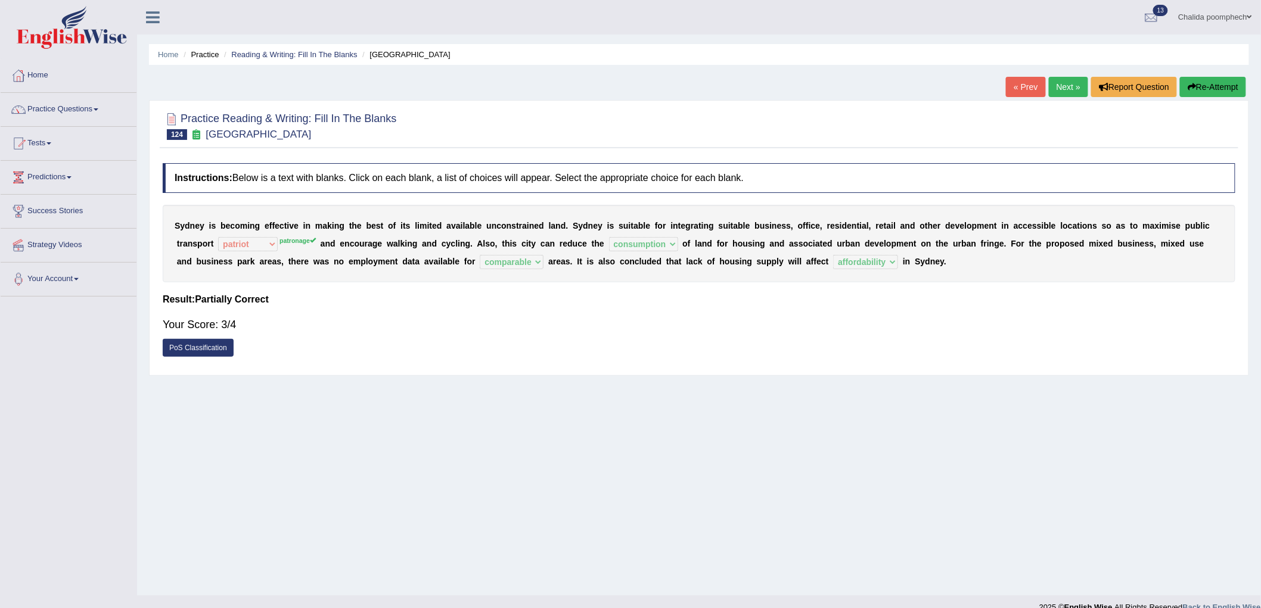
click at [1063, 83] on link "Next »" at bounding box center [1068, 87] width 39 height 20
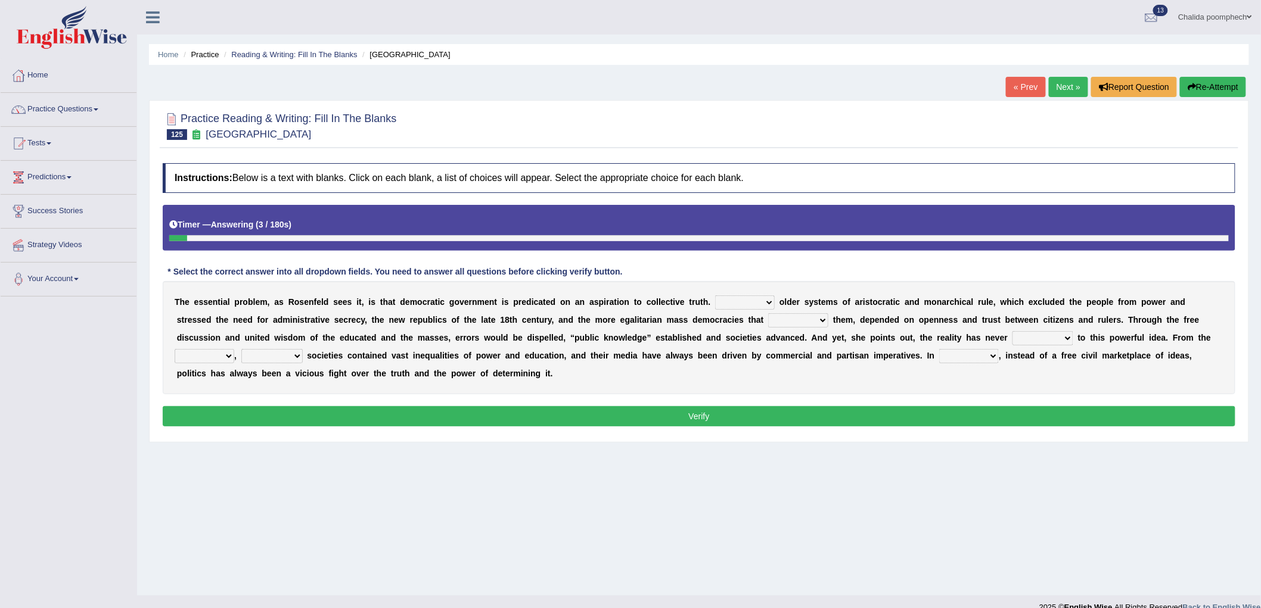
click at [746, 300] on select "Like Unlike Likely Safely" at bounding box center [745, 303] width 60 height 14
select select "Unlike"
click at [715, 296] on select "Like Unlike Likely Safely" at bounding box center [745, 303] width 60 height 14
click at [813, 315] on select "readed grated succeeded printed" at bounding box center [798, 320] width 60 height 14
select select "grated"
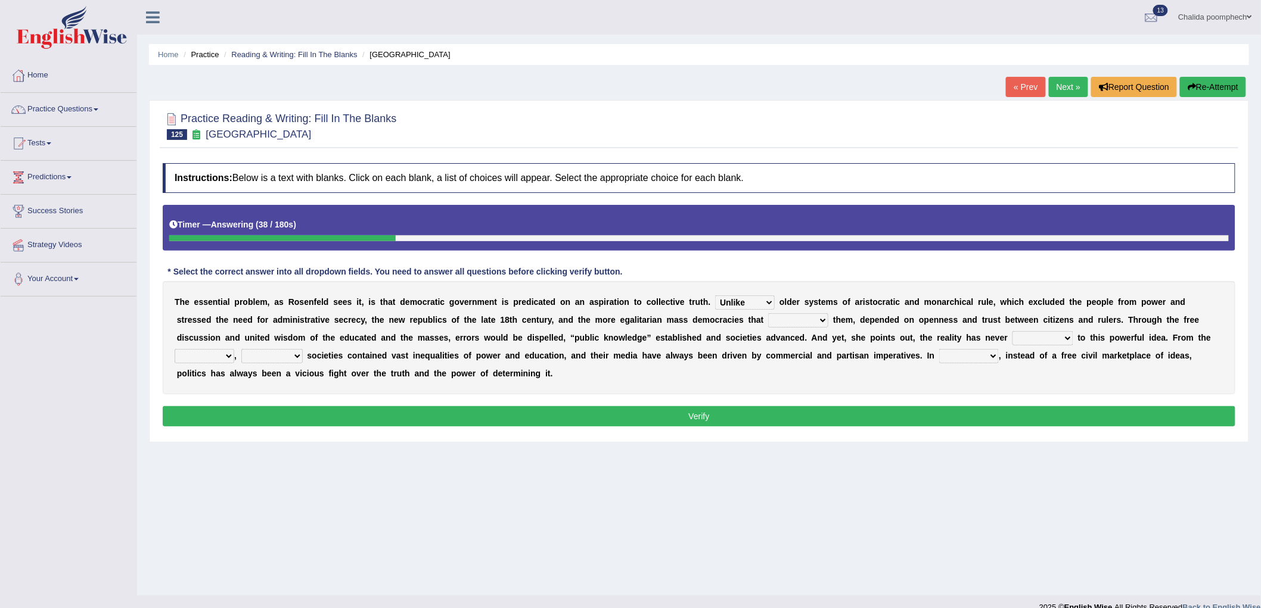
click at [768, 313] on select "readed grated succeeded printed" at bounding box center [798, 320] width 60 height 14
click at [1046, 338] on select "saved up stood up brought up lived up" at bounding box center [1042, 338] width 61 height 14
select select "lived up"
click at [1012, 331] on select "saved up stood up brought up lived up" at bounding box center [1042, 338] width 61 height 14
click at [220, 354] on select "outset ranged stood caught" at bounding box center [205, 356] width 60 height 14
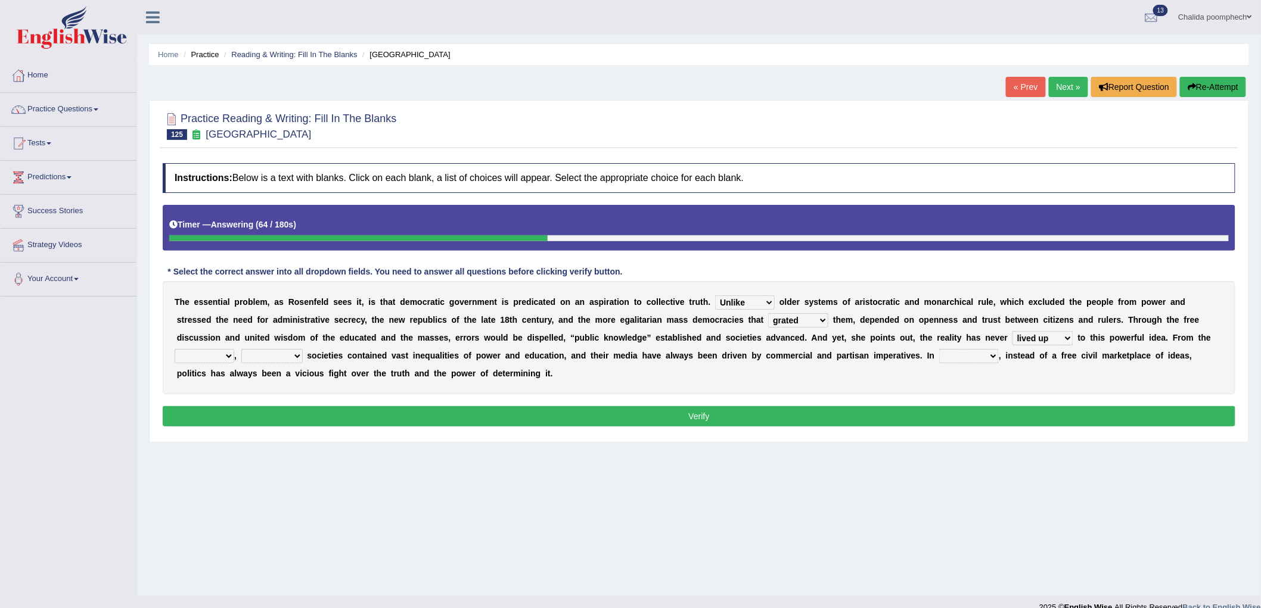
click at [269, 358] on select "freedom democratic media stilled" at bounding box center [271, 356] width 61 height 14
click at [217, 352] on select "outset ranged stood caught" at bounding box center [205, 356] width 60 height 14
select select "outset"
click at [175, 349] on select "outset ranged stood caught" at bounding box center [205, 356] width 60 height 14
click at [271, 356] on select "freedom democratic media stilled" at bounding box center [271, 356] width 61 height 14
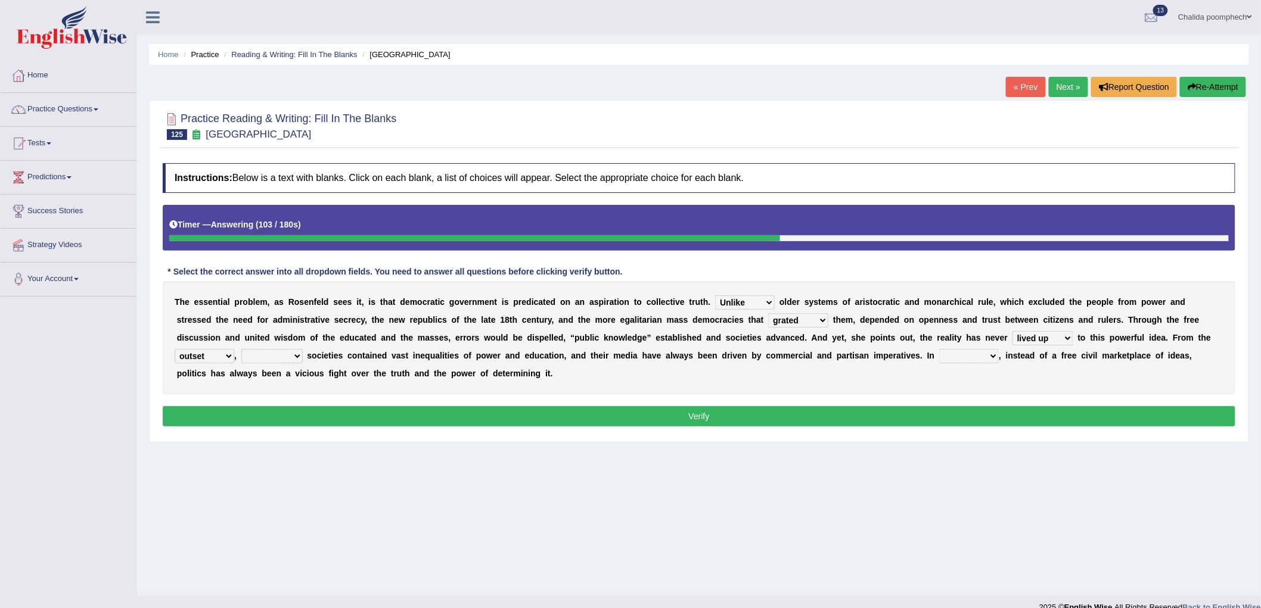
select select "stilled"
click at [241, 349] on select "freedom democratic media stilled" at bounding box center [271, 356] width 61 height 14
click at [371, 413] on button "Verify" at bounding box center [699, 416] width 1073 height 20
click at [958, 349] on select "power practice ideas fought" at bounding box center [969, 356] width 60 height 14
select select "practice"
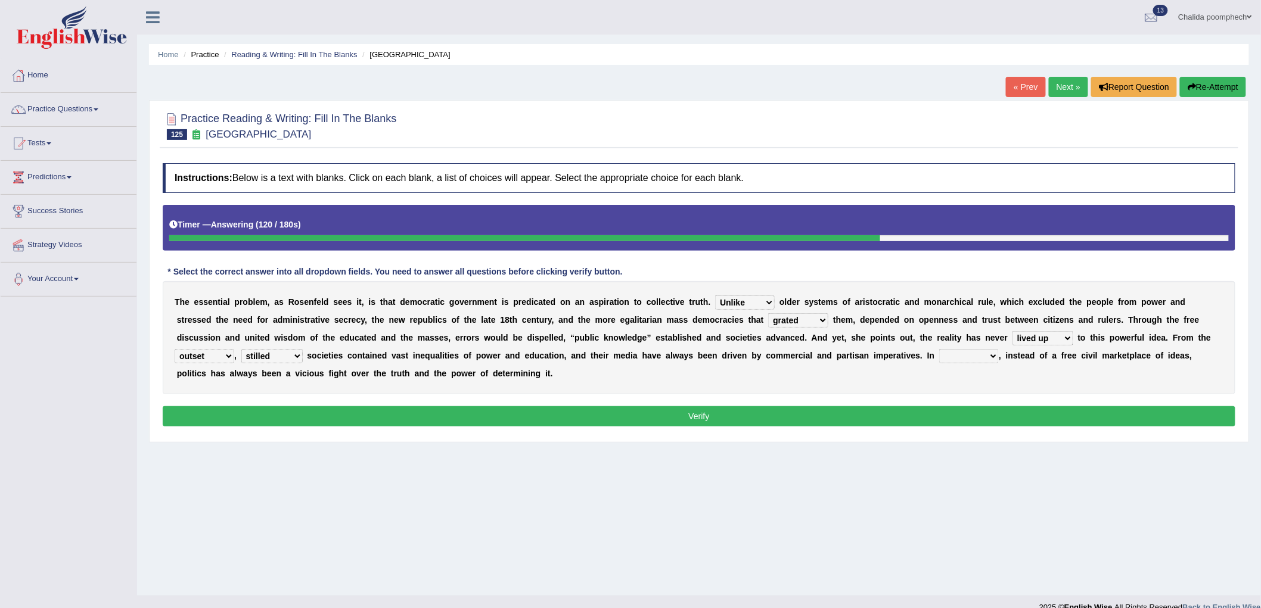
click at [940, 349] on select "power practice ideas fought" at bounding box center [969, 356] width 60 height 14
click at [956, 417] on button "Verify" at bounding box center [699, 416] width 1073 height 20
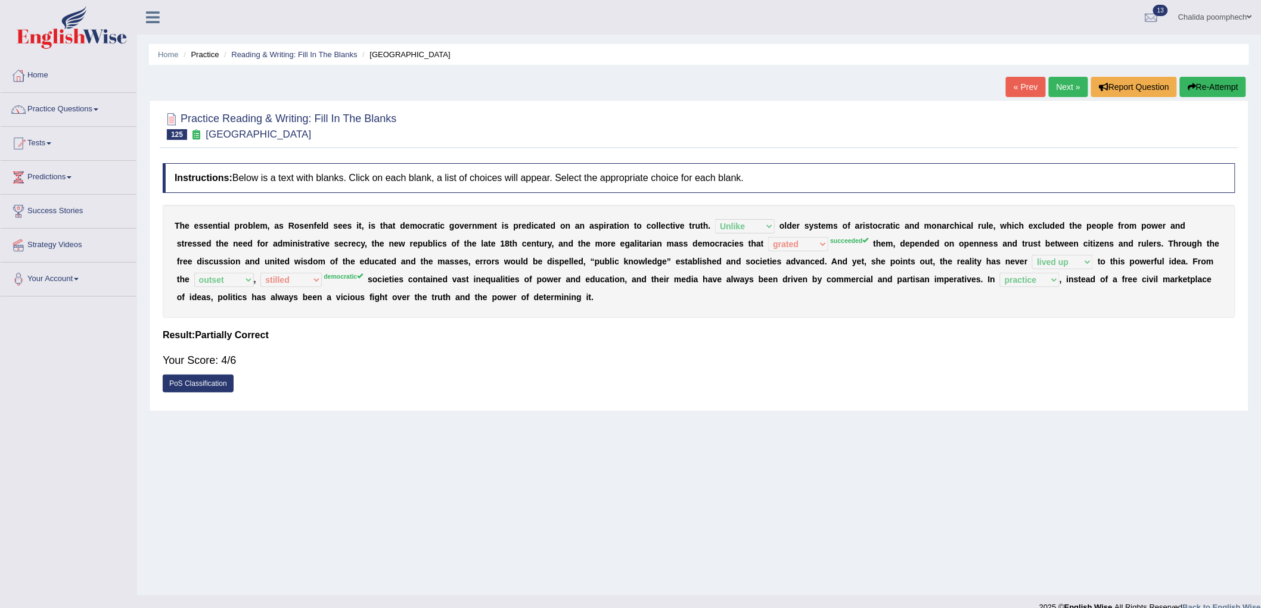
click at [1073, 91] on link "Next »" at bounding box center [1068, 87] width 39 height 20
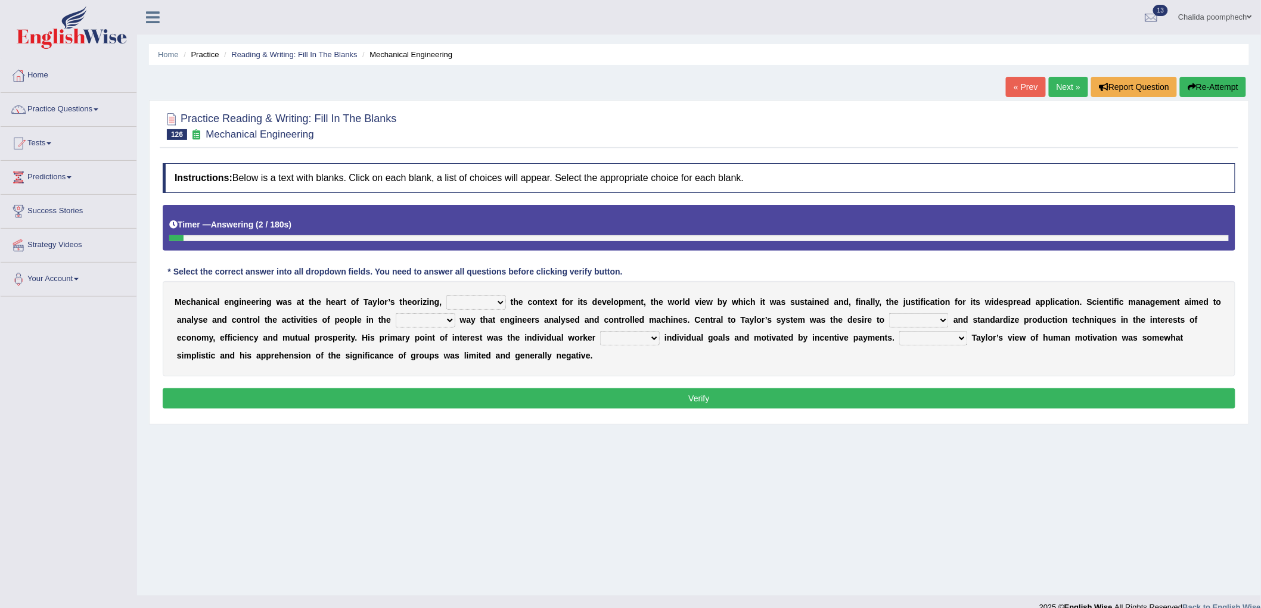
click at [497, 304] on select "pressed providing analysed controlled" at bounding box center [476, 303] width 60 height 14
select select "analysed"
click at [446, 296] on select "pressed providing analysed controlled" at bounding box center [476, 303] width 60 height 14
click at [430, 320] on select "blame same straight than" at bounding box center [426, 320] width 60 height 14
select select "same"
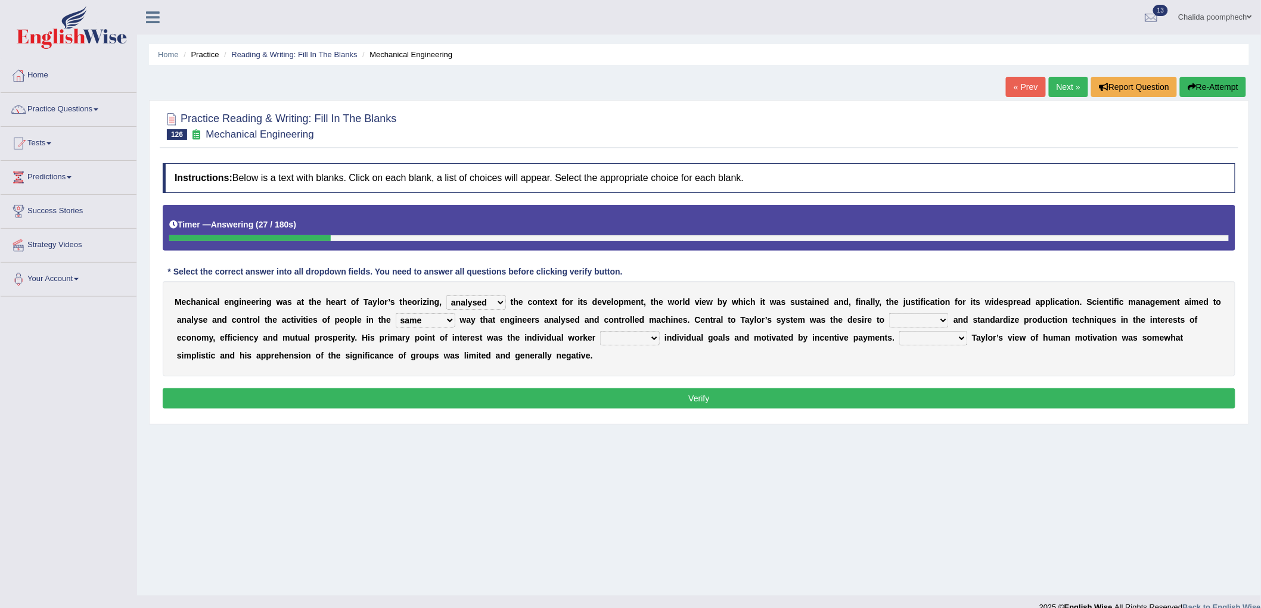
click at [396, 313] on select "blame same straight than" at bounding box center [426, 320] width 60 height 14
click at [933, 314] on select "exercise rationalize stated subjected" at bounding box center [919, 320] width 60 height 14
select select "rationalize"
click at [890, 313] on select "exercise rationalize stated subjected" at bounding box center [919, 320] width 60 height 14
click at [621, 337] on select "playing pursuing stopping staying" at bounding box center [630, 338] width 60 height 14
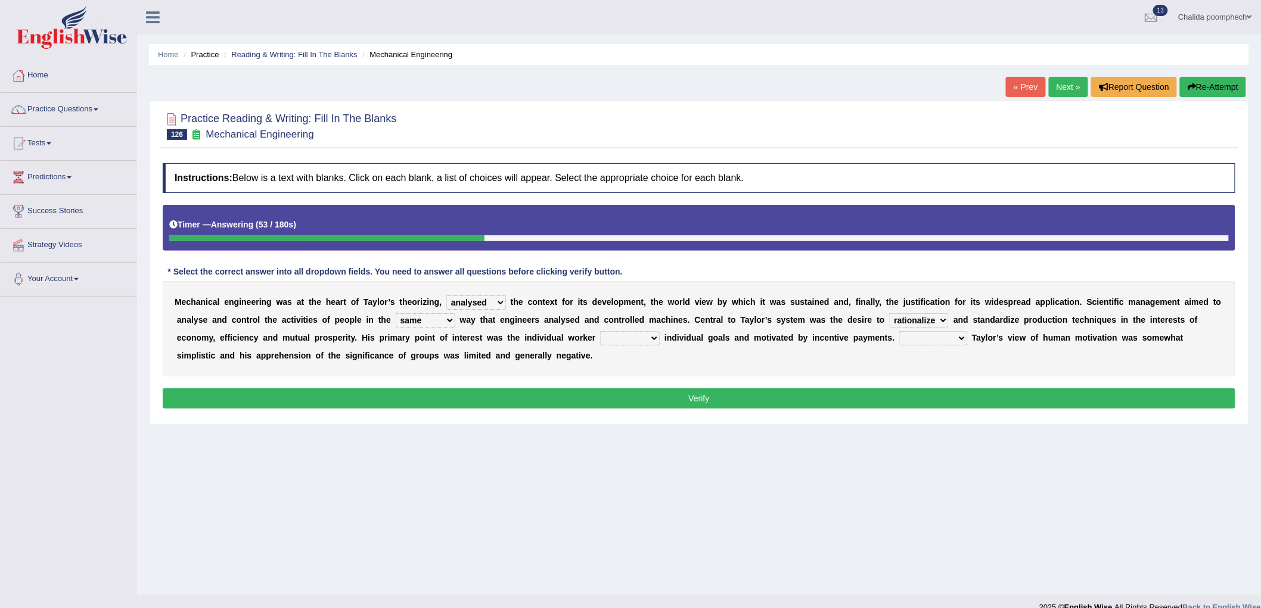
select select "pursuing"
click at [600, 331] on select "playing pursuing stopping staying" at bounding box center [630, 338] width 60 height 14
click at [930, 334] on select "Greatly Shortly Undoubtedly Slowly" at bounding box center [933, 338] width 68 height 14
select select "Undoubtedly"
click at [899, 331] on select "Greatly Shortly Undoubtedly Slowly" at bounding box center [933, 338] width 68 height 14
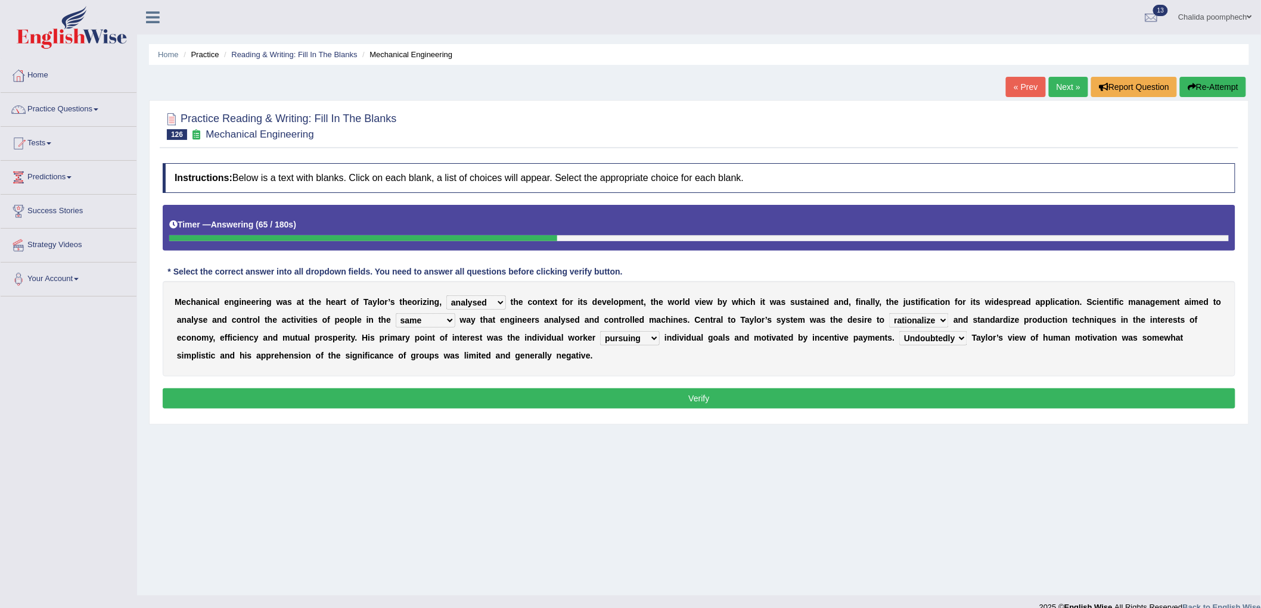
click at [692, 391] on button "Verify" at bounding box center [699, 399] width 1073 height 20
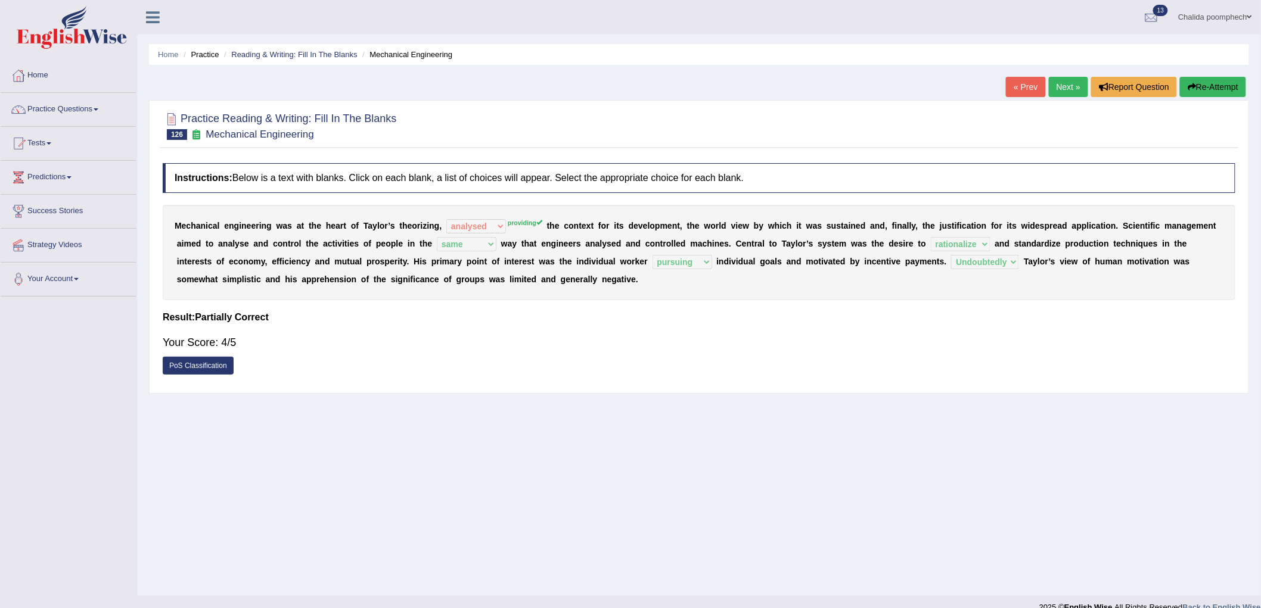
click at [1059, 97] on div "« Prev Next » Report Question Re-Attempt" at bounding box center [1127, 88] width 243 height 23
click at [1068, 70] on div "Home Practice Reading & Writing: Fill In The Blanks Mechanical Engineering « Pr…" at bounding box center [699, 298] width 1124 height 596
click at [1068, 78] on link "Next »" at bounding box center [1068, 87] width 39 height 20
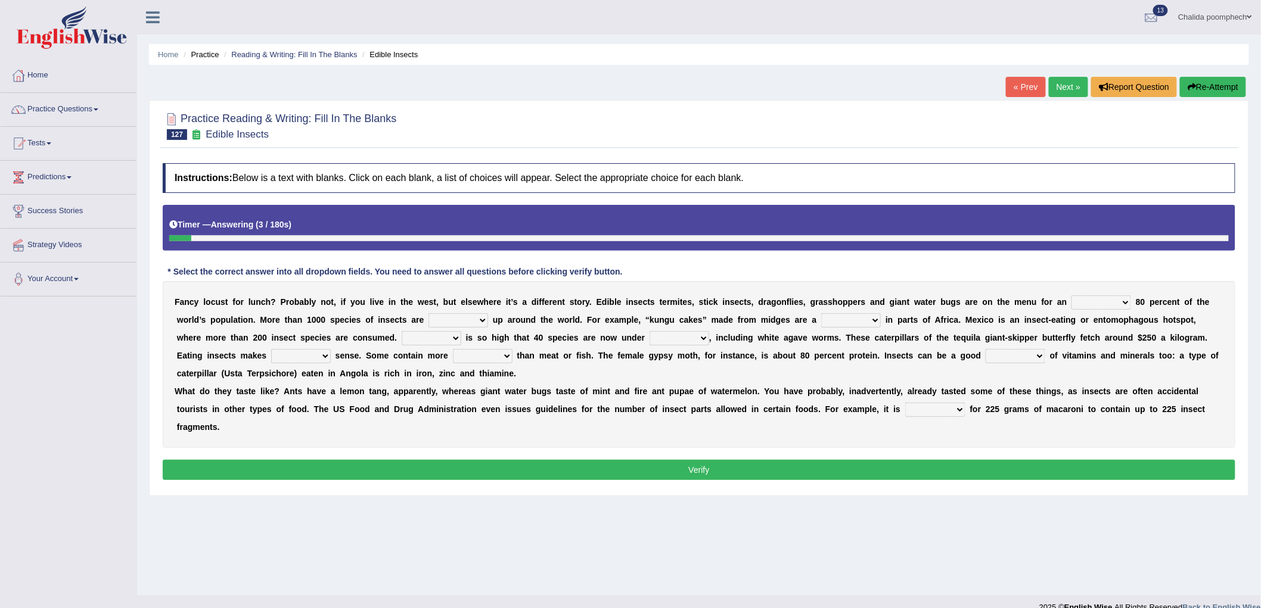
click at [1093, 304] on select "remented estimated scattered dated" at bounding box center [1101, 303] width 60 height 14
select select "estimated"
click at [1072, 296] on select "remented estimated scattered dated" at bounding box center [1101, 303] width 60 height 14
click at [468, 318] on select "raged served allowed contained" at bounding box center [458, 320] width 60 height 14
select select "served"
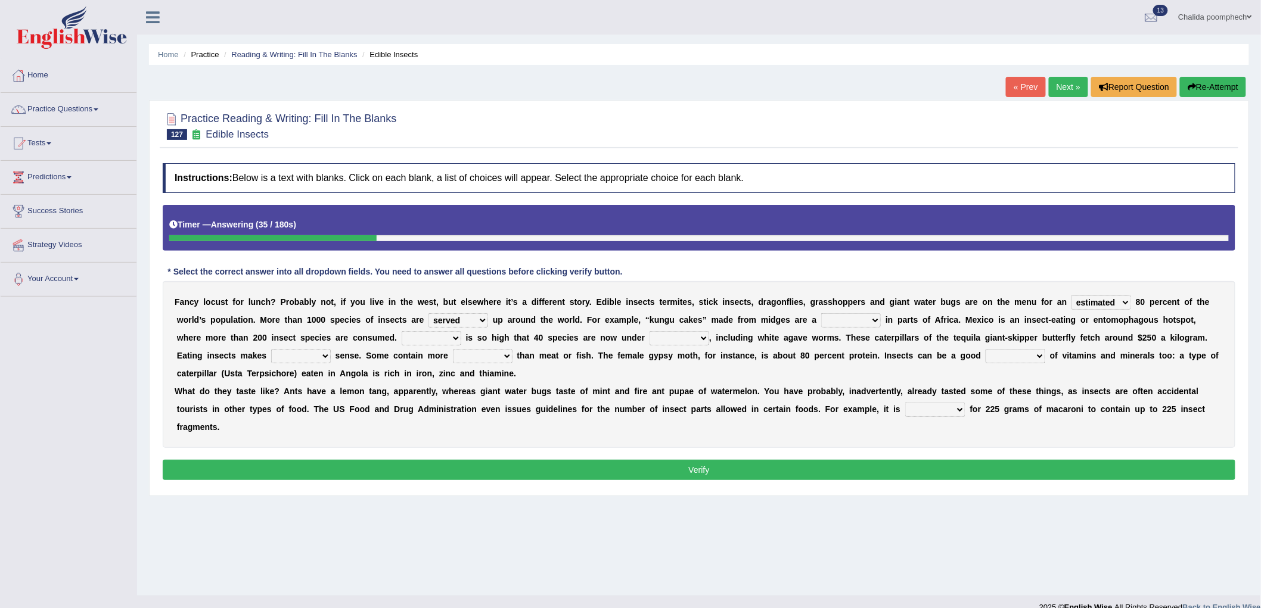
click at [428, 313] on select "raged served allowed contained" at bounding box center [458, 320] width 60 height 14
drag, startPoint x: 831, startPoint y: 322, endPoint x: 837, endPoint y: 315, distance: 9.7
click at [834, 318] on select "pride delicacy cropped dropped" at bounding box center [851, 320] width 60 height 14
select select "delicacy"
click at [821, 313] on select "pride delicacy cropped dropped" at bounding box center [851, 320] width 60 height 14
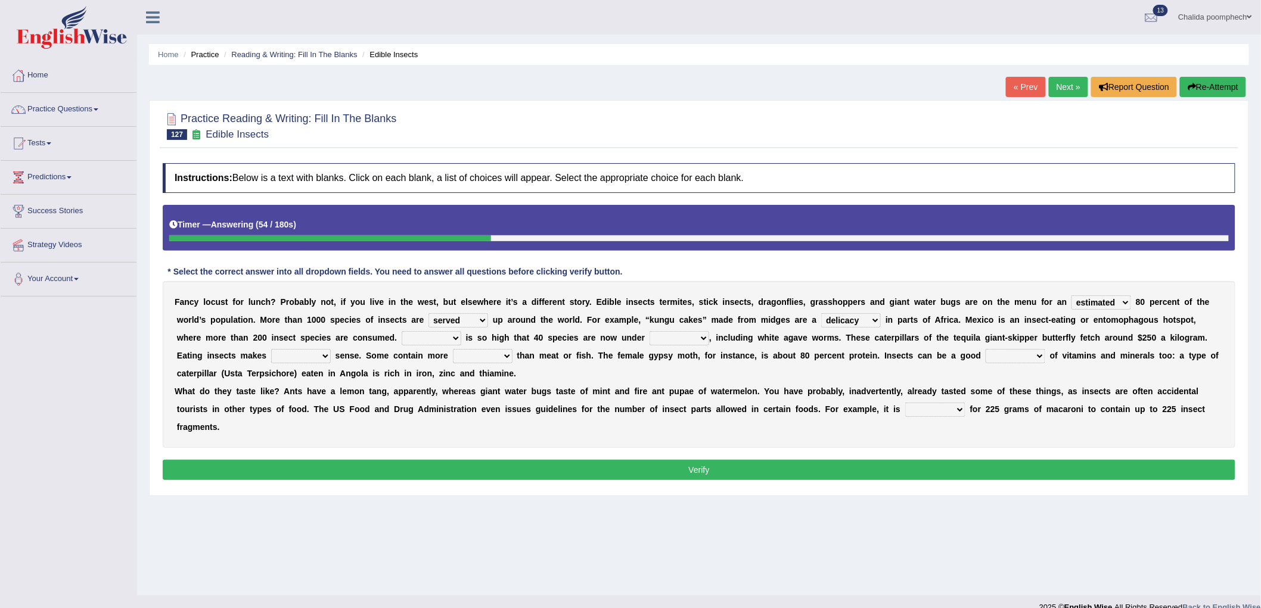
click at [438, 335] on select "Supply Demand Stared Started" at bounding box center [432, 338] width 60 height 14
select select "Demand"
click at [402, 331] on select "Supply Demand Stared Started" at bounding box center [432, 338] width 60 height 14
click at [667, 337] on select "great threat suggest trend" at bounding box center [680, 338] width 60 height 14
select select "threat"
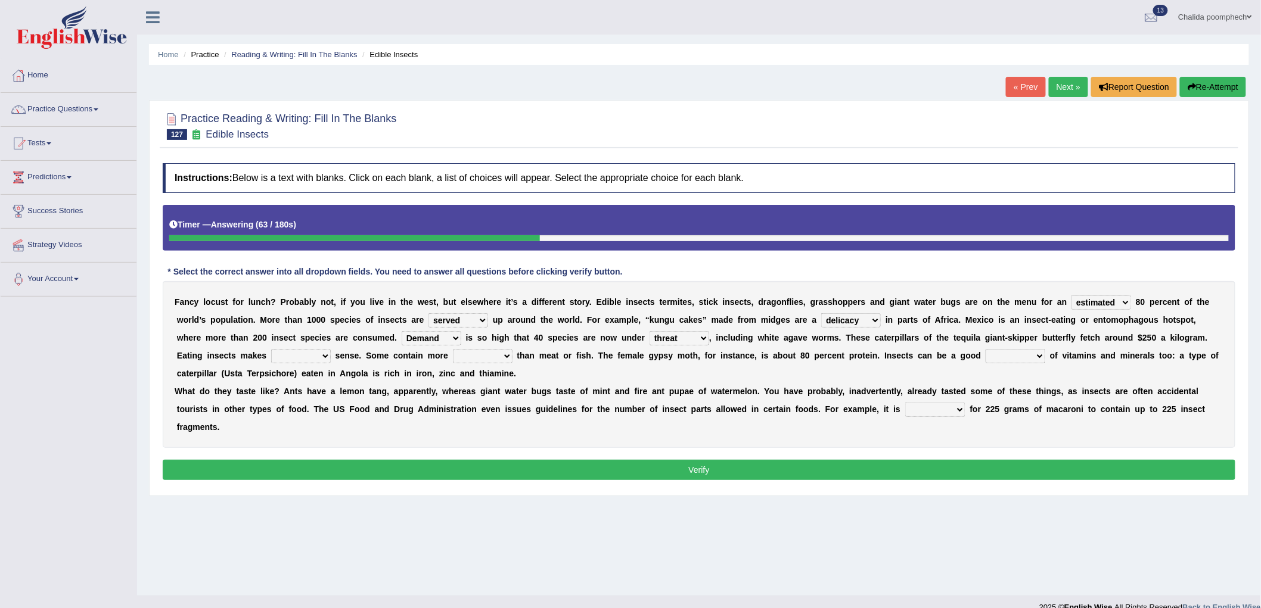
click at [650, 331] on select "great threat suggest trend" at bounding box center [680, 338] width 60 height 14
click at [294, 350] on select "nutritional pressed taste used" at bounding box center [301, 356] width 60 height 14
select select "nutritional"
click at [271, 349] on select "nutritional pressed taste used" at bounding box center [301, 356] width 60 height 14
click at [474, 353] on select "calcium protein smell taste" at bounding box center [483, 356] width 60 height 14
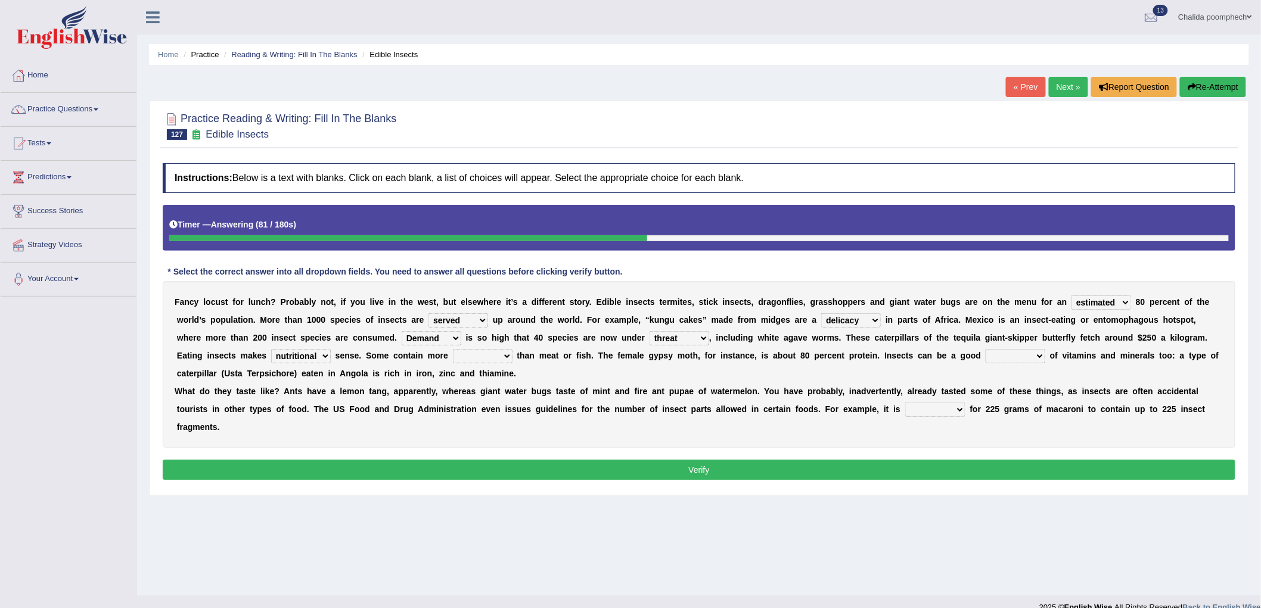
select select "protein"
click at [453, 349] on select "calcium protein smell taste" at bounding box center [483, 356] width 60 height 14
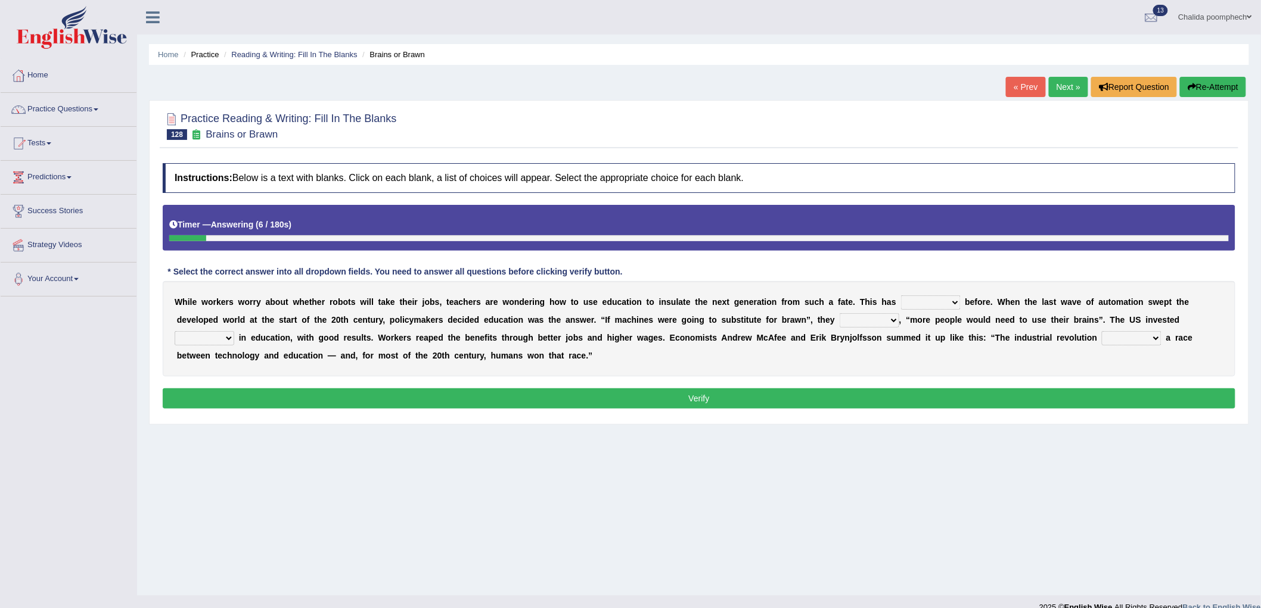
click at [943, 300] on select "ditched stopped started worked" at bounding box center [931, 303] width 60 height 14
select select "worked"
click at [901, 296] on select "ditched stopped started worked" at bounding box center [931, 303] width 60 height 14
click at [874, 318] on select "reasoned grinded winded stunned" at bounding box center [870, 320] width 60 height 14
select select "reasoned"
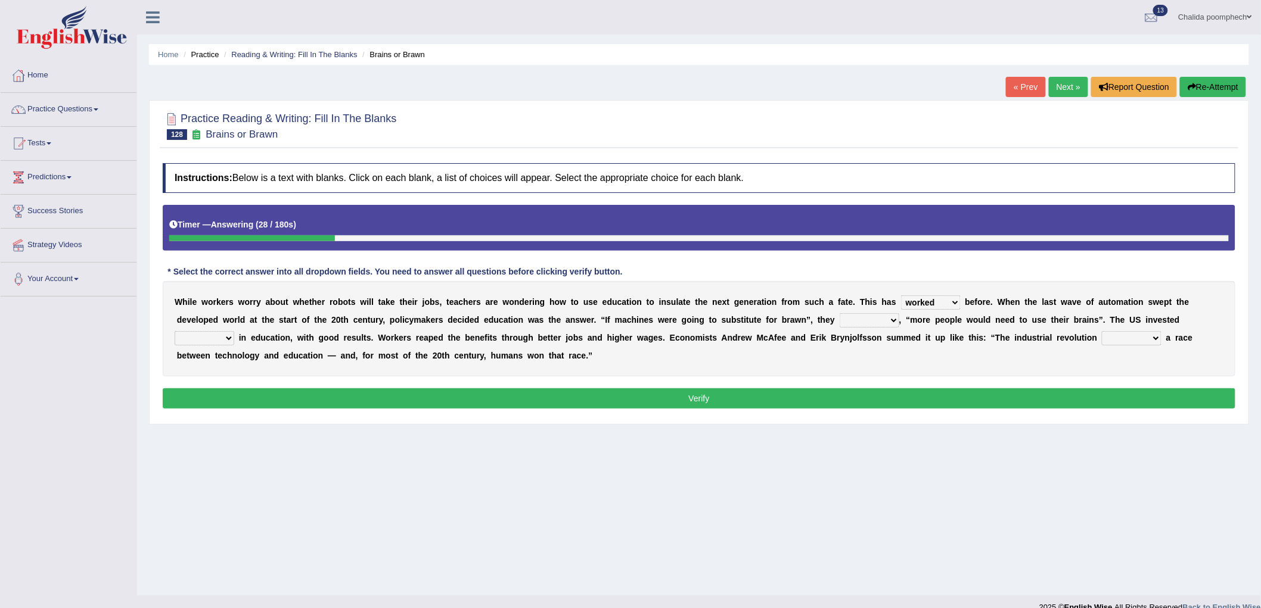
click at [840, 313] on select "reasoned grinded winded stunned" at bounding box center [870, 320] width 60 height 14
click at [228, 337] on select "mostly stollen heavily lightly" at bounding box center [205, 338] width 60 height 14
select select "heavily"
click at [175, 331] on select "mostly stollen heavily lightly" at bounding box center [205, 338] width 60 height 14
click at [1149, 336] on select "grated started handled added" at bounding box center [1132, 338] width 60 height 14
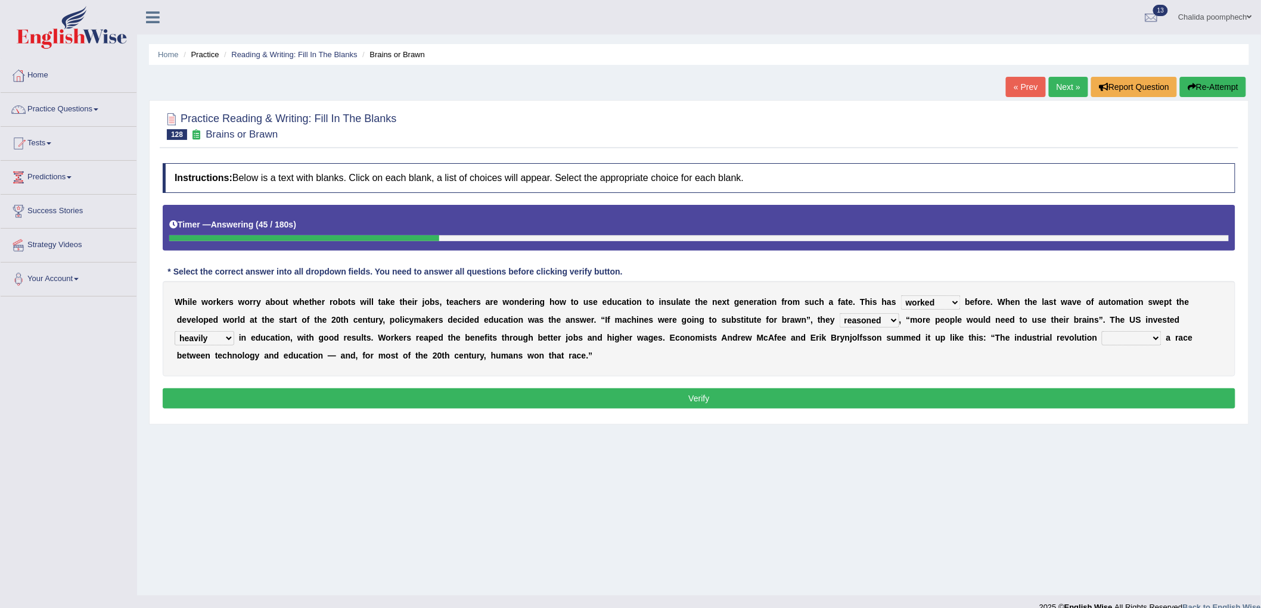
select select "started"
click at [1102, 331] on select "grated started handled added" at bounding box center [1132, 338] width 60 height 14
click at [1070, 398] on button "Verify" at bounding box center [699, 399] width 1073 height 20
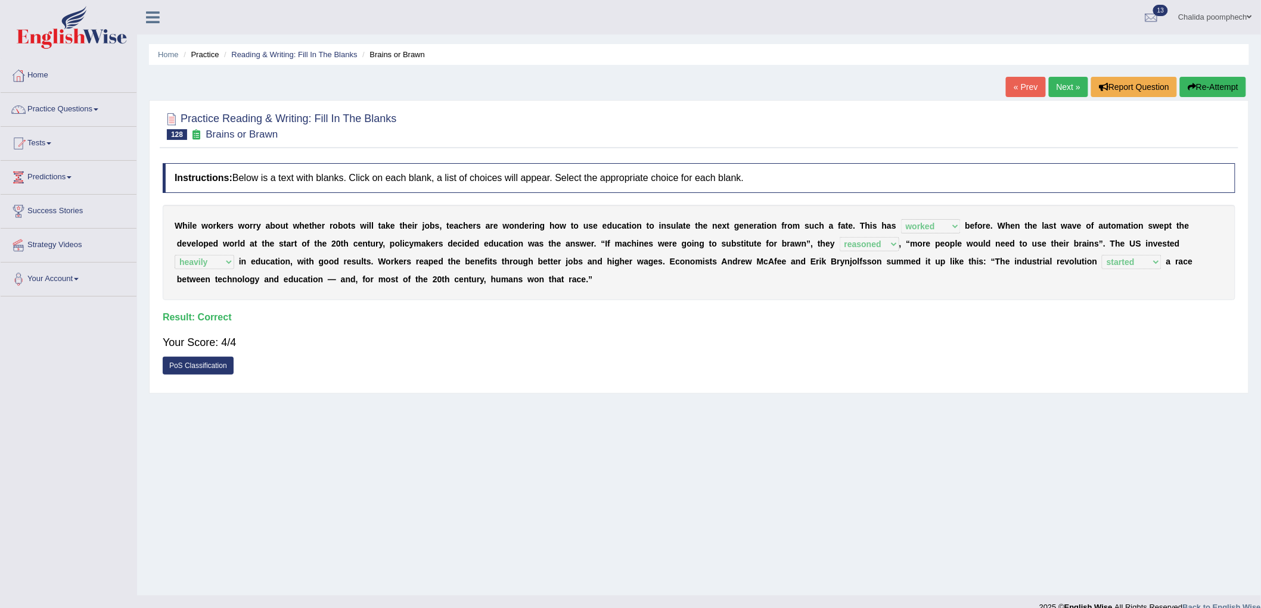
click at [1062, 82] on link "Next »" at bounding box center [1068, 87] width 39 height 20
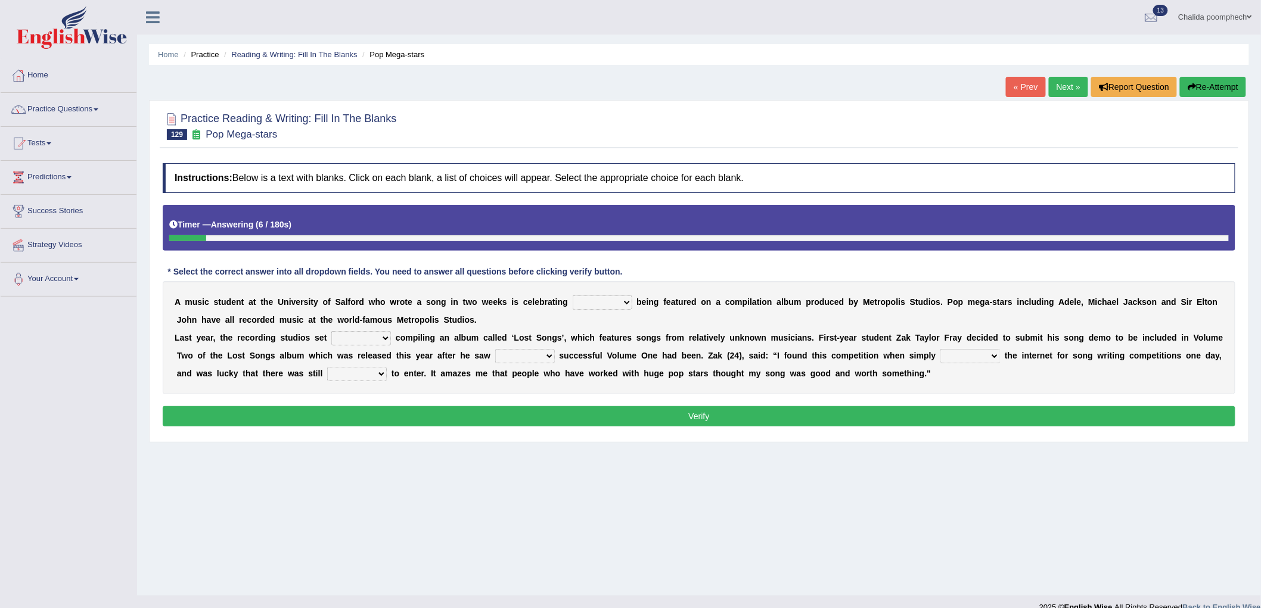
click at [616, 300] on select "wherever after rather further" at bounding box center [603, 303] width 60 height 14
select select "after"
click at [573, 296] on select "wherever after rather further" at bounding box center [603, 303] width 60 height 14
click at [383, 334] on select "them about with them" at bounding box center [361, 338] width 60 height 14
select select "with"
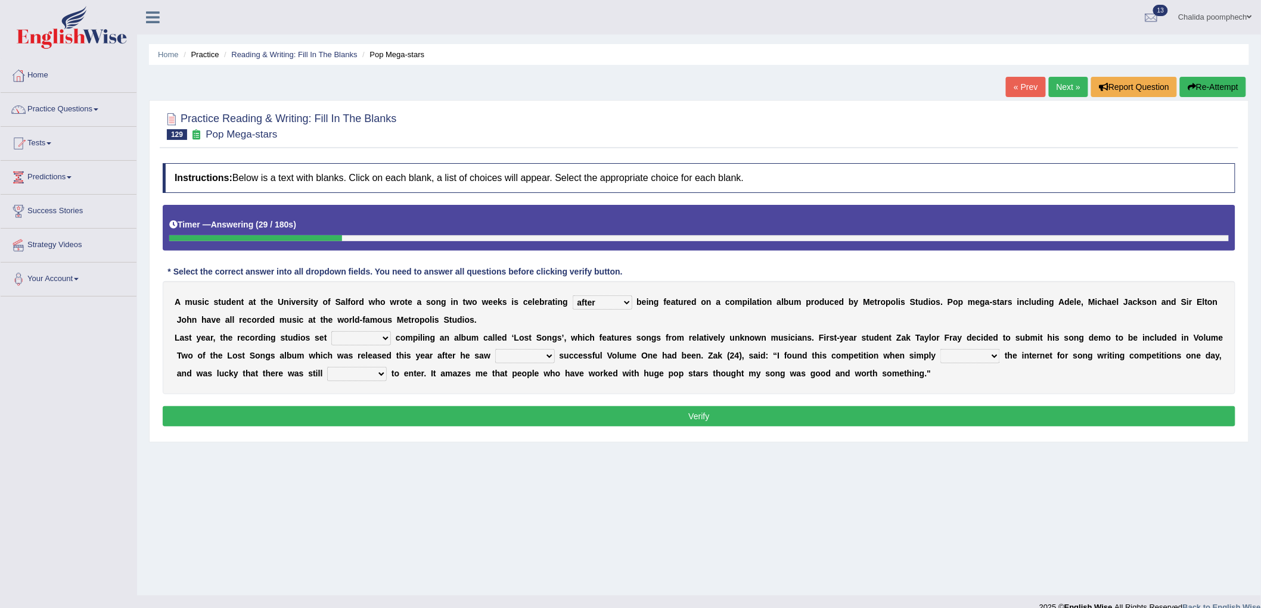
click at [331, 331] on select "them about with them" at bounding box center [361, 338] width 60 height 14
click at [555, 353] on select "when how then their" at bounding box center [525, 356] width 60 height 14
select select "how"
click at [529, 349] on select "when how then their" at bounding box center [525, 356] width 60 height 14
click at [998, 354] on select "searching thinking bringing taking" at bounding box center [970, 356] width 60 height 14
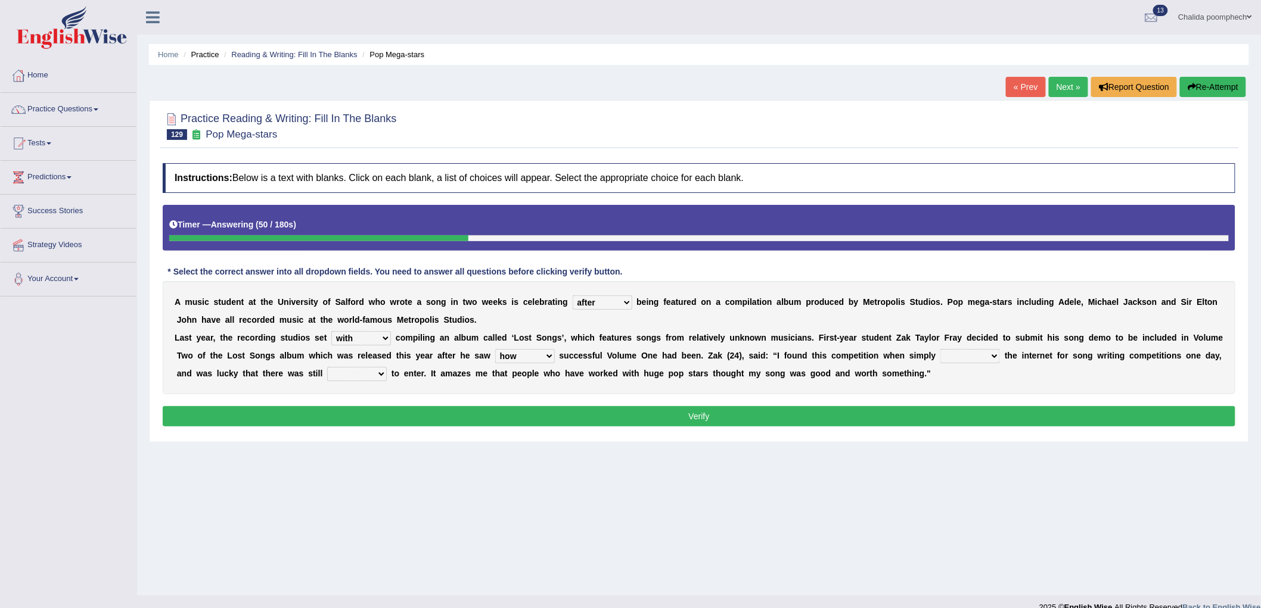
select select "searching"
click at [975, 349] on select "searching thinking bringing taking" at bounding box center [970, 356] width 60 height 14
click at [387, 370] on select "fine time grind dine" at bounding box center [357, 374] width 60 height 14
select select "time"
click at [368, 367] on select "fine time grind dine" at bounding box center [357, 374] width 60 height 14
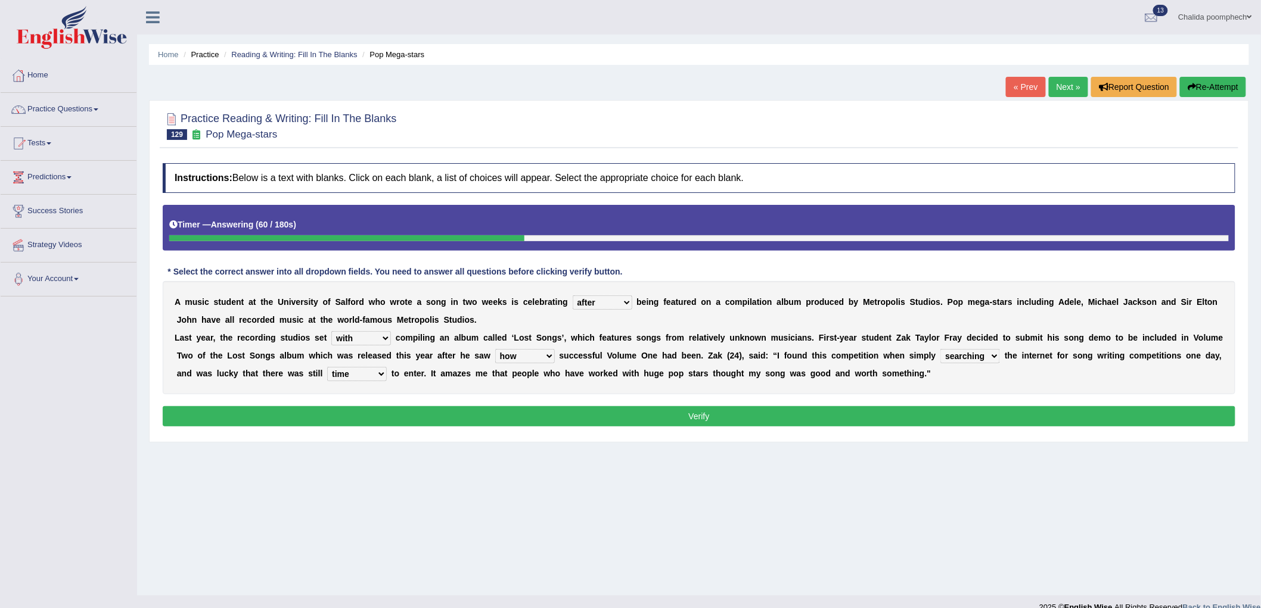
click at [408, 418] on button "Verify" at bounding box center [699, 416] width 1073 height 20
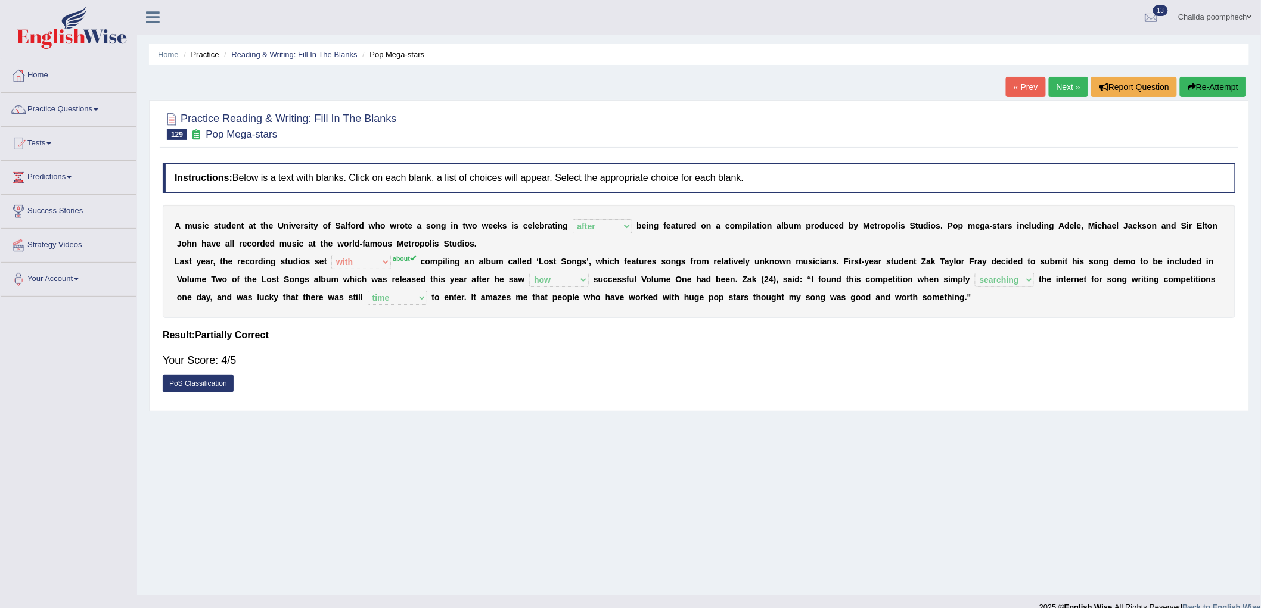
click at [1058, 82] on link "Next »" at bounding box center [1068, 87] width 39 height 20
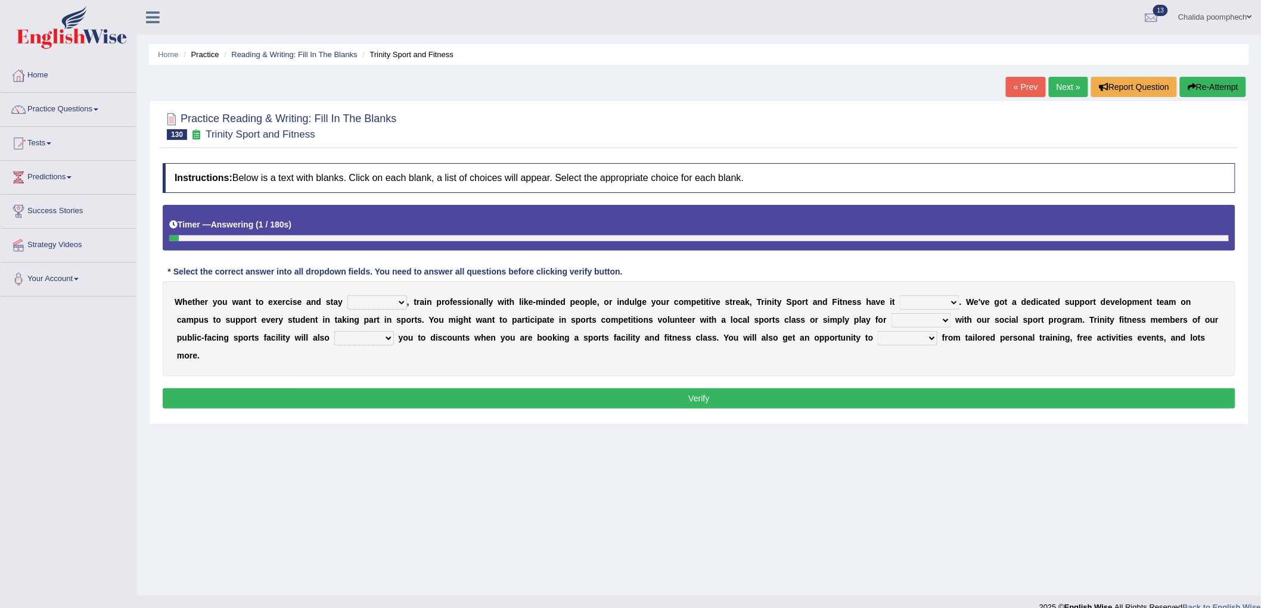
click at [377, 299] on select "wealthy trendy healthy steady" at bounding box center [377, 303] width 60 height 14
select select "healthy"
click at [347, 296] on select "wealthy trendy healthy steady" at bounding box center [377, 303] width 60 height 14
click at [933, 302] on select "covered sobered recovered hovered" at bounding box center [930, 303] width 60 height 14
select select "covered"
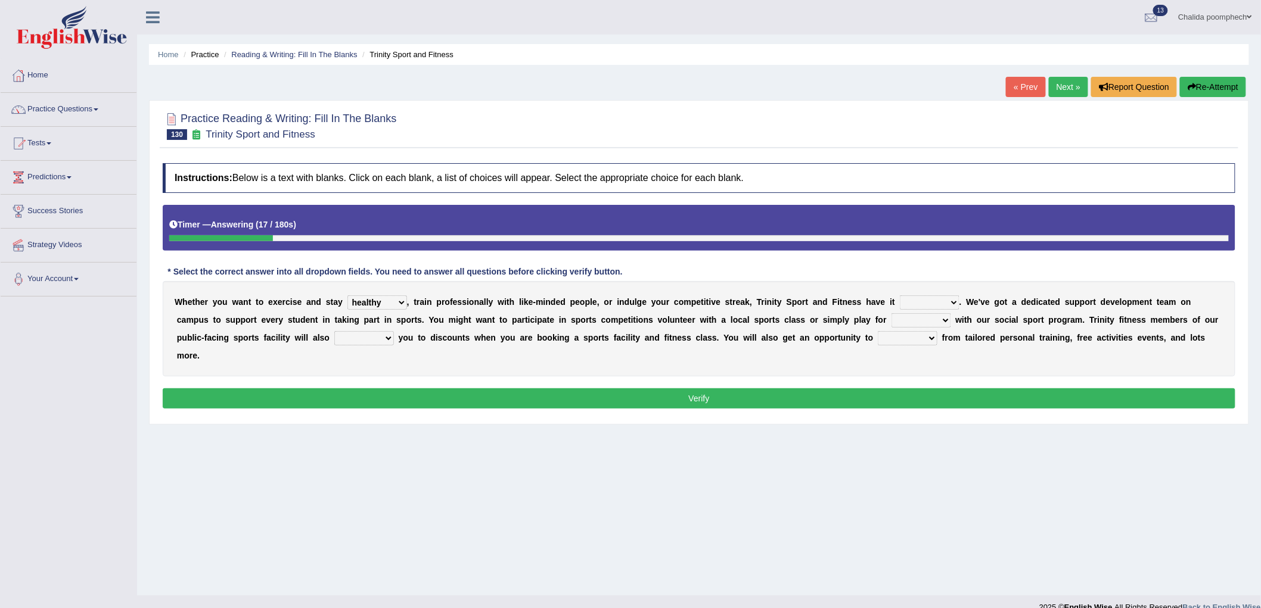
click at [900, 296] on select "covered sobered recovered hovered" at bounding box center [930, 303] width 60 height 14
click at [902, 318] on select "stun run fun gun" at bounding box center [921, 320] width 60 height 14
select select "fun"
click at [891, 313] on select "stun run fun gun" at bounding box center [921, 320] width 60 height 14
click at [361, 340] on select "engage restore entitle wish" at bounding box center [364, 338] width 60 height 14
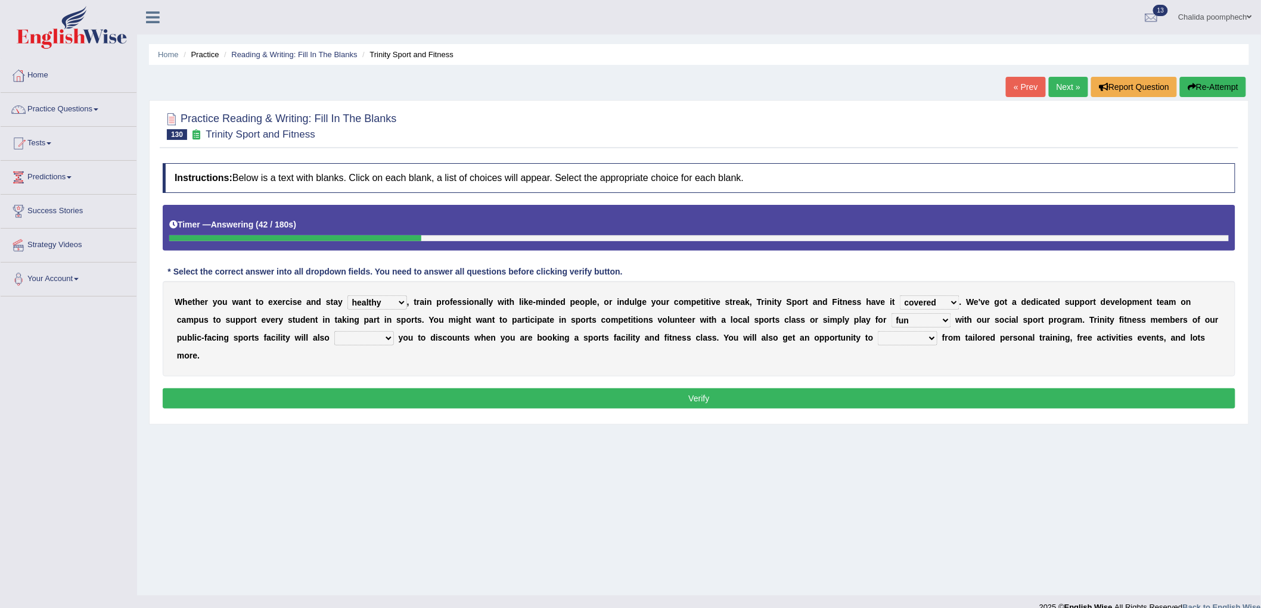
select select "entitle"
click at [334, 331] on select "engage restore entitle wish" at bounding box center [364, 338] width 60 height 14
click at [916, 335] on select "benefit vained claimed refrained" at bounding box center [908, 338] width 60 height 14
select select "claimed"
click at [878, 331] on select "benefit vained claimed refrained" at bounding box center [908, 338] width 60 height 14
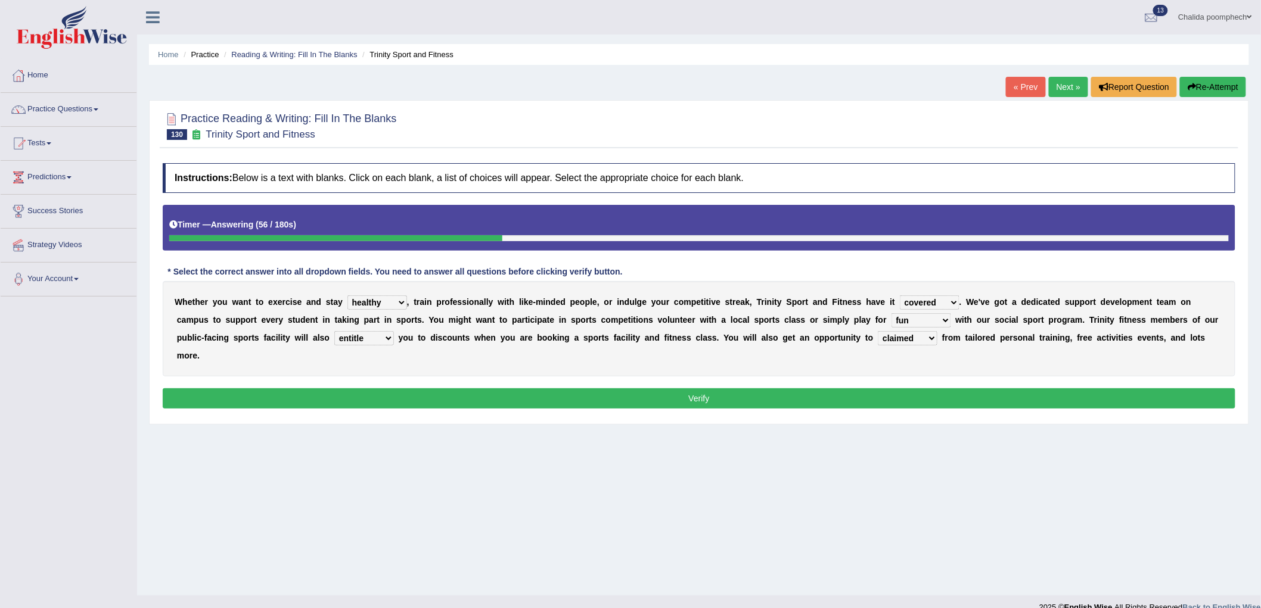
click at [880, 396] on button "Verify" at bounding box center [699, 399] width 1073 height 20
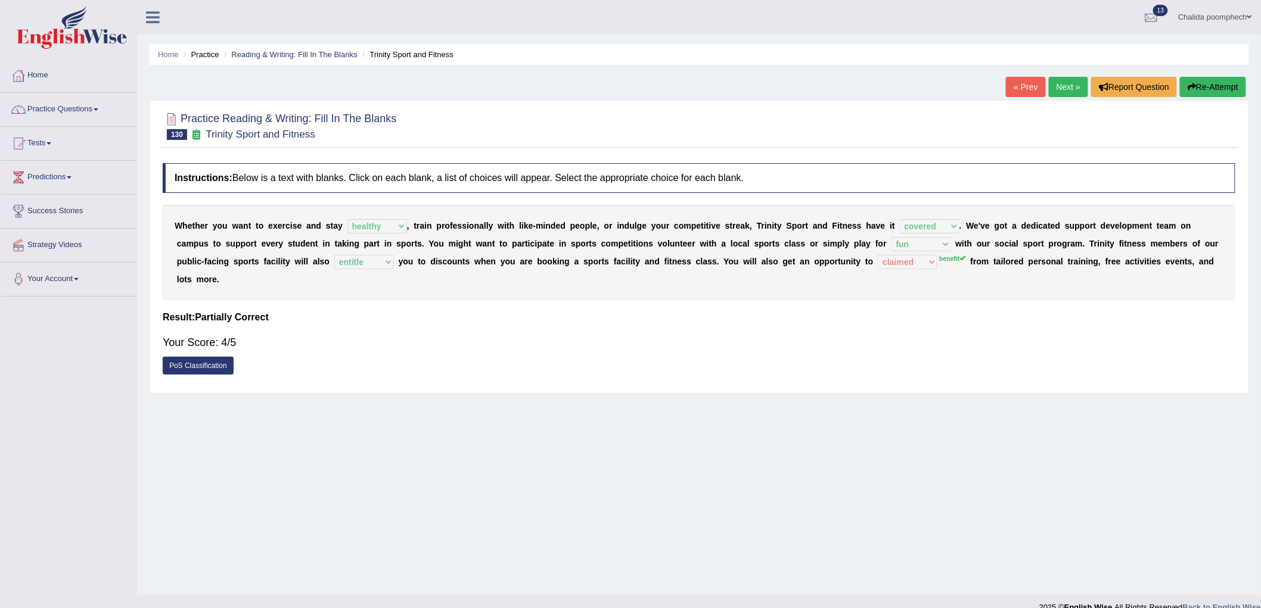
click at [1058, 87] on link "Next »" at bounding box center [1068, 87] width 39 height 20
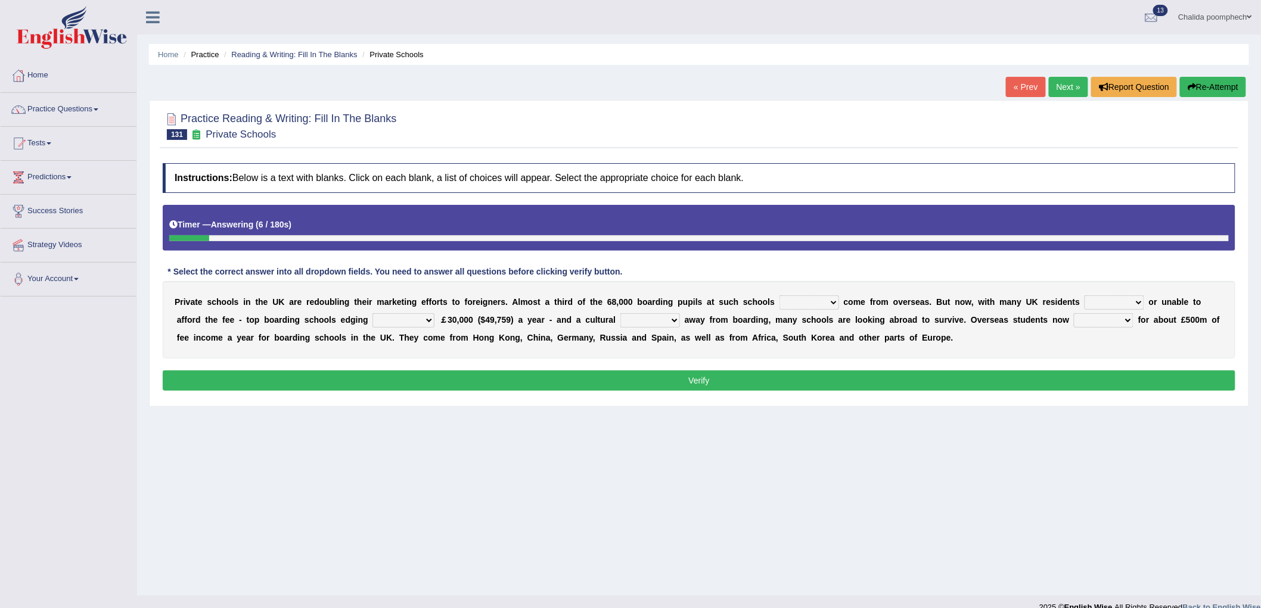
click at [804, 300] on select "all set already great news" at bounding box center [809, 303] width 60 height 14
select select "already"
click at [779, 296] on select "all set already great news" at bounding box center [809, 303] width 60 height 14
click at [1098, 300] on select "answering unwilling realising storing" at bounding box center [1115, 303] width 60 height 14
select select "unwilling"
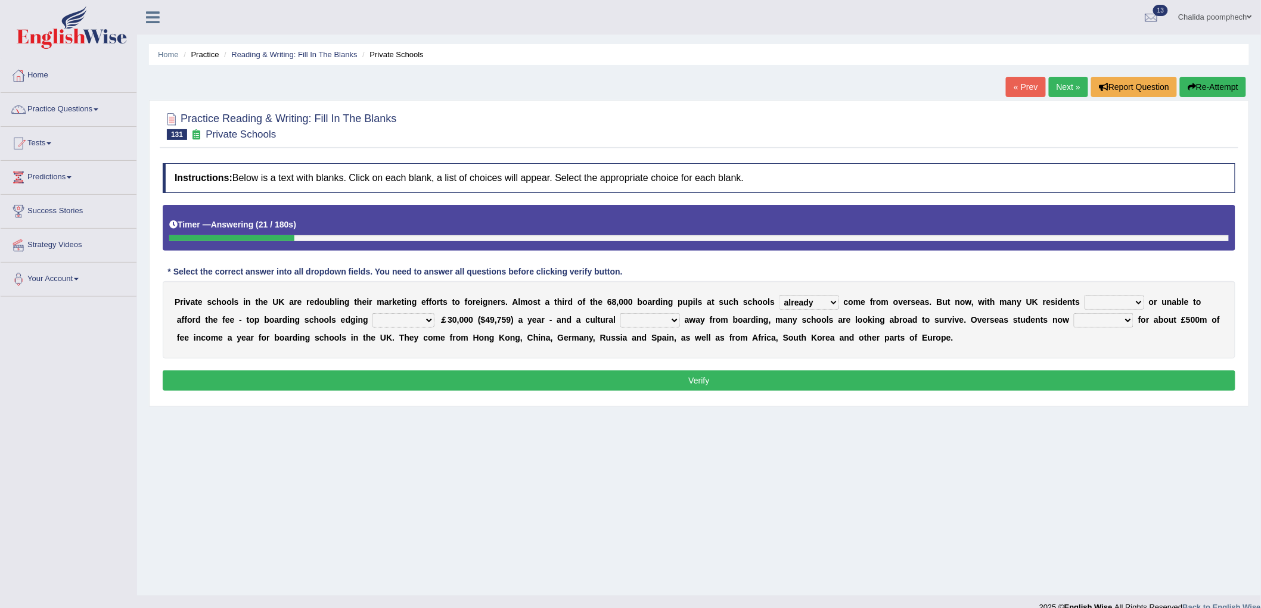
click at [1085, 296] on select "answering unwilling realising storing" at bounding box center [1115, 303] width 60 height 14
click at [427, 319] on select "rewards towards notification amounting" at bounding box center [403, 320] width 62 height 14
select select "amounting"
click at [372, 313] on select "rewards towards notification amounting" at bounding box center [403, 320] width 62 height 14
click at [650, 316] on select "go rattle shatter shift" at bounding box center [650, 320] width 60 height 14
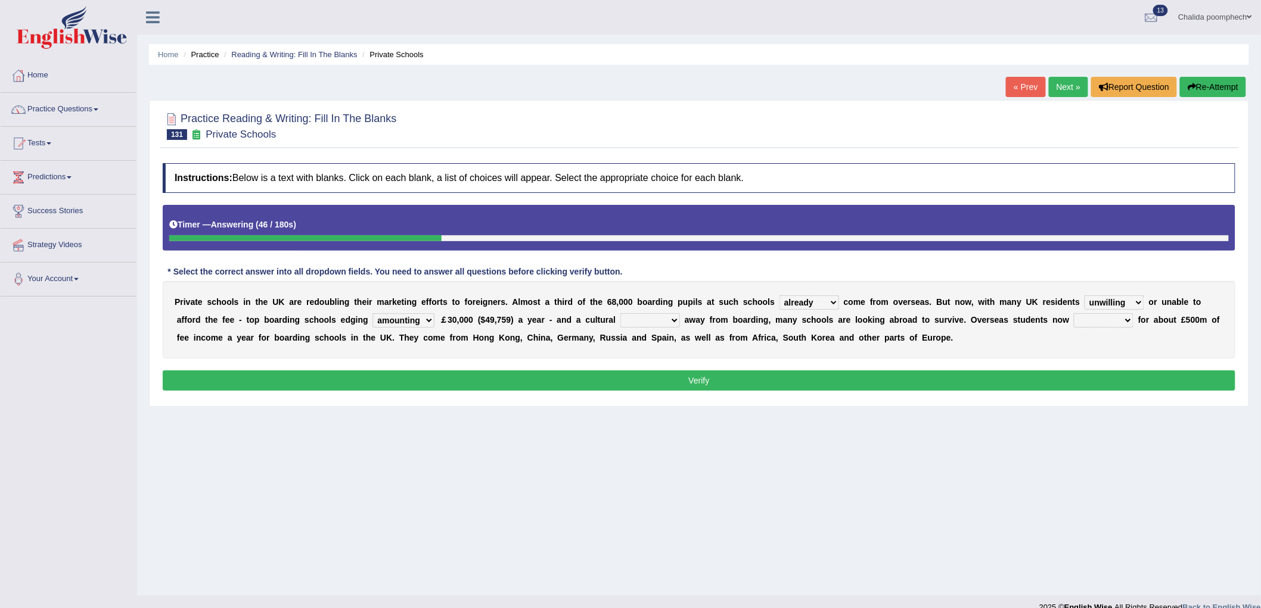
select select "shift"
click at [620, 313] on select "go rattle shatter shift" at bounding box center [650, 320] width 60 height 14
click at [1093, 316] on select "hold think account say" at bounding box center [1104, 320] width 60 height 14
select select "account"
click at [1074, 313] on select "hold think account say" at bounding box center [1104, 320] width 60 height 14
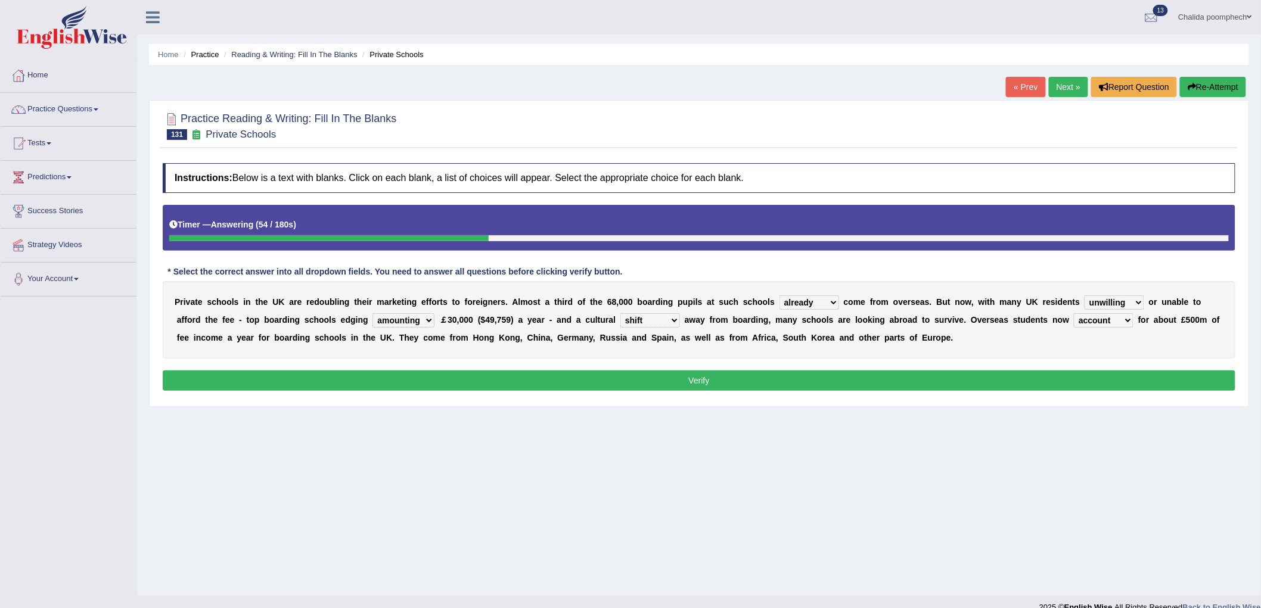
click at [931, 380] on button "Verify" at bounding box center [699, 381] width 1073 height 20
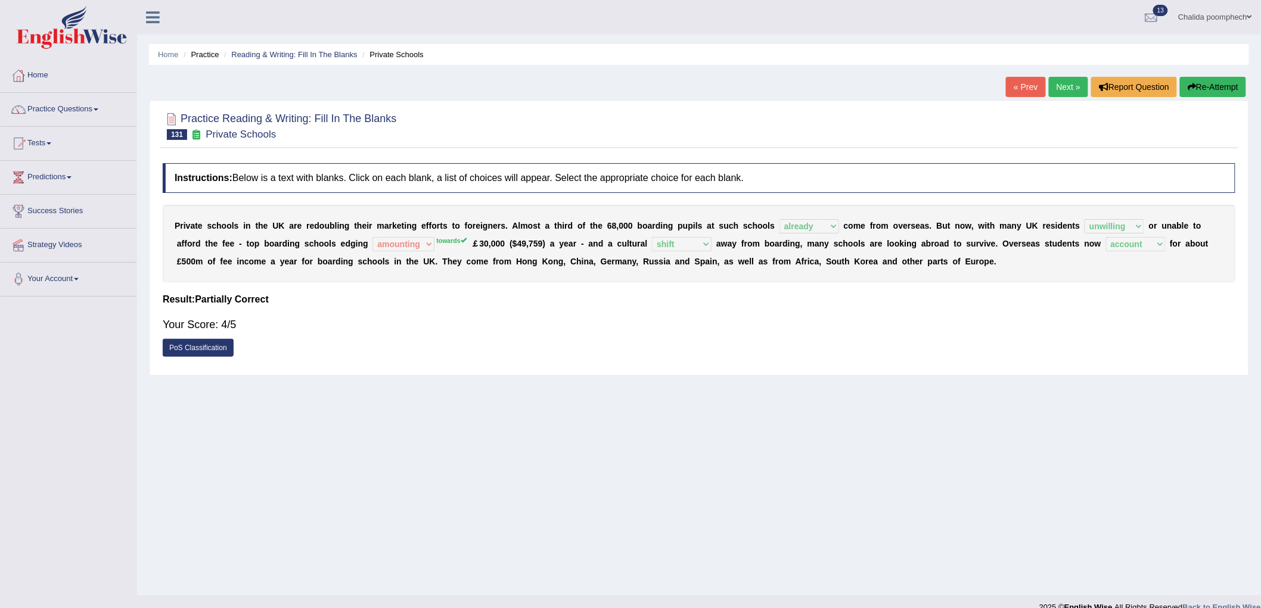
click at [1065, 82] on link "Next »" at bounding box center [1068, 87] width 39 height 20
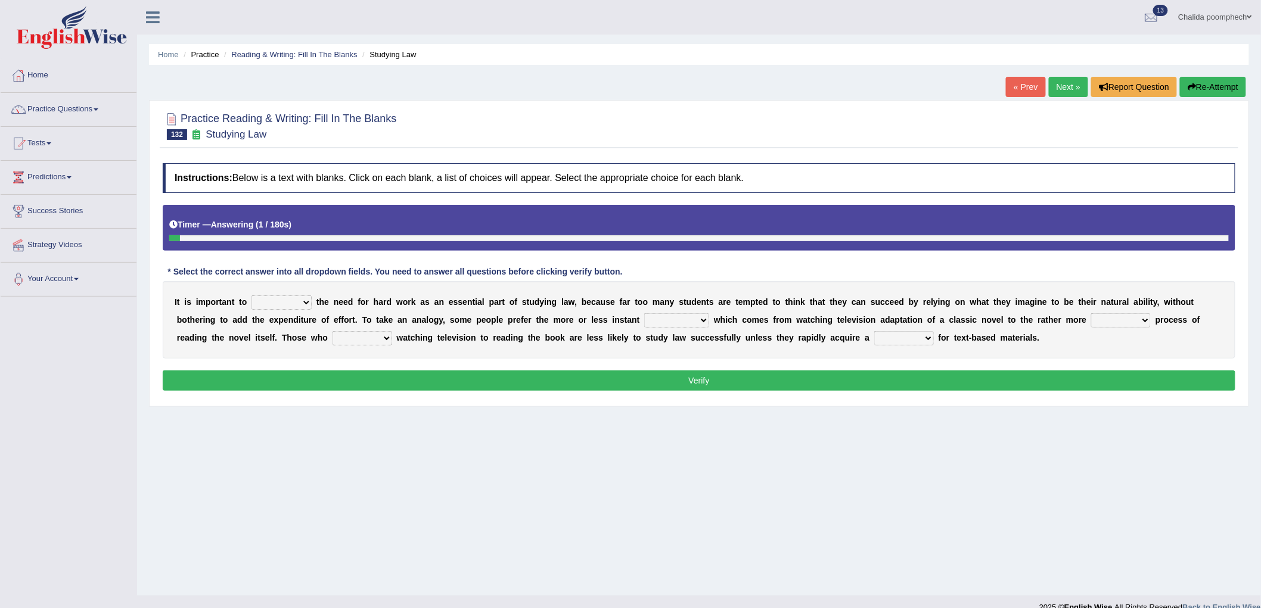
click at [285, 301] on select "emphasise criticise adjust replicate" at bounding box center [281, 303] width 60 height 14
select select "emphasise"
click at [251, 296] on select "emphasise criticise adjust replicate" at bounding box center [281, 303] width 60 height 14
click at [663, 316] on select "satisfaction reaction gratification adjusted" at bounding box center [676, 320] width 65 height 14
select select "satisfaction"
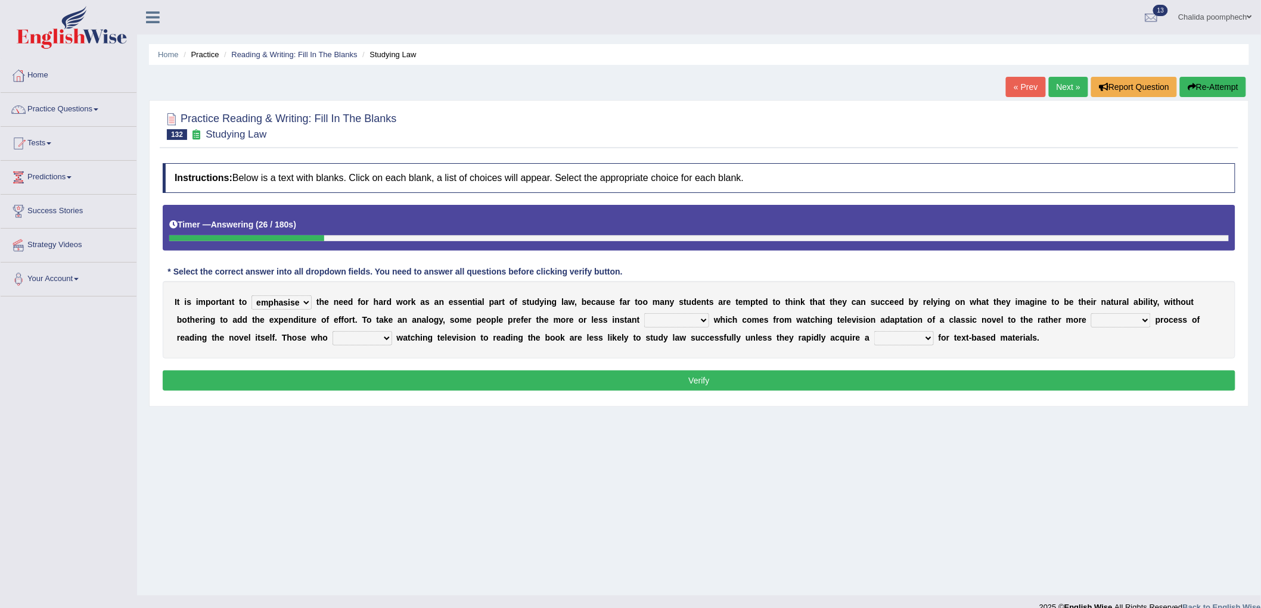
click at [644, 313] on select "satisfaction reaction gratification adjusted" at bounding box center [676, 320] width 65 height 14
click at [1107, 318] on select "fulfilling laborious acquire broken" at bounding box center [1121, 320] width 60 height 14
select select "fulfilling"
click at [1092, 313] on select "fulfilling laborious acquire broken" at bounding box center [1121, 320] width 60 height 14
click at [1123, 317] on select "fulfilling laborious acquire broken" at bounding box center [1121, 320] width 60 height 14
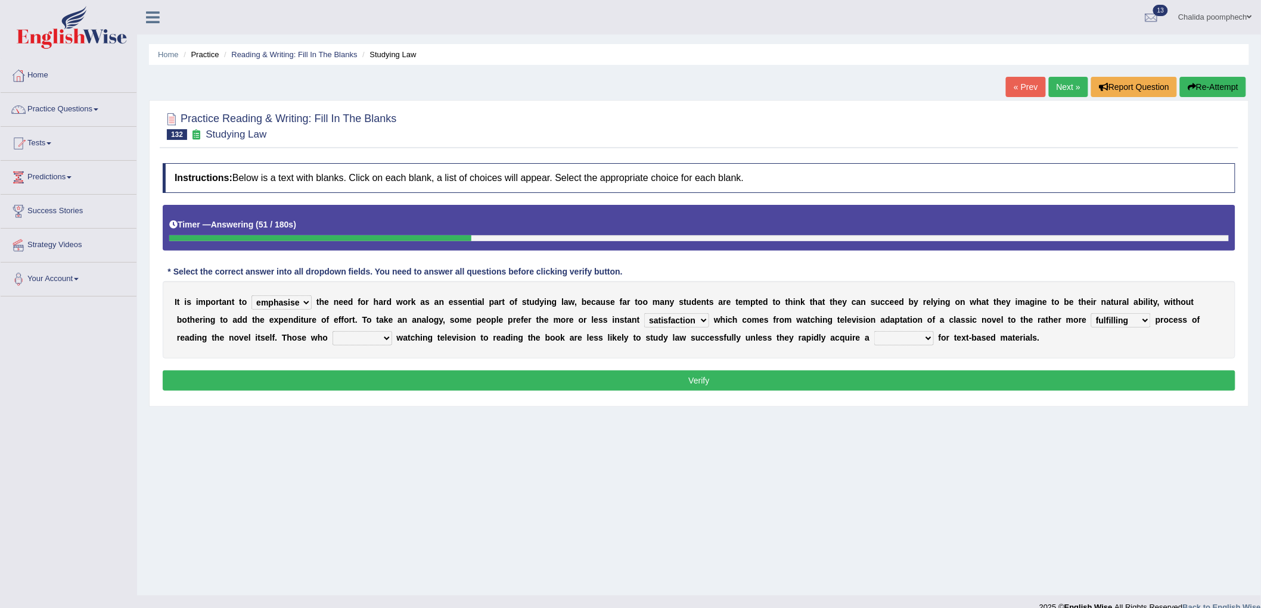
click at [1123, 317] on select "fulfilling laborious acquire broken" at bounding box center [1121, 320] width 60 height 14
click at [1121, 320] on select "fulfilling laborious acquire broken" at bounding box center [1121, 320] width 60 height 14
click at [374, 340] on select "refer prefer stuff knot" at bounding box center [363, 338] width 60 height 14
select select "prefer"
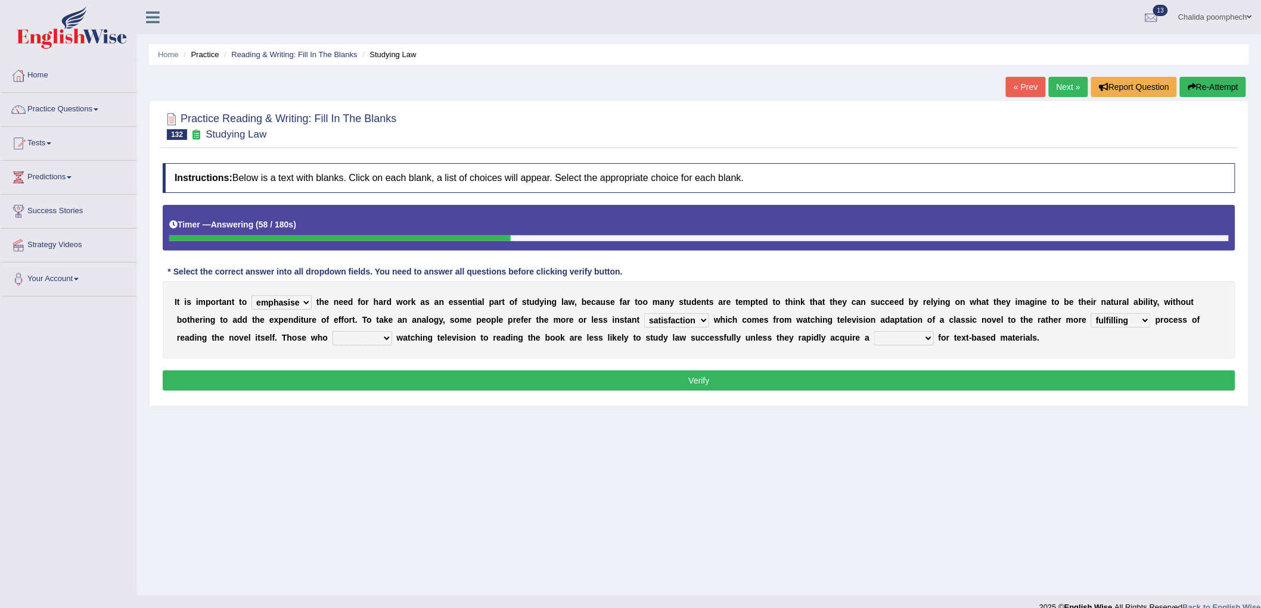
click at [333, 331] on select "refer prefer stuff knot" at bounding box center [363, 338] width 60 height 14
click at [893, 335] on select "judgement waste taste set" at bounding box center [904, 338] width 60 height 14
select select "set"
click at [874, 331] on select "judgement waste taste set" at bounding box center [904, 338] width 60 height 14
click at [711, 378] on button "Verify" at bounding box center [699, 381] width 1073 height 20
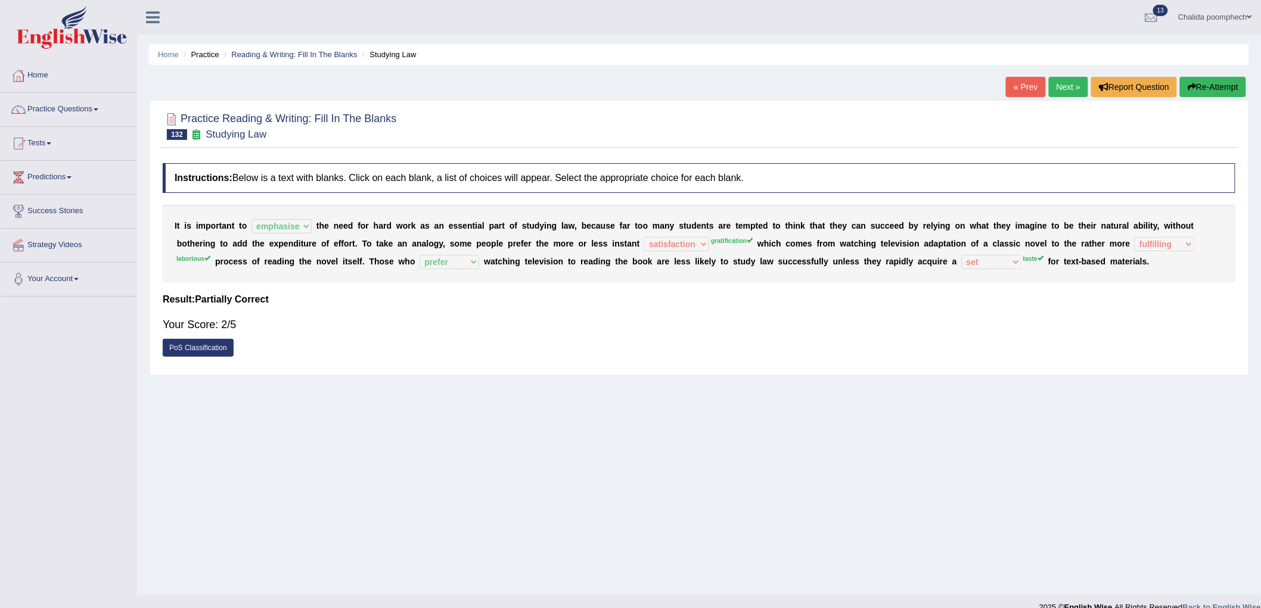
click at [1065, 82] on link "Next »" at bounding box center [1068, 87] width 39 height 20
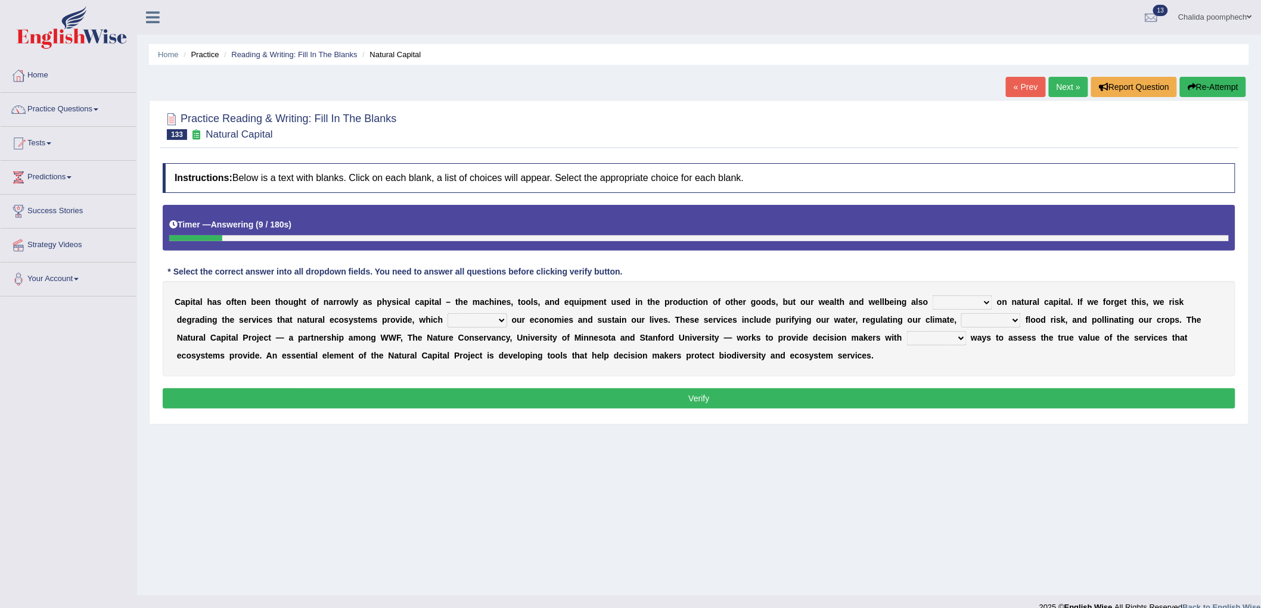
click at [967, 304] on select "rely reply supply apply" at bounding box center [963, 303] width 60 height 14
select select "rely"
click at [933, 296] on select "rely reply supply apply" at bounding box center [963, 303] width 60 height 14
click at [471, 316] on select "import report support export" at bounding box center [478, 320] width 60 height 14
select select "support"
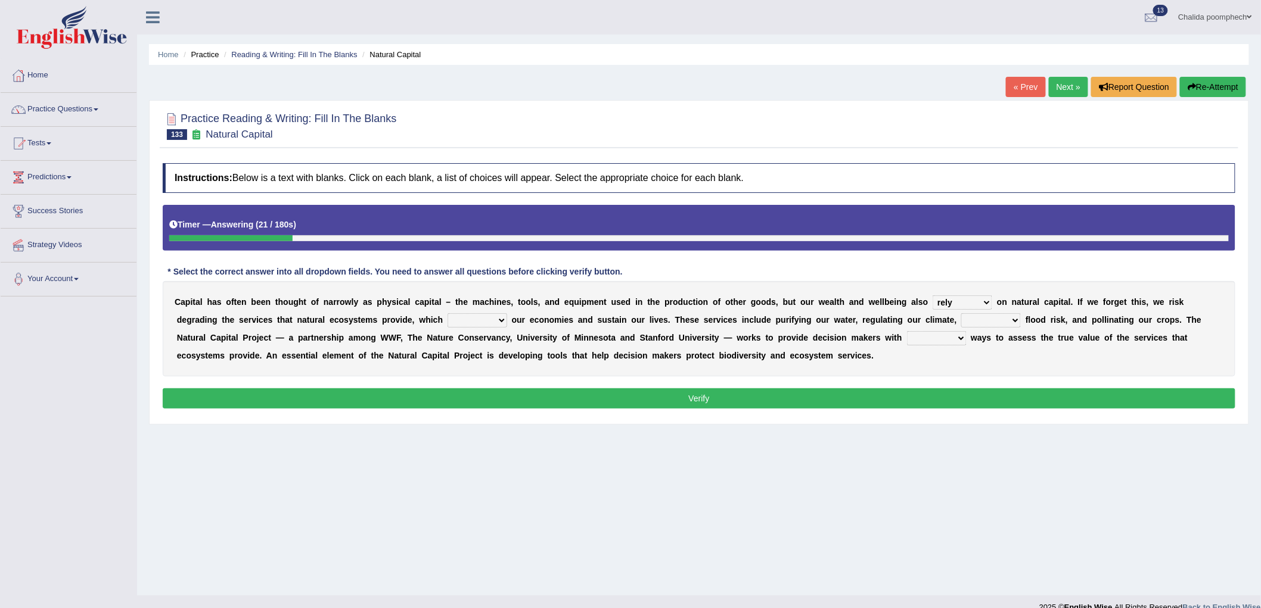
click at [448, 313] on select "import report support export" at bounding box center [478, 320] width 60 height 14
click at [1000, 325] on select "bringing lacking staggering reducing" at bounding box center [991, 320] width 60 height 14
click at [962, 313] on select "bringing lacking staggering reducing" at bounding box center [991, 320] width 60 height 14
click at [984, 319] on select "bringing lacking staggering reducing" at bounding box center [991, 320] width 60 height 14
select select "bringing"
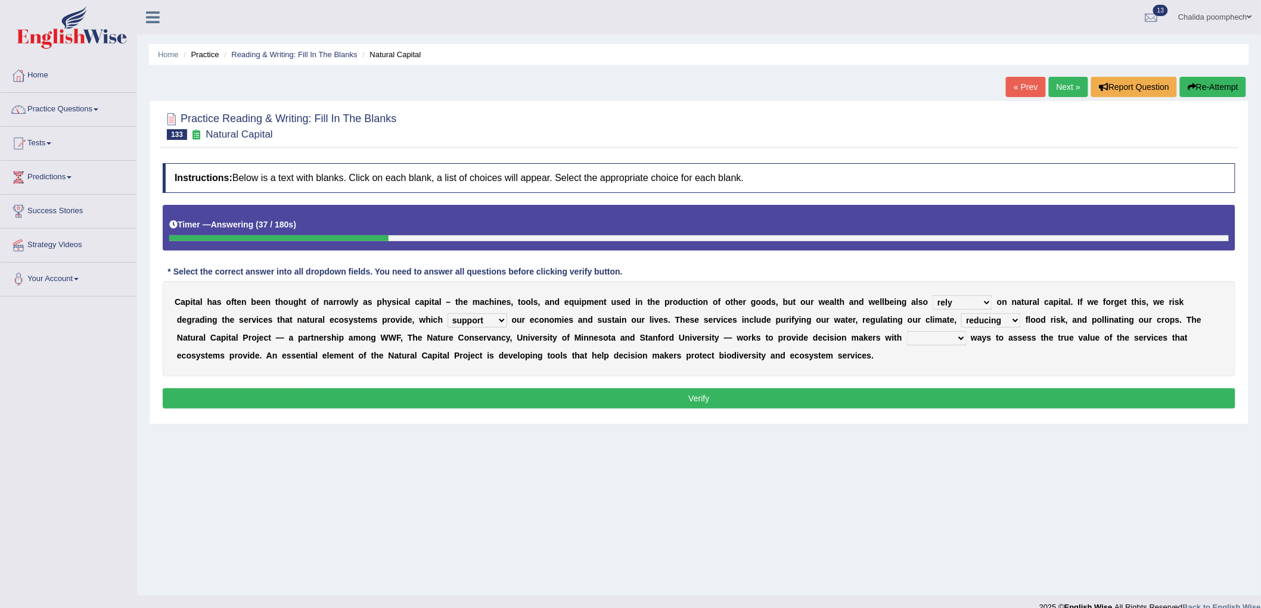
click at [962, 313] on select "bringing lacking staggering reducing" at bounding box center [991, 320] width 60 height 14
click at [921, 342] on select "liable powerful strong reliable" at bounding box center [937, 338] width 60 height 14
select select "reliable"
click at [907, 331] on select "liable powerful strong reliable" at bounding box center [937, 338] width 60 height 14
click at [666, 393] on button "Verify" at bounding box center [699, 399] width 1073 height 20
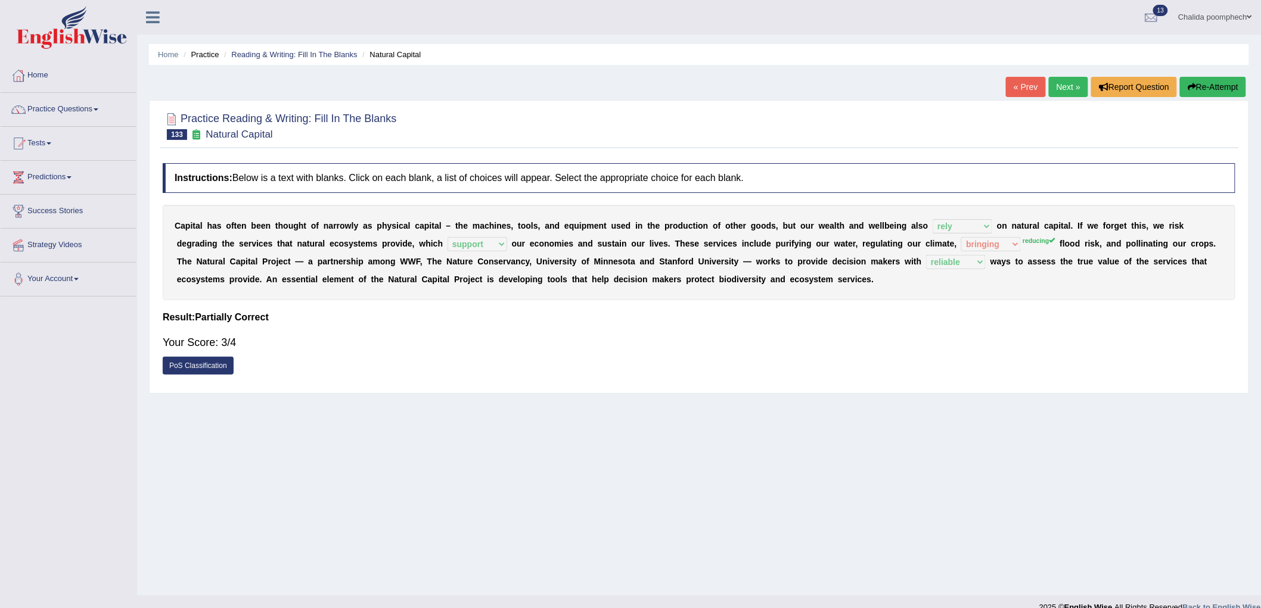
click at [1073, 86] on link "Next »" at bounding box center [1068, 87] width 39 height 20
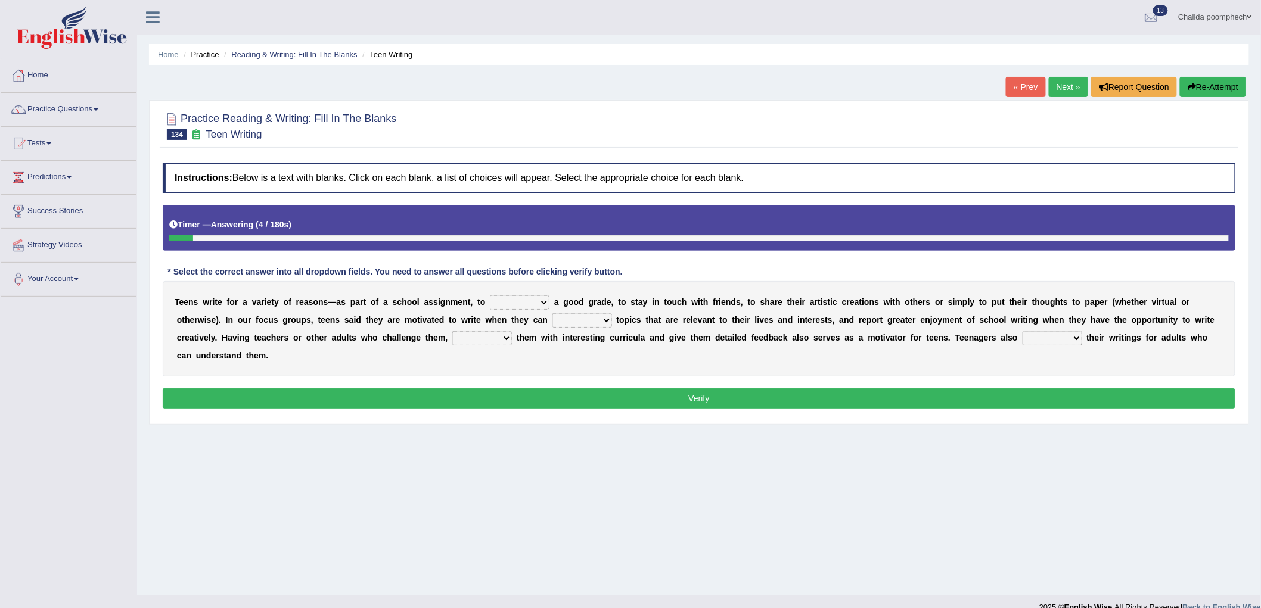
click at [511, 301] on select "take get give held" at bounding box center [520, 303] width 60 height 14
select select "get"
click at [490, 296] on select "take get give held" at bounding box center [520, 303] width 60 height 14
click at [568, 316] on select "show handle subscribe select" at bounding box center [582, 320] width 60 height 14
select select "handle"
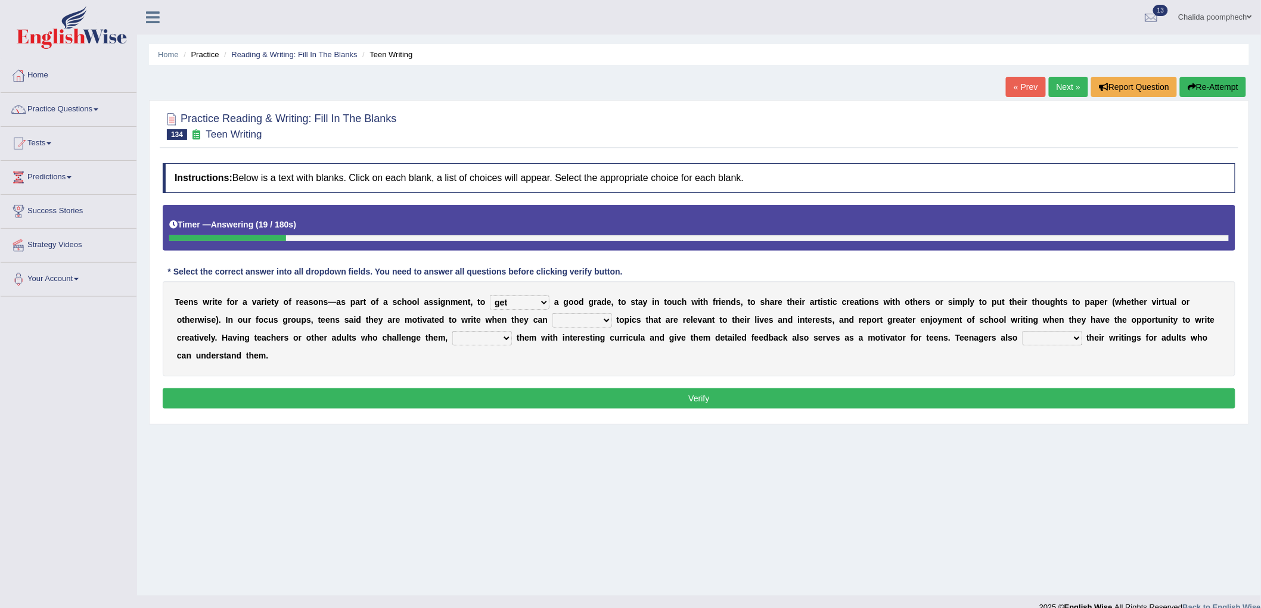
click at [552, 313] on select "show handle subscribe select" at bounding box center [582, 320] width 60 height 14
click at [476, 337] on select "shower present exempt fill" at bounding box center [482, 338] width 60 height 14
select select "present"
click at [452, 331] on select "shower present exempt fill" at bounding box center [482, 338] width 60 height 14
click at [1033, 343] on select "compose recite show serve" at bounding box center [1053, 338] width 60 height 14
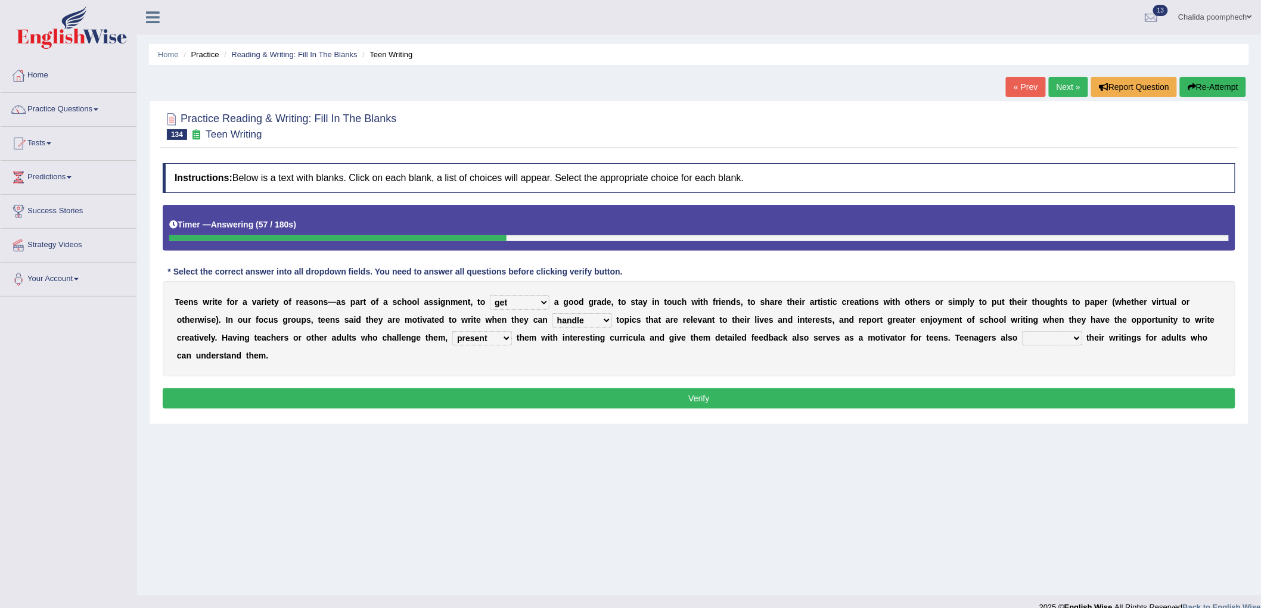
select select "compose"
click at [1023, 331] on select "compose recite show serve" at bounding box center [1053, 338] width 60 height 14
click at [787, 403] on button "Verify" at bounding box center [699, 399] width 1073 height 20
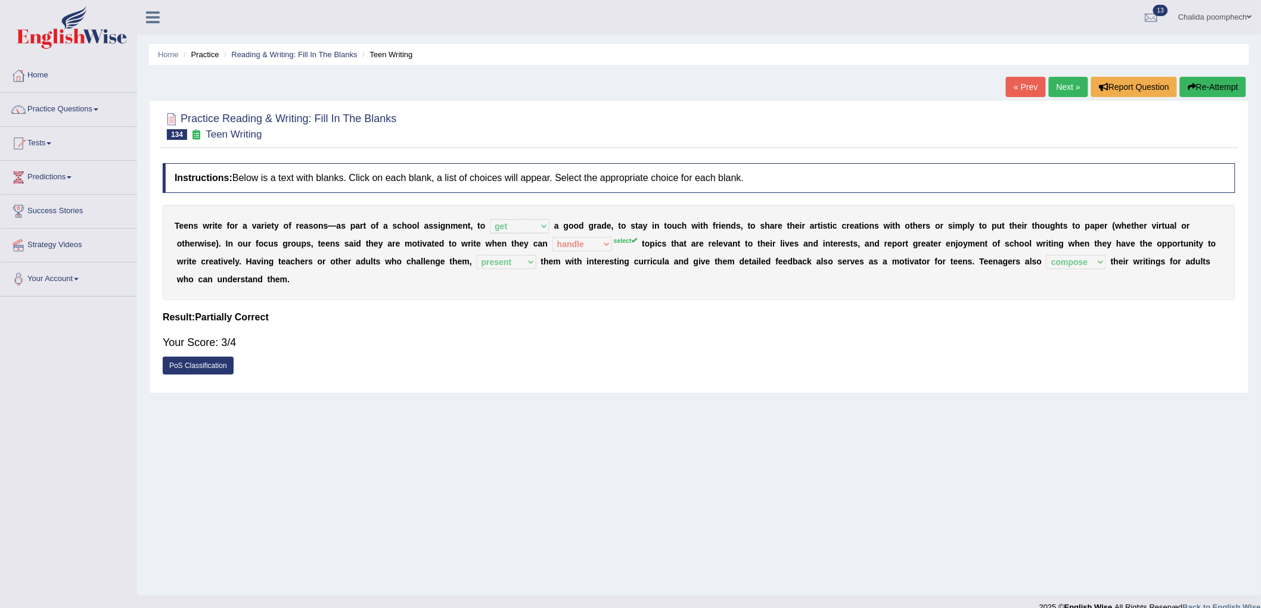
click at [1057, 91] on link "Next »" at bounding box center [1068, 87] width 39 height 20
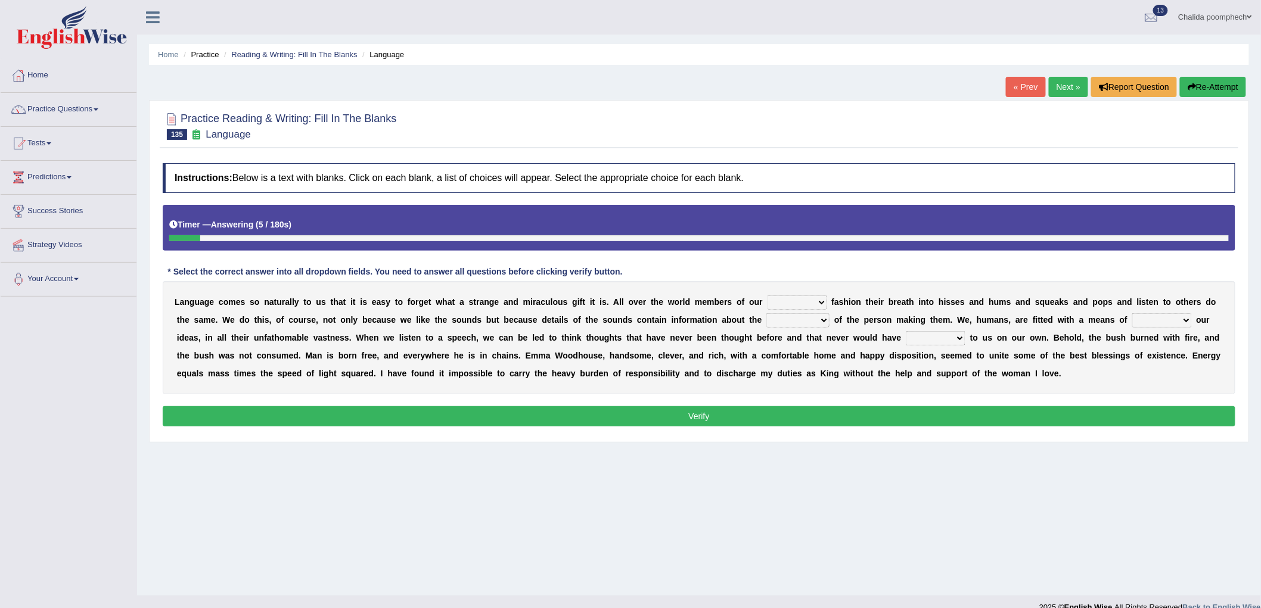
click at [793, 300] on select "species special specified sample" at bounding box center [797, 303] width 60 height 14
select select "specified"
click at [767, 296] on select "species special specified sample" at bounding box center [797, 303] width 60 height 14
click at [789, 297] on select "species special specified sample" at bounding box center [797, 303] width 60 height 14
click at [767, 296] on select "species special specified sample" at bounding box center [797, 303] width 60 height 14
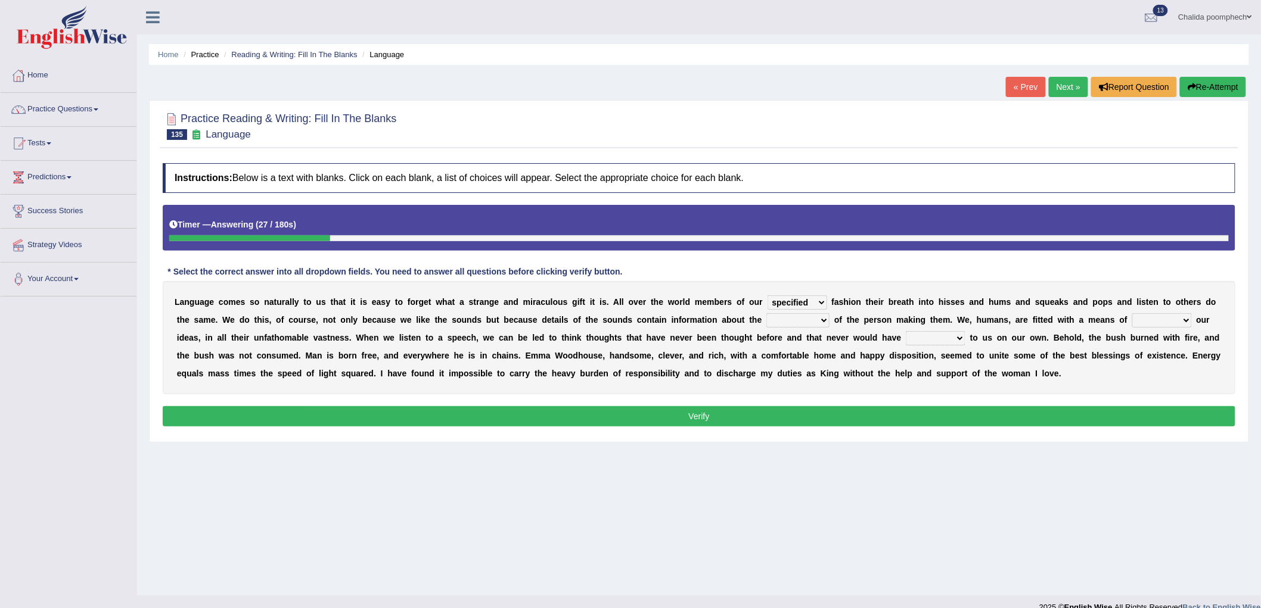
click at [782, 321] on select "dimensions exentions intentions retentions" at bounding box center [797, 320] width 63 height 14
select select "intentions"
click at [766, 313] on select "dimensions exentions intentions retentions" at bounding box center [797, 320] width 63 height 14
click at [1151, 322] on select "wearing sharing grating mending" at bounding box center [1162, 320] width 60 height 14
select select "sharing"
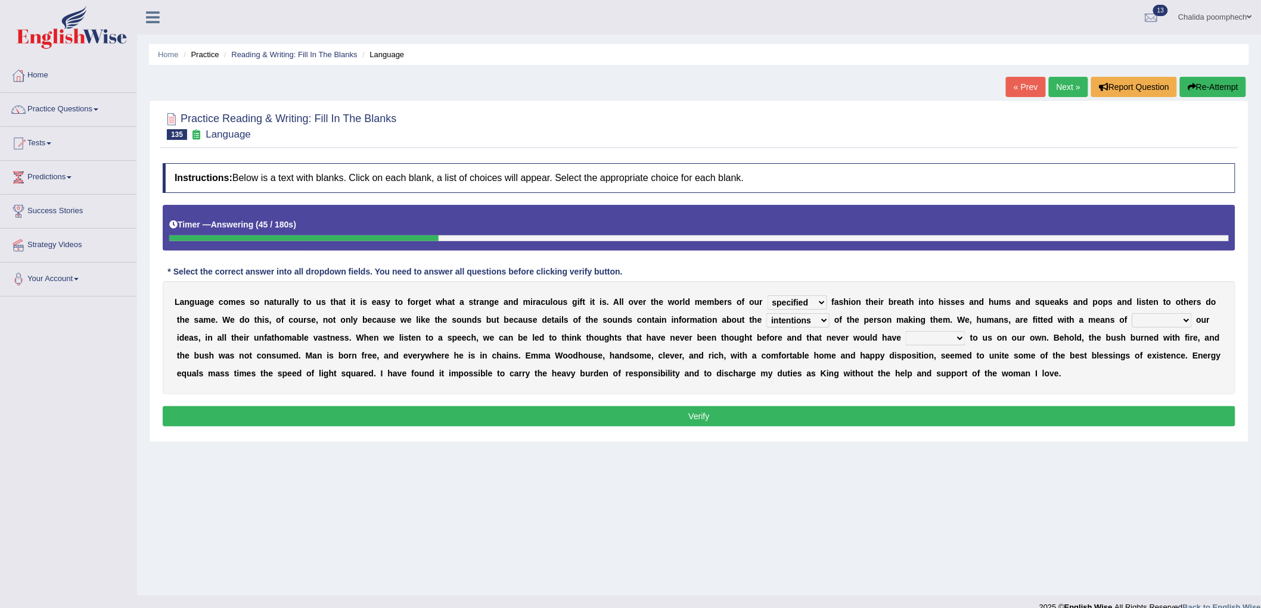
click at [1133, 313] on select "wearing sharing grating mending" at bounding box center [1162, 320] width 60 height 14
click at [915, 335] on select "restored waked reckoned occurred" at bounding box center [936, 338] width 60 height 14
select select "occurred"
click at [906, 331] on select "restored waked reckoned occurred" at bounding box center [936, 338] width 60 height 14
click at [728, 418] on button "Verify" at bounding box center [699, 416] width 1073 height 20
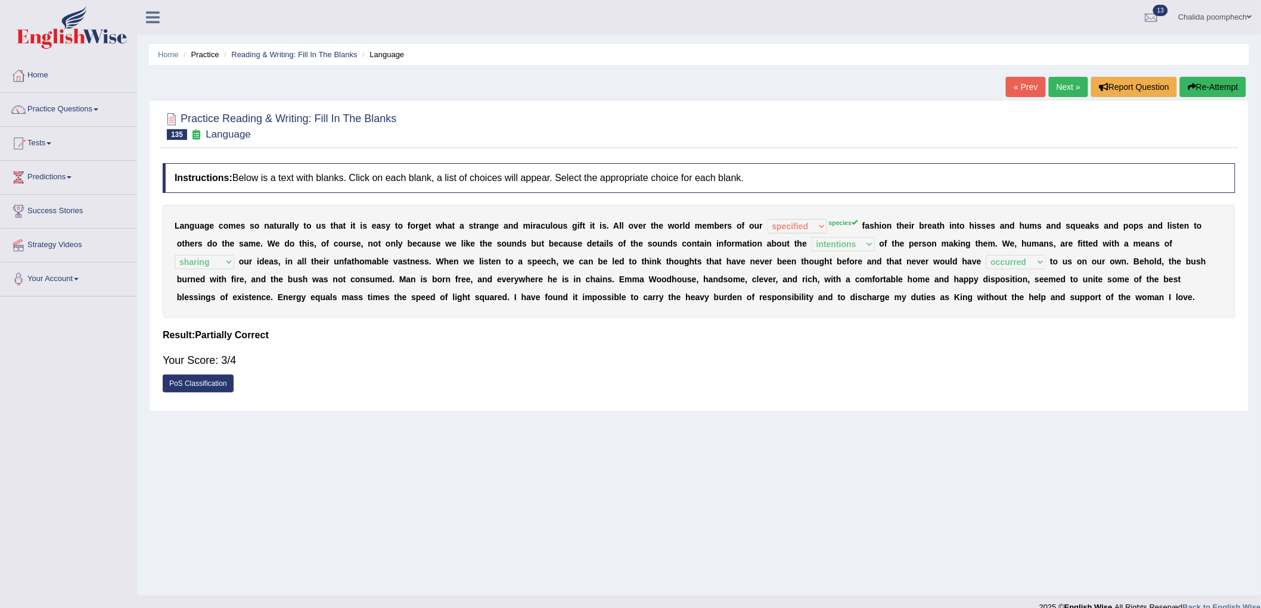
click at [1065, 85] on link "Next »" at bounding box center [1068, 87] width 39 height 20
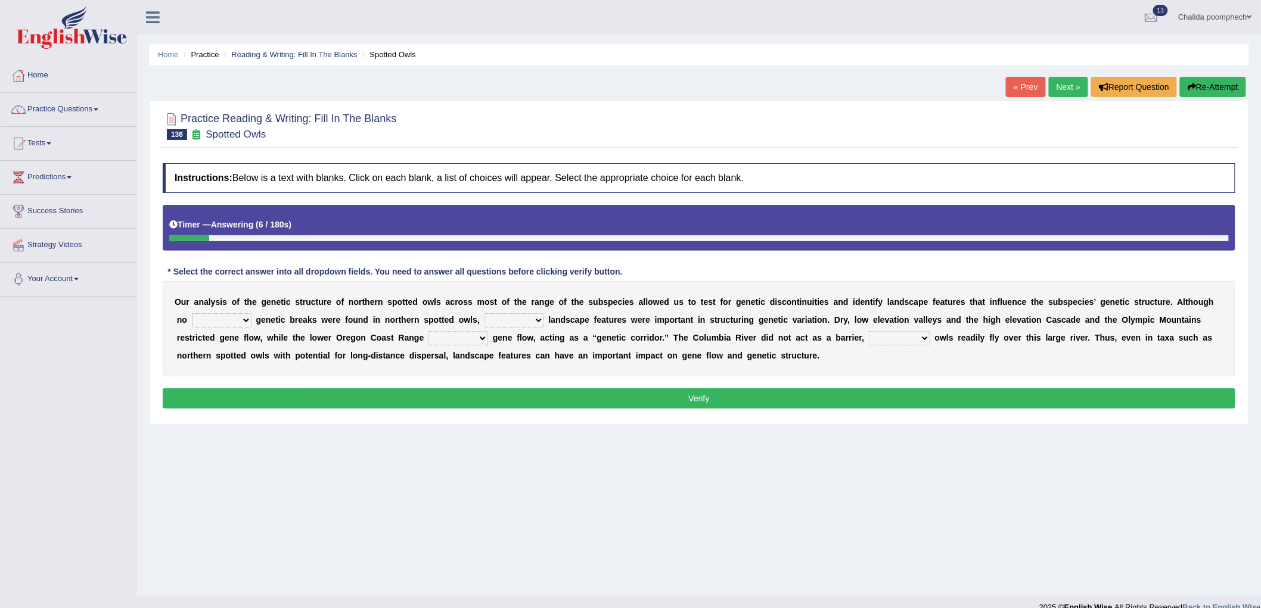
click at [216, 324] on select "distinct less great aspired" at bounding box center [222, 320] width 60 height 14
select select "distinct"
click at [192, 313] on select "distinct less great aspired" at bounding box center [222, 320] width 60 height 14
click at [499, 319] on select "big stated rated several" at bounding box center [514, 320] width 60 height 14
click at [484, 313] on select "big stated rated several" at bounding box center [514, 320] width 60 height 14
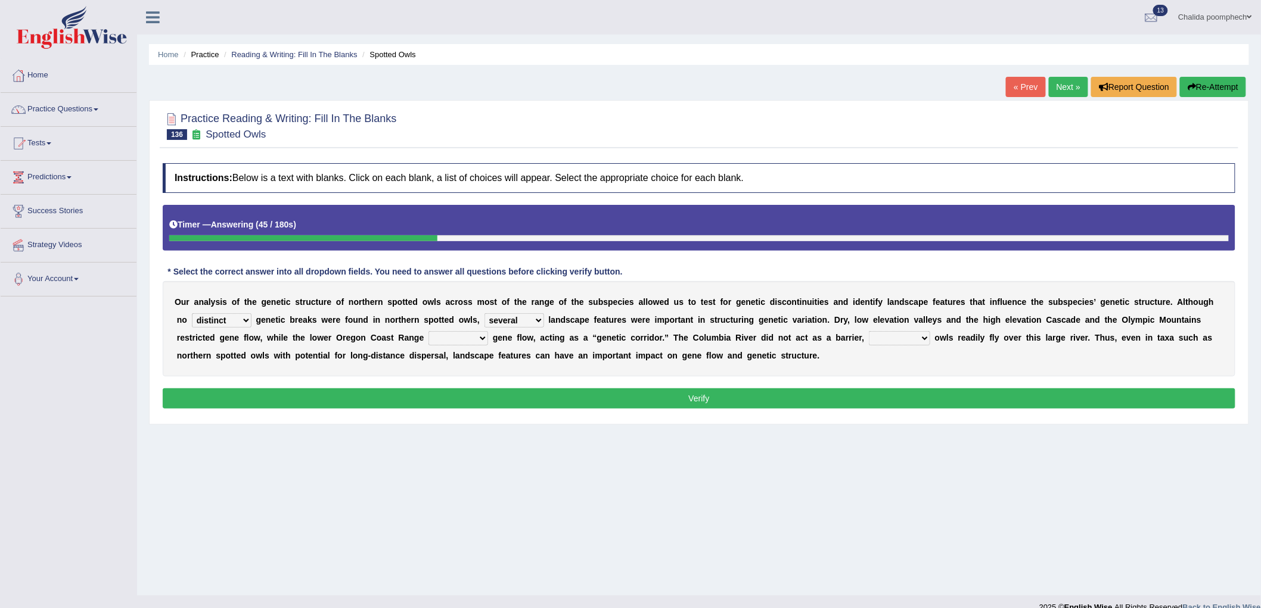
click at [545, 316] on b at bounding box center [546, 320] width 5 height 10
click at [537, 321] on select "big stated rated several" at bounding box center [514, 320] width 60 height 14
select select "stated"
click at [484, 313] on select "big stated rated several" at bounding box center [514, 320] width 60 height 14
click at [461, 336] on select "related facilitated actual stapled" at bounding box center [458, 338] width 60 height 14
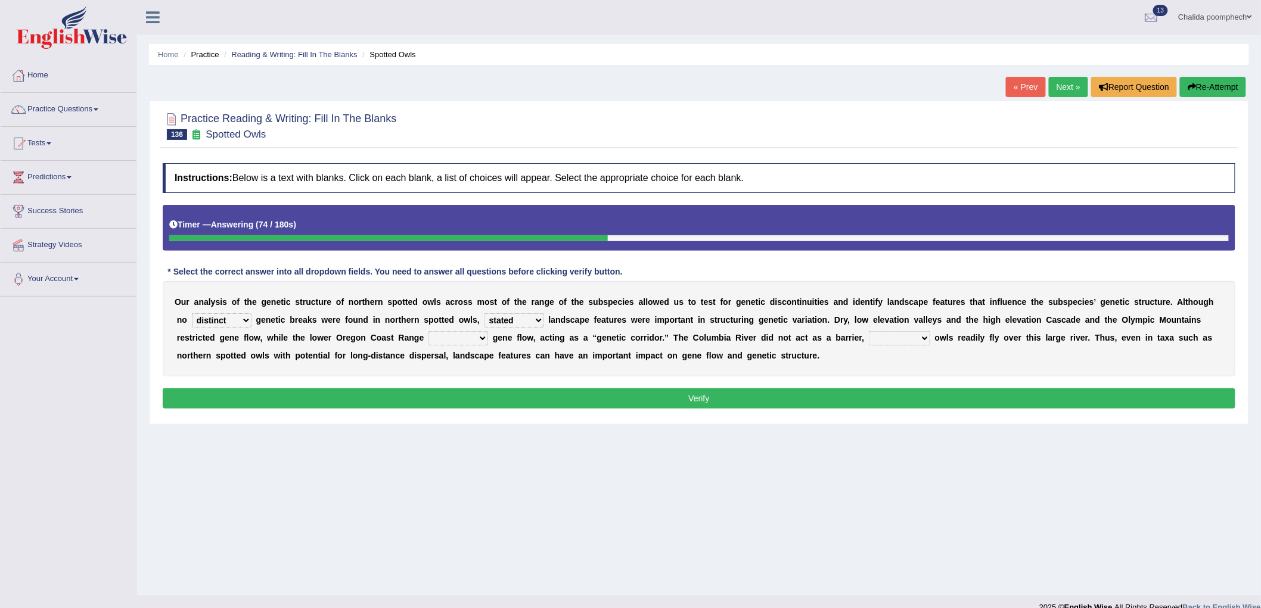
select select "facilitated"
click at [428, 331] on select "related facilitated actual stapled" at bounding box center [458, 338] width 60 height 14
click at [901, 338] on select "repeating bringing suggesting staring" at bounding box center [899, 338] width 61 height 14
select select "suggesting"
click at [869, 331] on select "repeating bringing suggesting staring" at bounding box center [899, 338] width 61 height 14
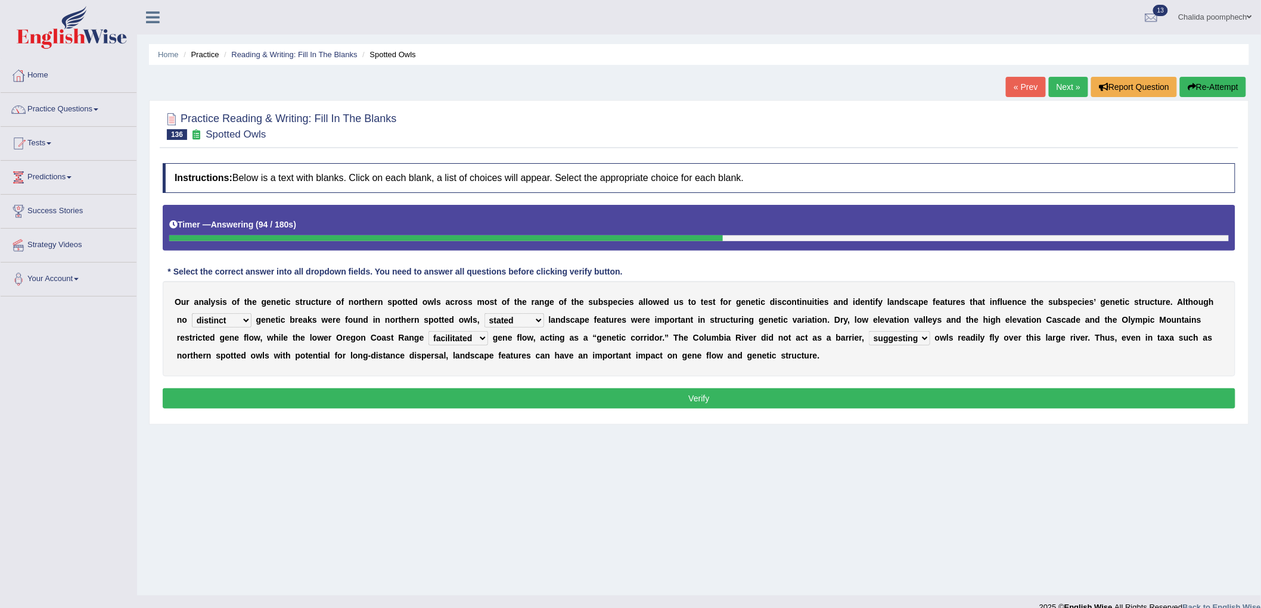
click at [902, 390] on button "Verify" at bounding box center [699, 399] width 1073 height 20
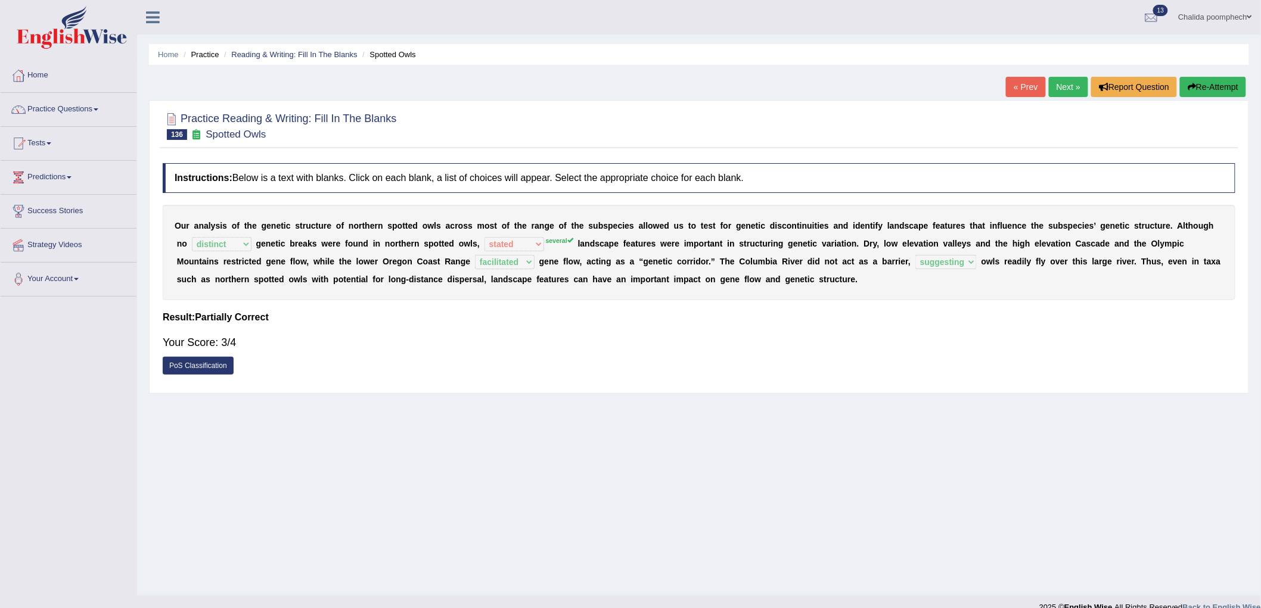
click at [1056, 91] on link "Next »" at bounding box center [1068, 87] width 39 height 20
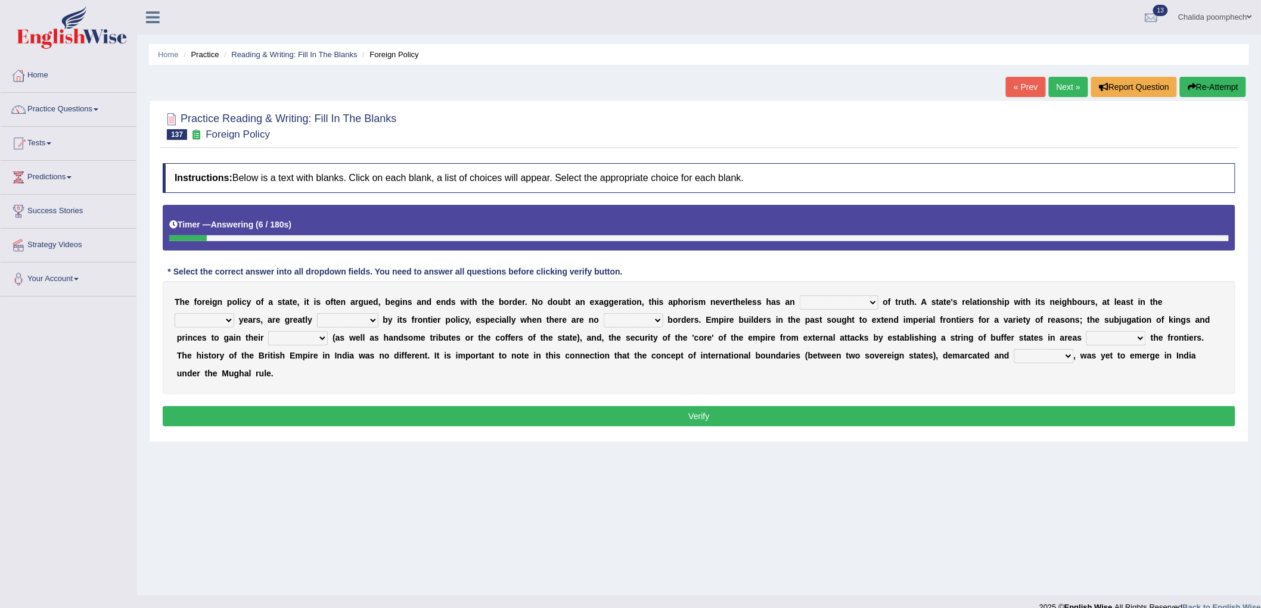
click at [815, 306] on select "implementation existence element extention" at bounding box center [839, 303] width 79 height 14
select select "existence"
click at [800, 296] on select "implementation existence element extention" at bounding box center [839, 303] width 79 height 14
click at [222, 318] on select "formative discuss inclusive decisive" at bounding box center [205, 320] width 60 height 14
select select "discuss"
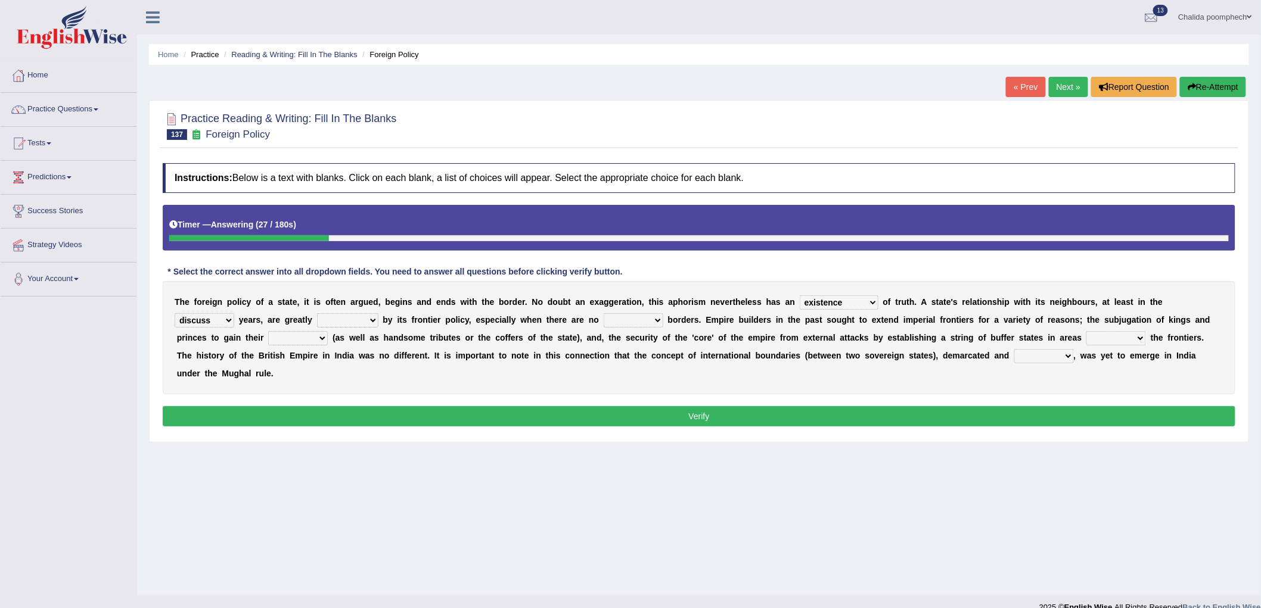
click at [175, 313] on select "formative discuss inclusive decisive" at bounding box center [205, 320] width 60 height 14
click at [328, 319] on select "managed subscirbed affected influenced" at bounding box center [347, 320] width 61 height 14
select select "affected"
click at [317, 313] on select "managed subscirbed affected influenced" at bounding box center [347, 320] width 61 height 14
click at [624, 317] on select "satellite set settled stated" at bounding box center [634, 320] width 60 height 14
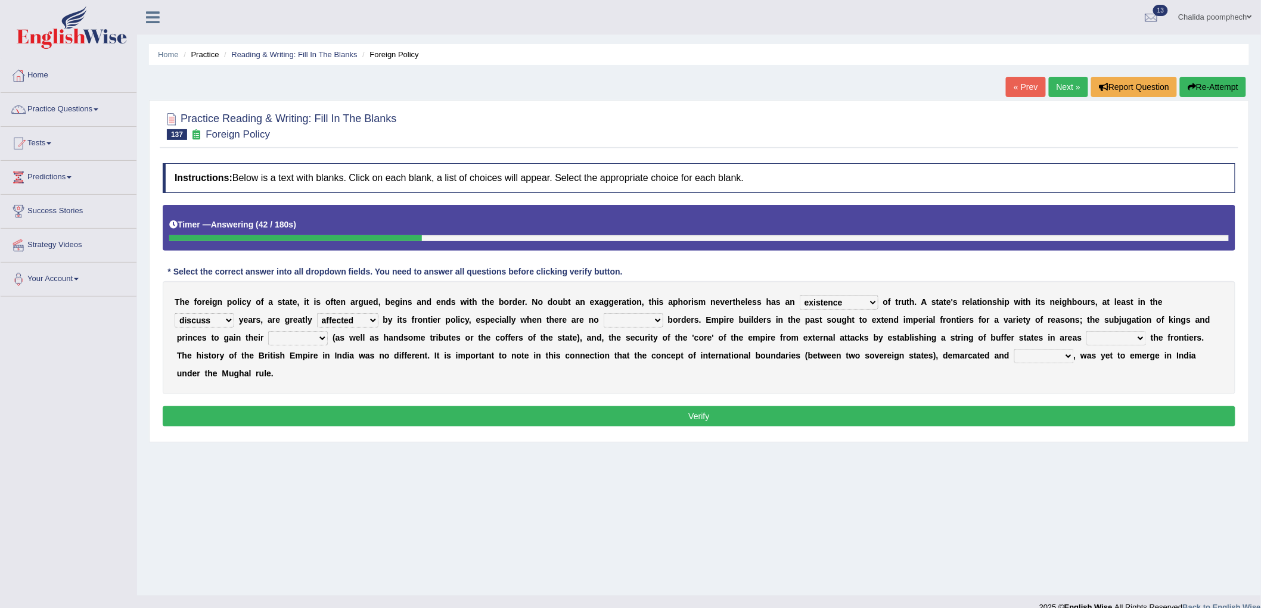
select select "stated"
click at [604, 313] on select "satellite set settled stated" at bounding box center [634, 320] width 60 height 14
click at [1111, 337] on select "bringing capturing stating adjoining" at bounding box center [1116, 338] width 60 height 14
click at [280, 341] on select "allegiance elegant aspiration execution" at bounding box center [298, 338] width 60 height 14
select select "allegiance"
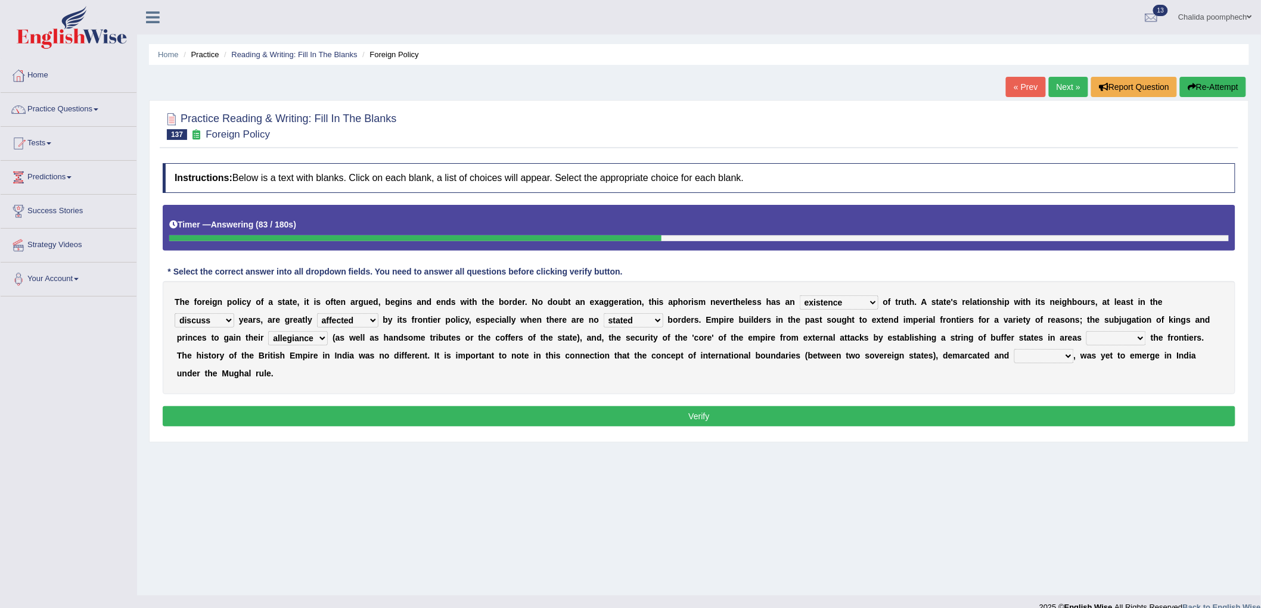
click at [268, 331] on select "allegiance elegant aspiration execution" at bounding box center [298, 338] width 60 height 14
click at [1113, 343] on select "bringing capturing stating adjoining" at bounding box center [1116, 338] width 60 height 14
select select "stating"
click at [1087, 331] on select "bringing capturing stating adjoining" at bounding box center [1116, 338] width 60 height 14
click at [650, 316] on select "satellite set settled stated" at bounding box center [634, 320] width 60 height 14
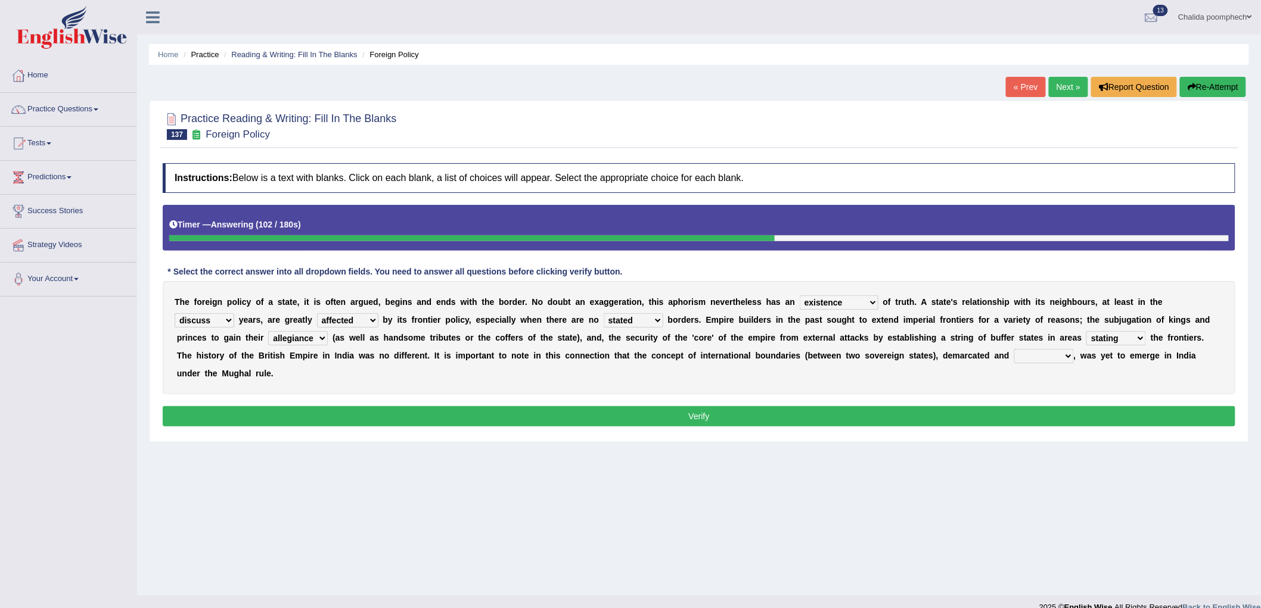
select select "set"
click at [604, 313] on select "satellite set settled stated" at bounding box center [634, 320] width 60 height 14
click at [1130, 337] on select "bringing capturing stating adjoining" at bounding box center [1116, 338] width 60 height 14
select select "capturing"
click at [1087, 331] on select "bringing capturing stating adjoining" at bounding box center [1116, 338] width 60 height 14
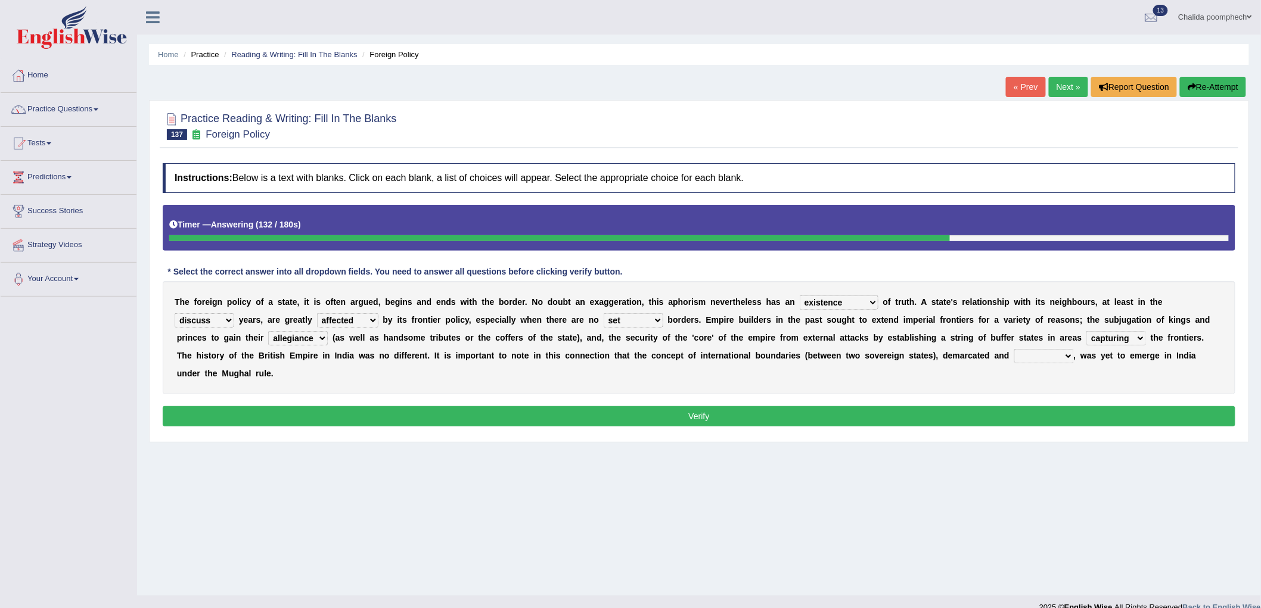
click at [1028, 354] on select "defected delineated affected ampled" at bounding box center [1044, 356] width 60 height 14
select select "delineated"
click at [1014, 349] on select "defected delineated affected ampled" at bounding box center [1044, 356] width 60 height 14
click at [626, 414] on button "Verify" at bounding box center [699, 416] width 1073 height 20
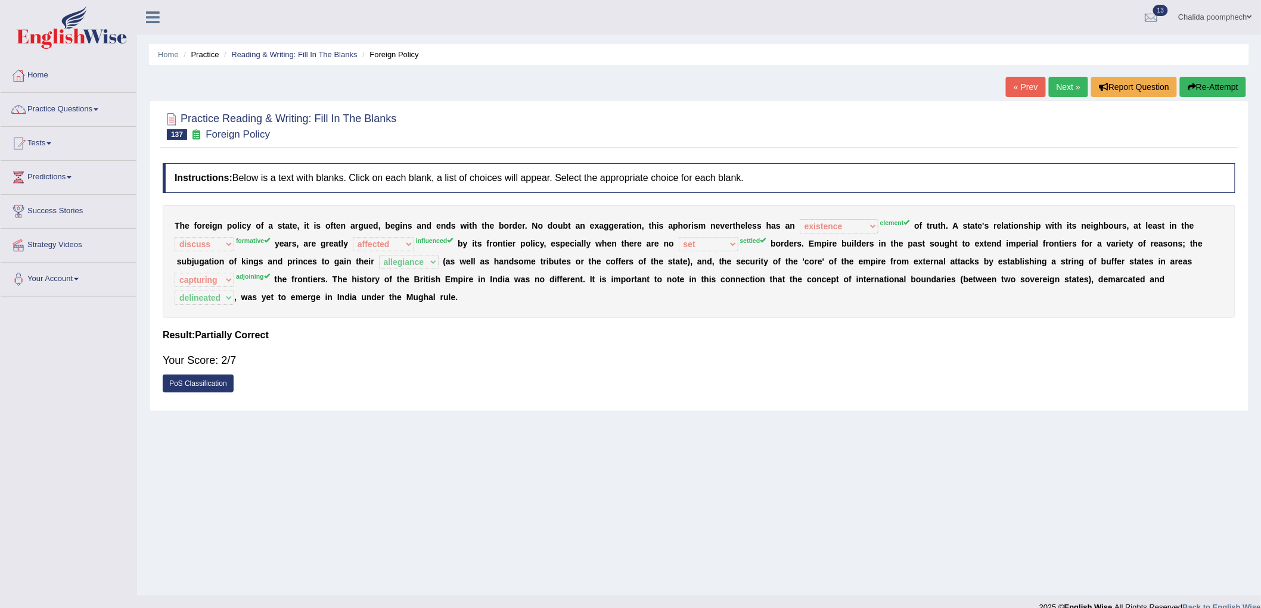
click at [1067, 82] on link "Next »" at bounding box center [1068, 87] width 39 height 20
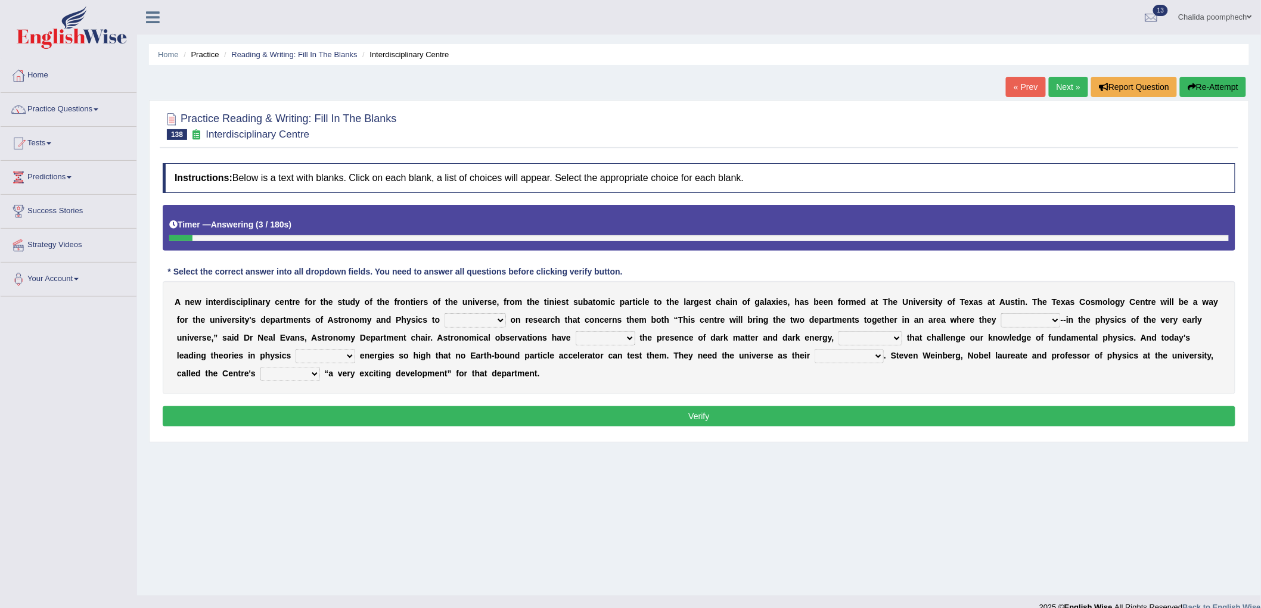
click at [481, 318] on select "collaborate tackled stapled extract" at bounding box center [475, 320] width 61 height 14
select select "collaborate"
click at [445, 313] on select "collaborate tackled stapled extract" at bounding box center [475, 320] width 61 height 14
click at [1040, 317] on select "present stareed overlap brought" at bounding box center [1031, 320] width 60 height 14
click at [619, 330] on div "A n e w i n t e r d i s c i p l i n a r y c e n t r e f o r t h e s t u d y o f…" at bounding box center [699, 337] width 1073 height 113
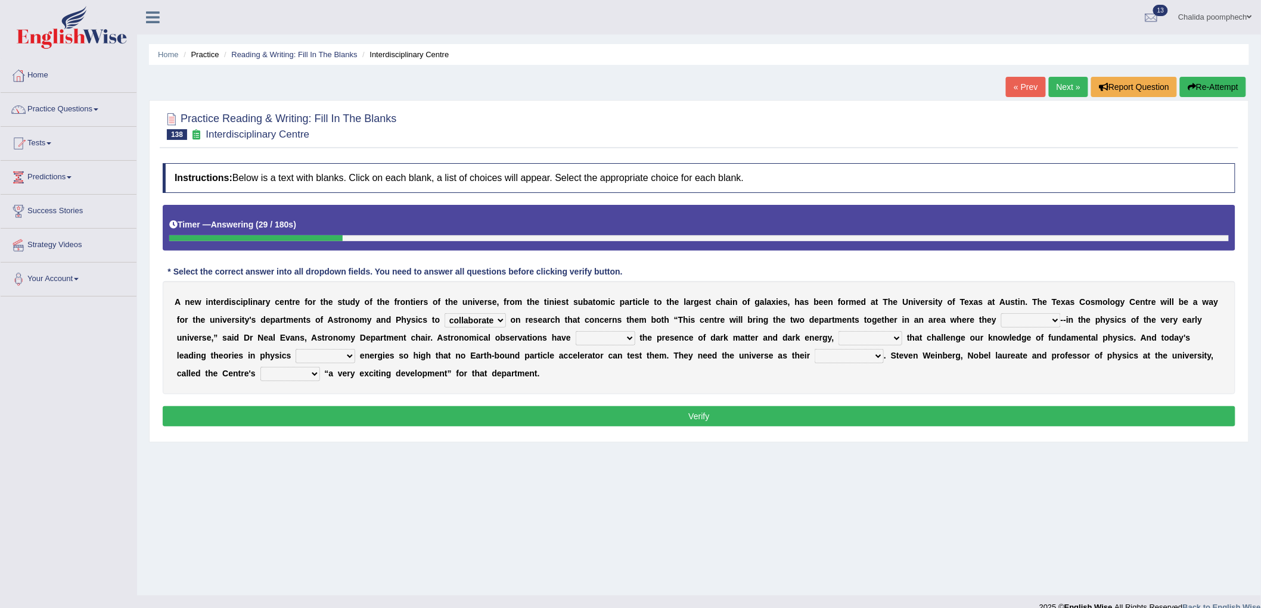
click at [621, 338] on select "discussed seiged involved revealed" at bounding box center [606, 338] width 60 height 14
click at [576, 331] on select "discussed seiged involved revealed" at bounding box center [606, 338] width 60 height 14
click at [858, 338] on select "places discoveries stereotypes effects" at bounding box center [870, 338] width 64 height 14
click at [629, 332] on select "discussed seiged involved revealed" at bounding box center [606, 338] width 60 height 14
select select "discussed"
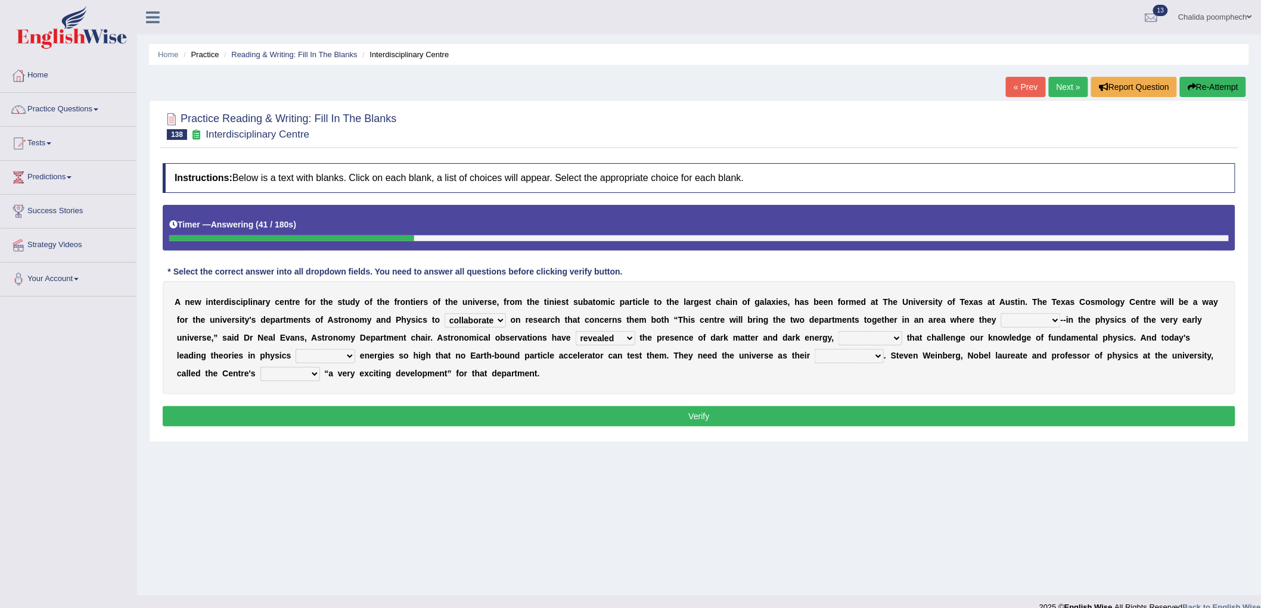
click at [576, 331] on select "discussed seiged involved revealed" at bounding box center [606, 338] width 60 height 14
click at [883, 337] on select "places discoveries stereotypes effects" at bounding box center [870, 338] width 64 height 14
select select "discoveries"
click at [838, 331] on select "places discoveries stereotypes effects" at bounding box center [870, 338] width 64 height 14
click at [316, 359] on select "dissolve intsall involve solve" at bounding box center [326, 356] width 60 height 14
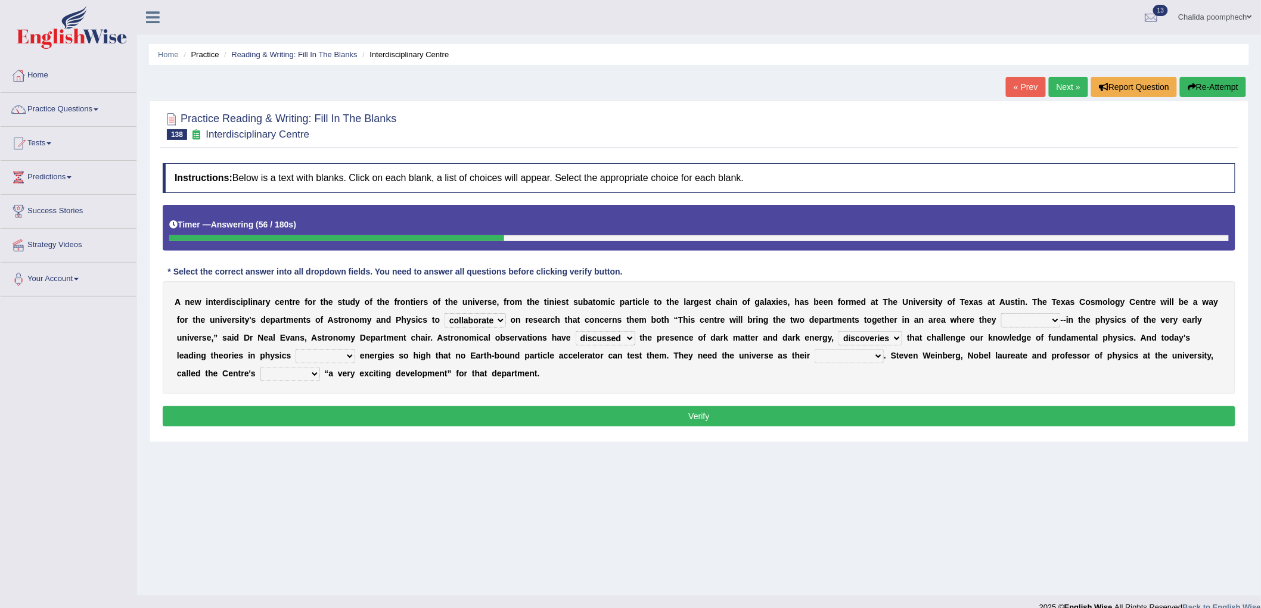
select select "involve"
click at [296, 349] on select "dissolve intsall involve solve" at bounding box center [326, 356] width 60 height 14
click at [849, 359] on select "regulatory explanantory assessment laboratory" at bounding box center [849, 356] width 69 height 14
select select "laboratory"
click at [815, 349] on select "regulatory explanantory assessment laboratory" at bounding box center [849, 356] width 69 height 14
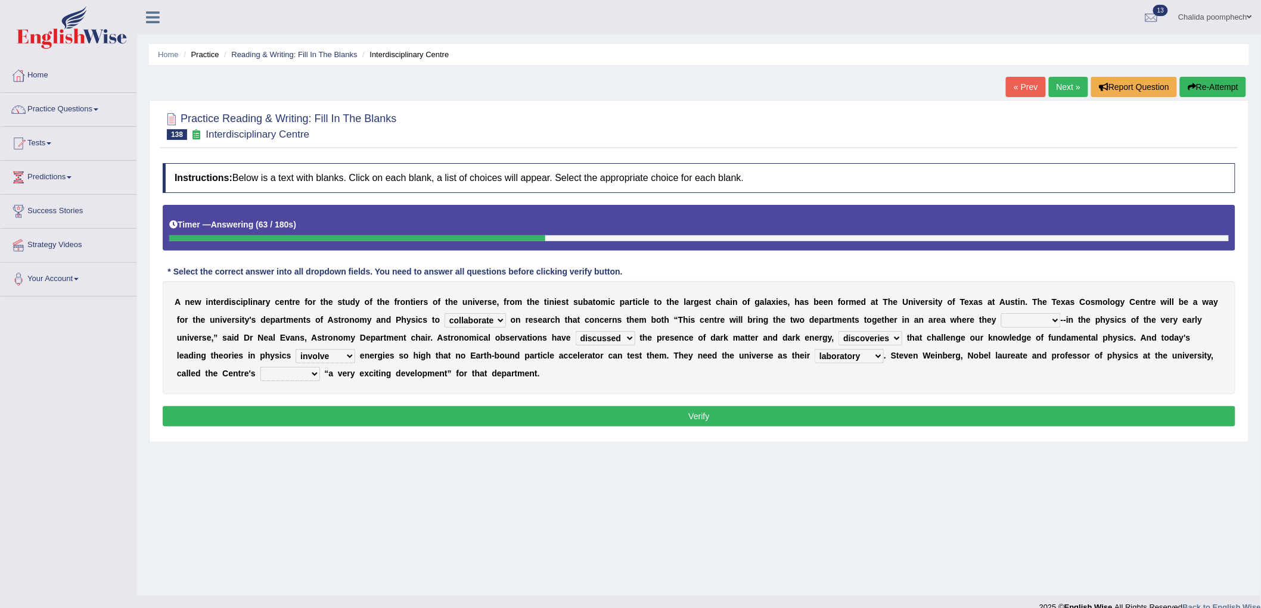
click at [311, 375] on select "advent revert expense repent" at bounding box center [290, 374] width 60 height 14
select select "repent"
click at [260, 367] on select "advent revert expense repent" at bounding box center [290, 374] width 60 height 14
click at [1045, 319] on select "present stareed overlap brought" at bounding box center [1031, 320] width 60 height 14
select select "overlap"
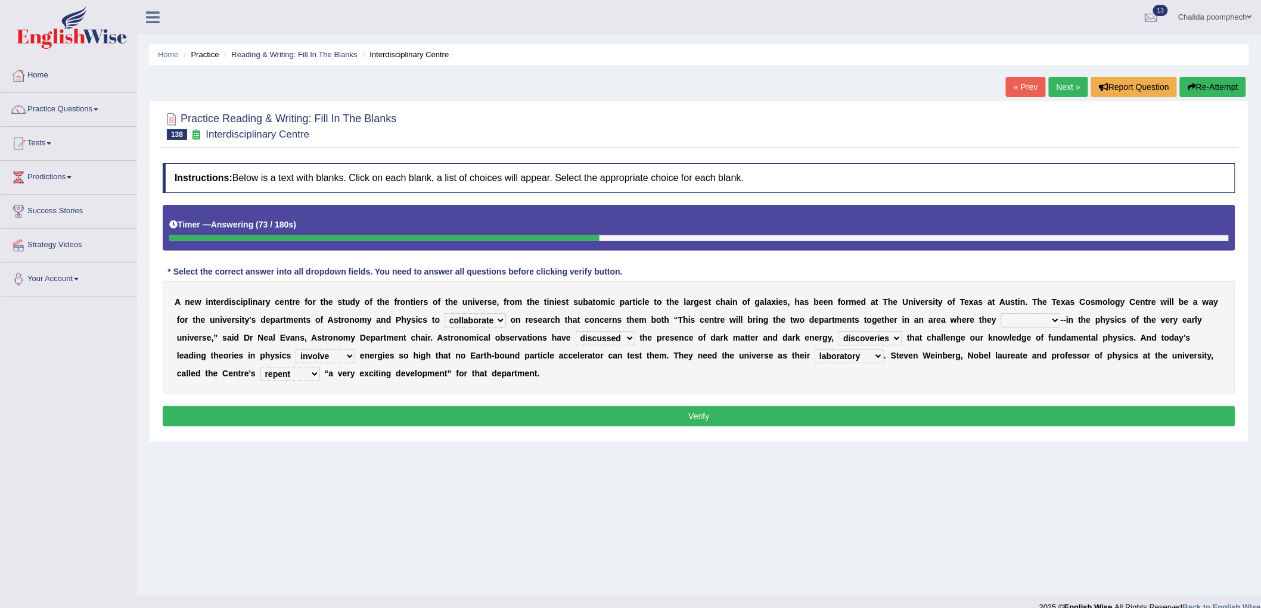
click at [1002, 313] on select "present stareed overlap brought" at bounding box center [1031, 320] width 60 height 14
click at [961, 420] on button "Verify" at bounding box center [699, 416] width 1073 height 20
